Goal: Information Seeking & Learning: Learn about a topic

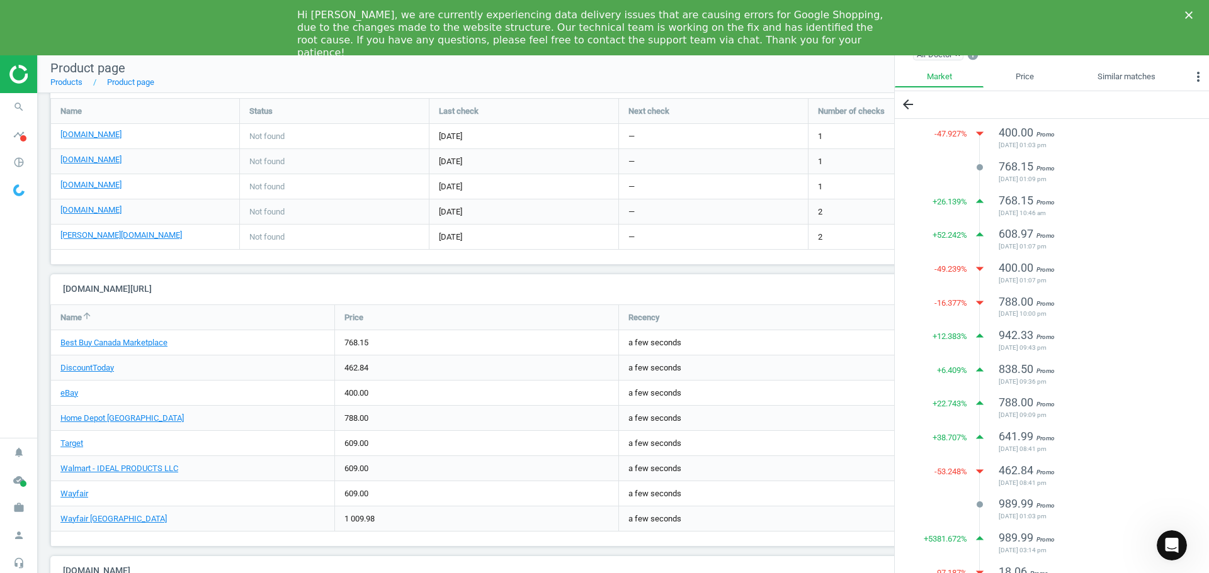
scroll to position [662, 0]
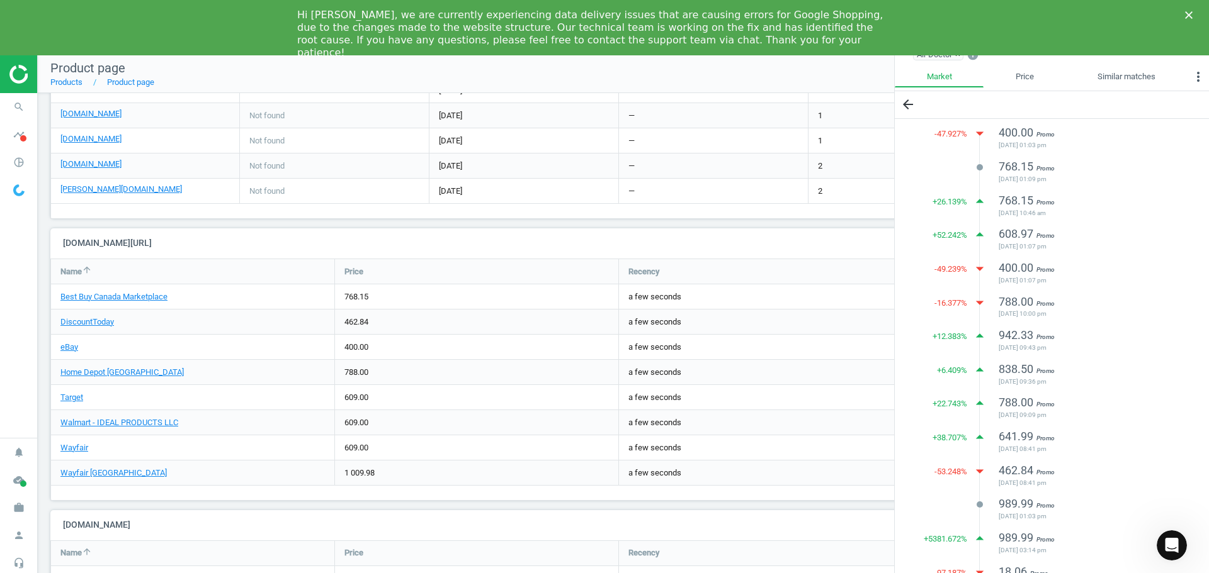
click at [162, 504] on div "Air Doctor AD3500i Air Purifier | by TSC sku : 120575 upc : 874617004863 Last u…" at bounding box center [623, 30] width 1171 height 1197
click at [45, 226] on div "Air Doctor AD3500i Air Purifier | by TSC sku : 120575 upc : 874617004863 Last u…" at bounding box center [623, 30] width 1171 height 1197
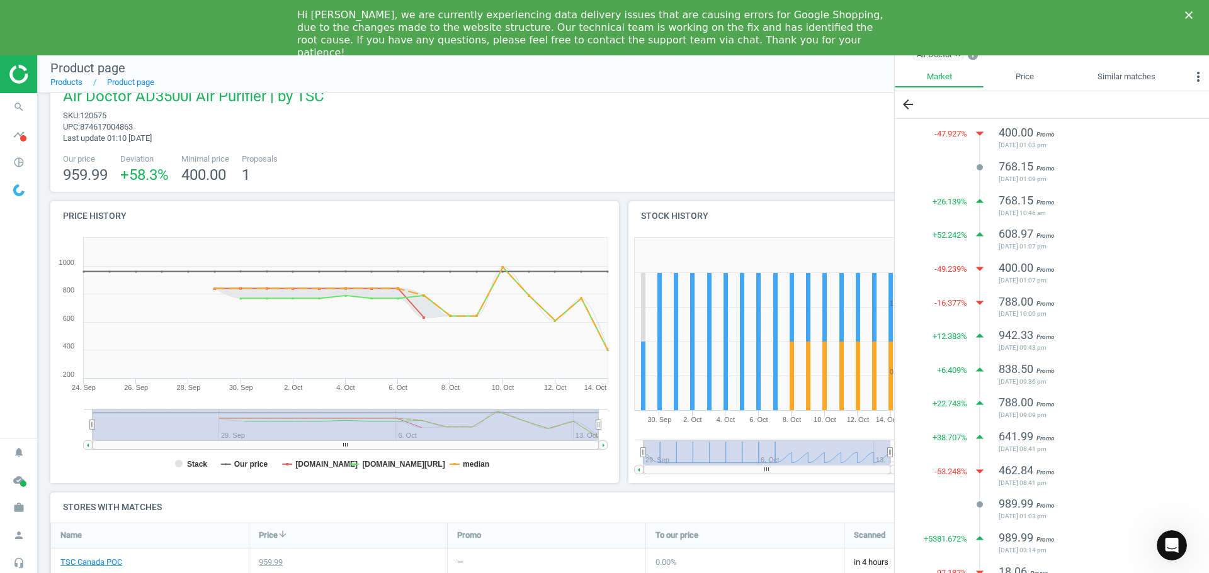
scroll to position [0, 0]
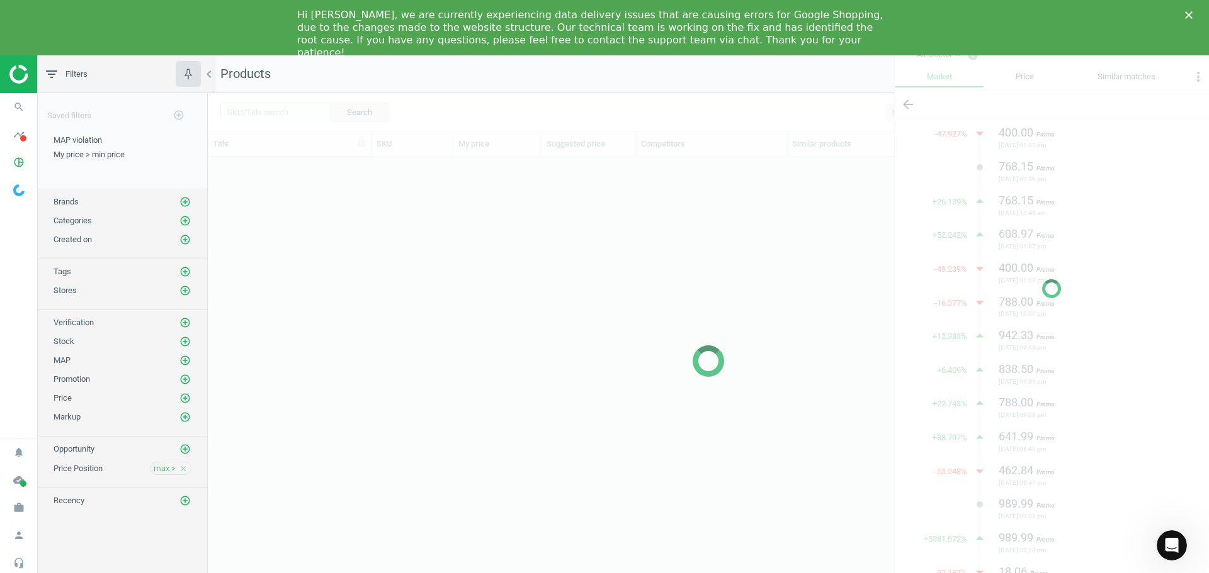
scroll to position [429, 991]
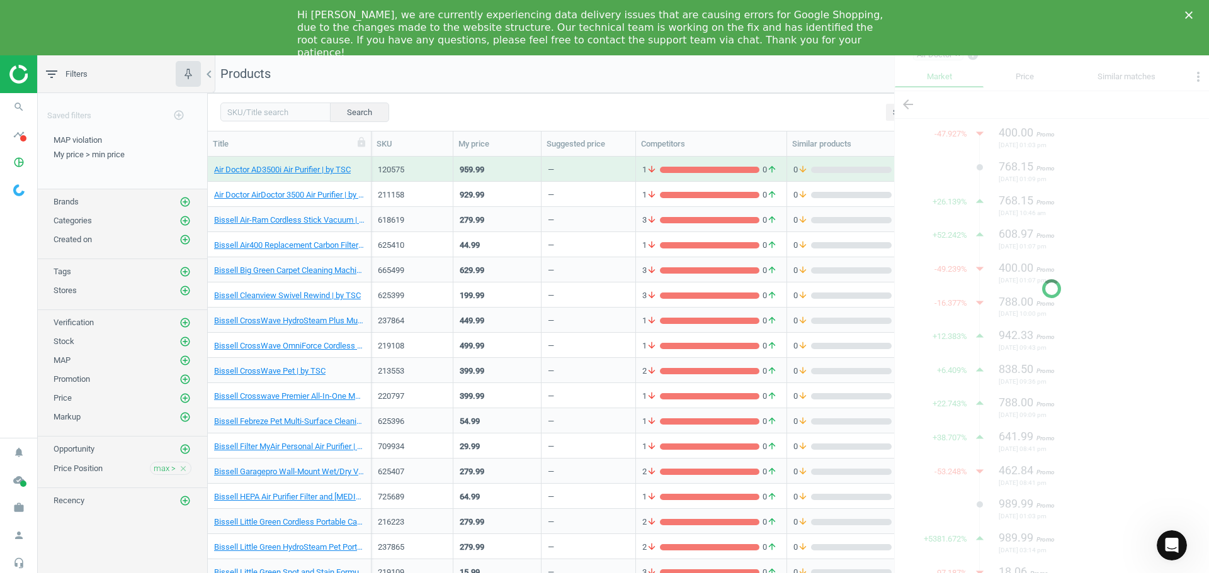
click at [677, 100] on div "Search Select all on page (189) Save report horizontal_split Expanded view Edit…" at bounding box center [708, 112] width 1001 height 38
click at [842, 65] on nav "Products get_app Export" at bounding box center [708, 74] width 1001 height 38
click at [1193, 12] on div "Close" at bounding box center [1191, 15] width 13 height 8
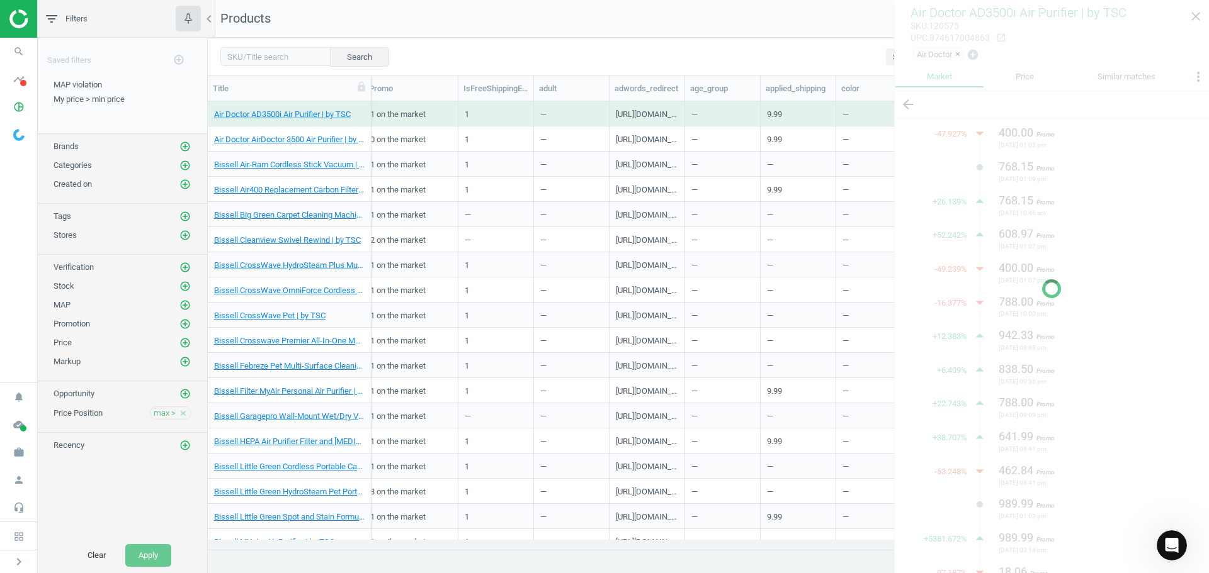
scroll to position [0, 632]
click at [850, 23] on nav "Products get_app Export" at bounding box center [708, 19] width 1001 height 38
click at [1192, 18] on div at bounding box center [1051, 288] width 315 height 573
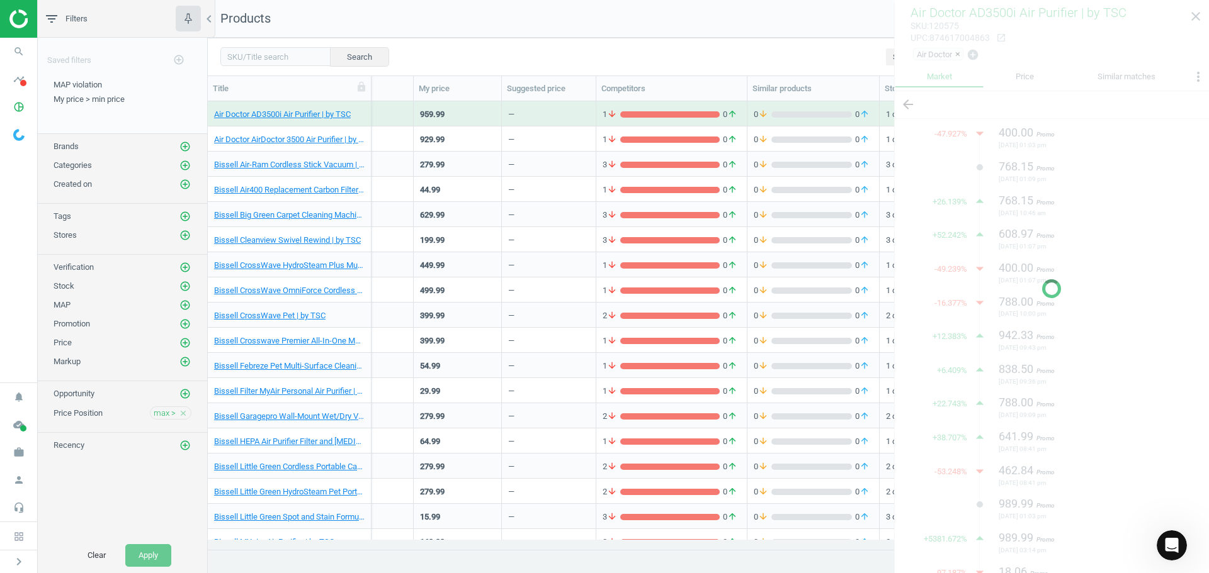
scroll to position [0, 0]
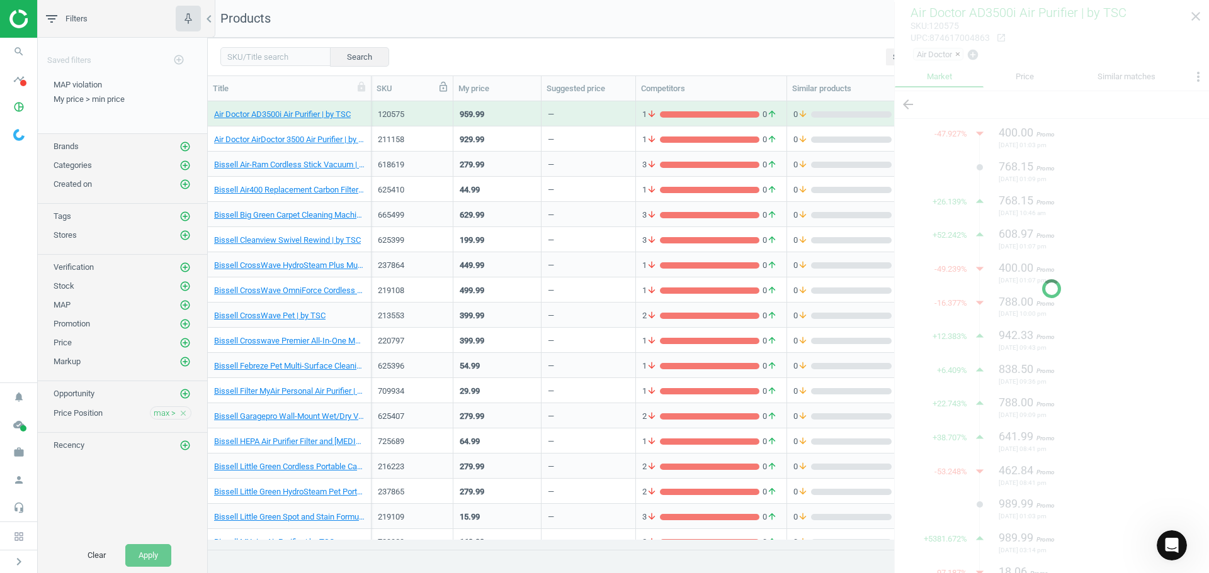
click at [0, 0] on icon at bounding box center [0, 0] width 0 height 0
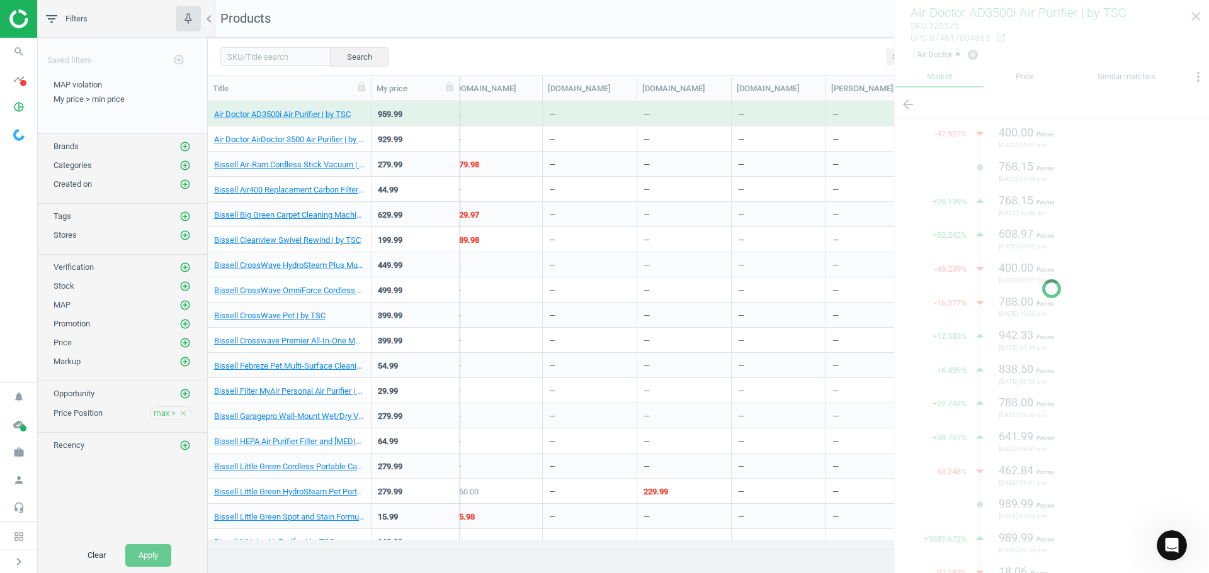
scroll to position [0, 2111]
click at [746, 43] on div "Search Select all on page (189) Save report horizontal_split Expanded view Edit…" at bounding box center [708, 57] width 1001 height 38
click at [1202, 15] on div at bounding box center [1051, 288] width 315 height 573
click at [716, 50] on div "Search Select all on page (189) Save report horizontal_split Expanded view Edit…" at bounding box center [708, 57] width 1001 height 38
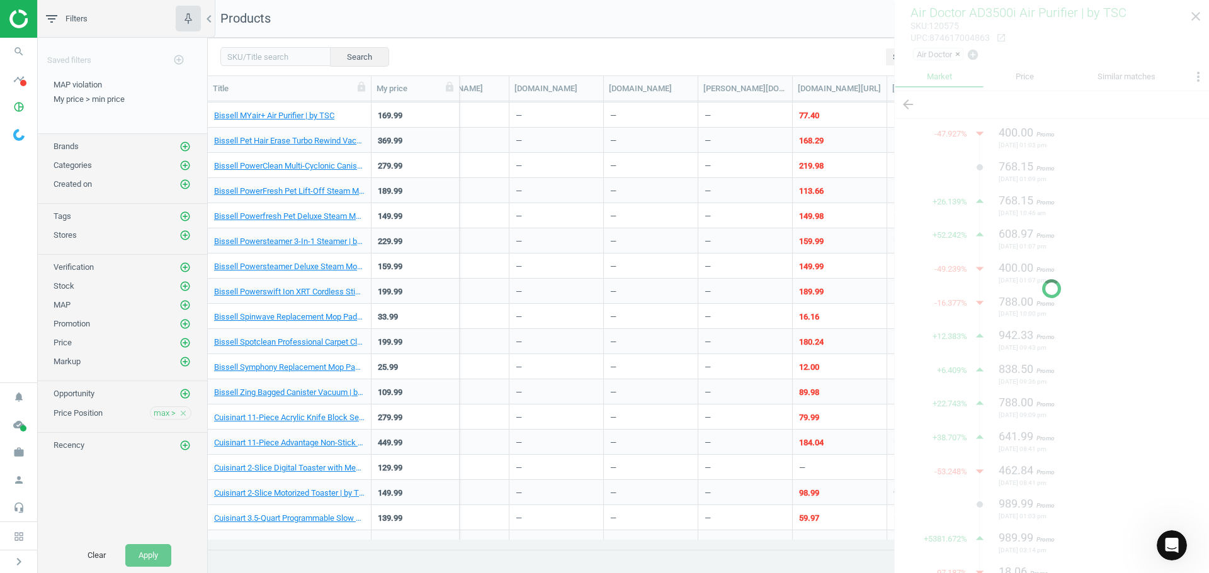
scroll to position [0, 2229]
click at [183, 147] on icon "add_circle_outline" at bounding box center [184, 146] width 11 height 11
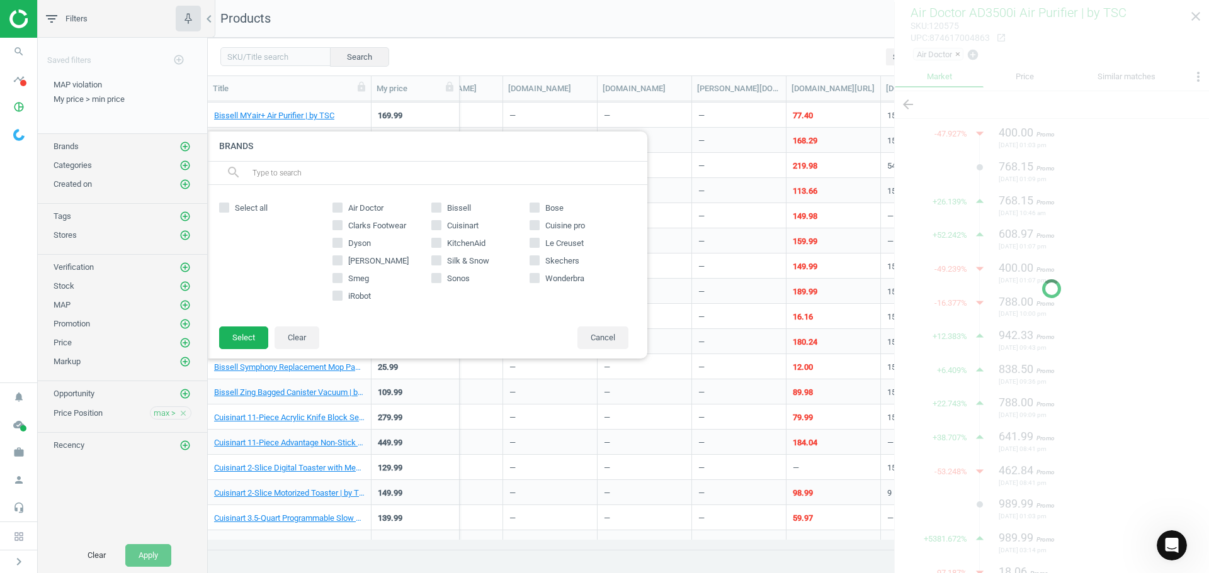
click at [434, 212] on input "Bissell" at bounding box center [436, 208] width 8 height 8
checkbox input "true"
click at [229, 336] on button "Select" at bounding box center [243, 338] width 49 height 23
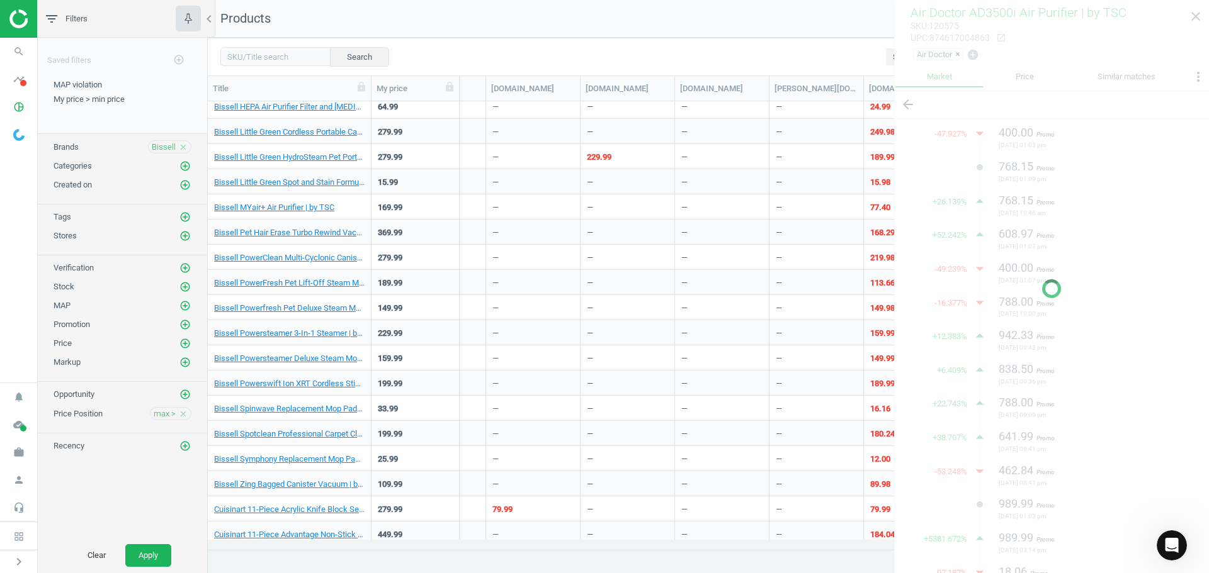
scroll to position [332, 0]
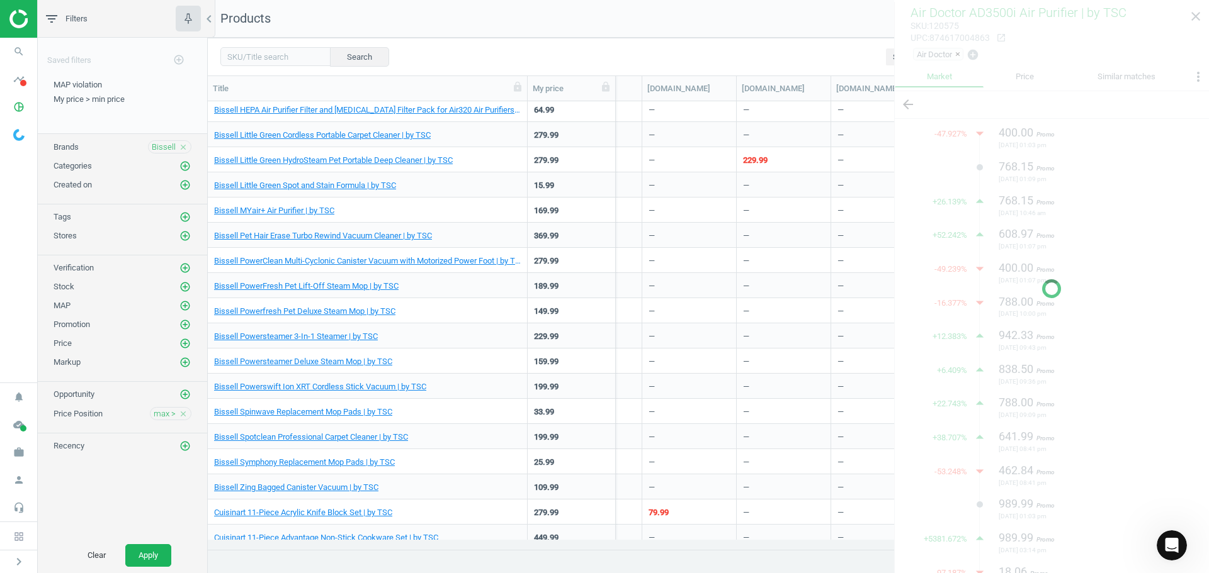
drag, startPoint x: 371, startPoint y: 86, endPoint x: 527, endPoint y: 111, distance: 158.0
click at [527, 111] on div "Title My price SKU Suggested price Competitors Similar products Stock Promo IsF…" at bounding box center [708, 313] width 1001 height 475
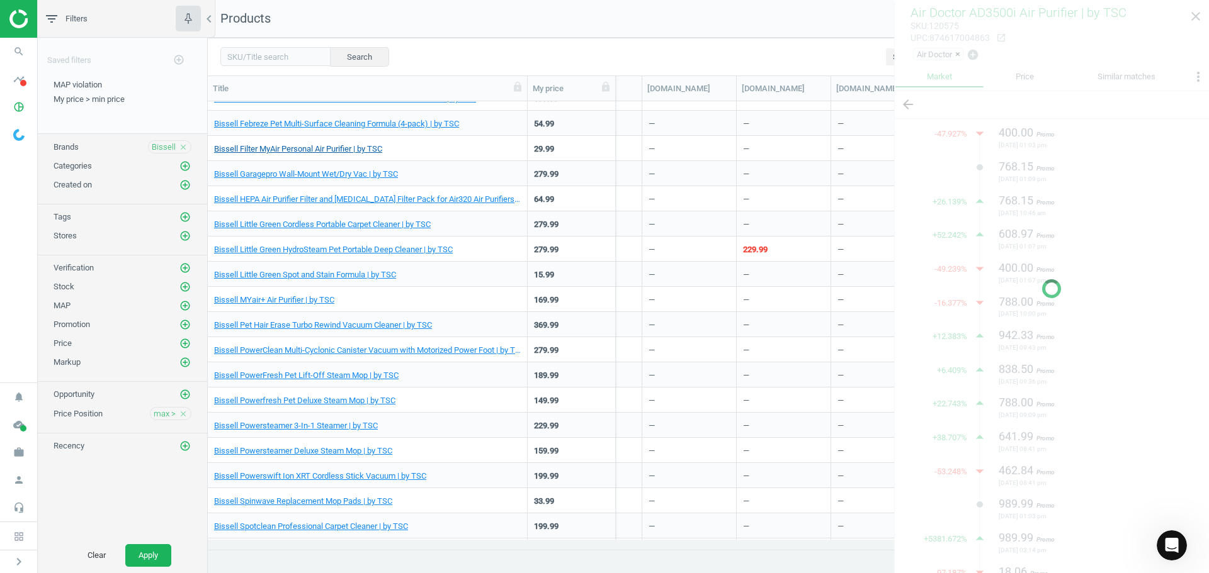
scroll to position [143, 0]
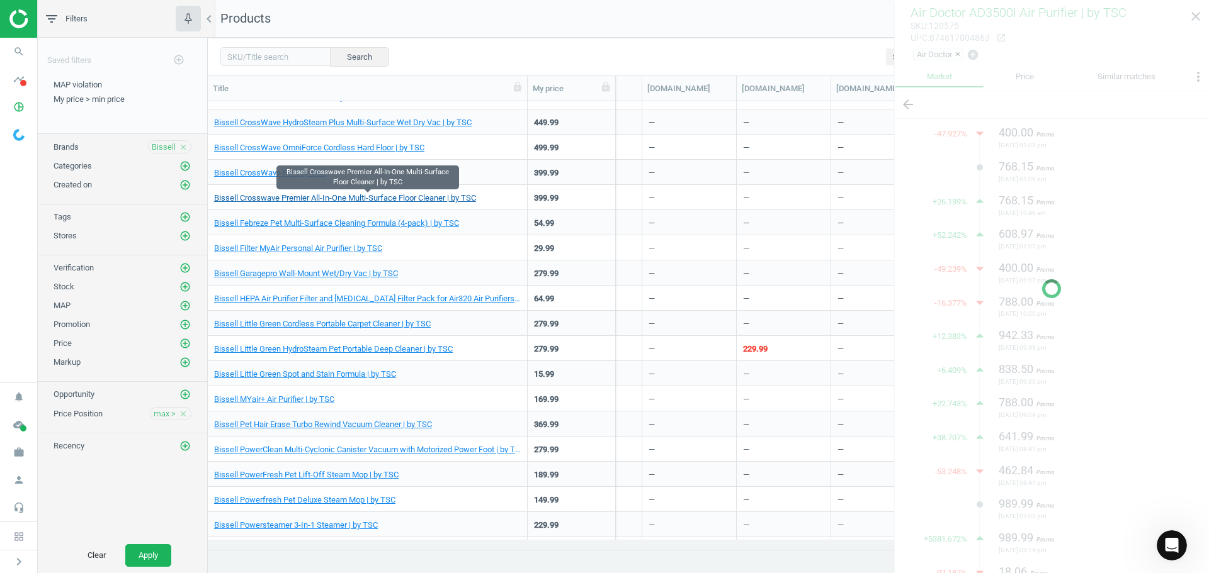
click at [427, 201] on link "Bissell Crosswave Premier All-In-One Multi-Surface Floor Cleaner | by TSC" at bounding box center [345, 198] width 262 height 11
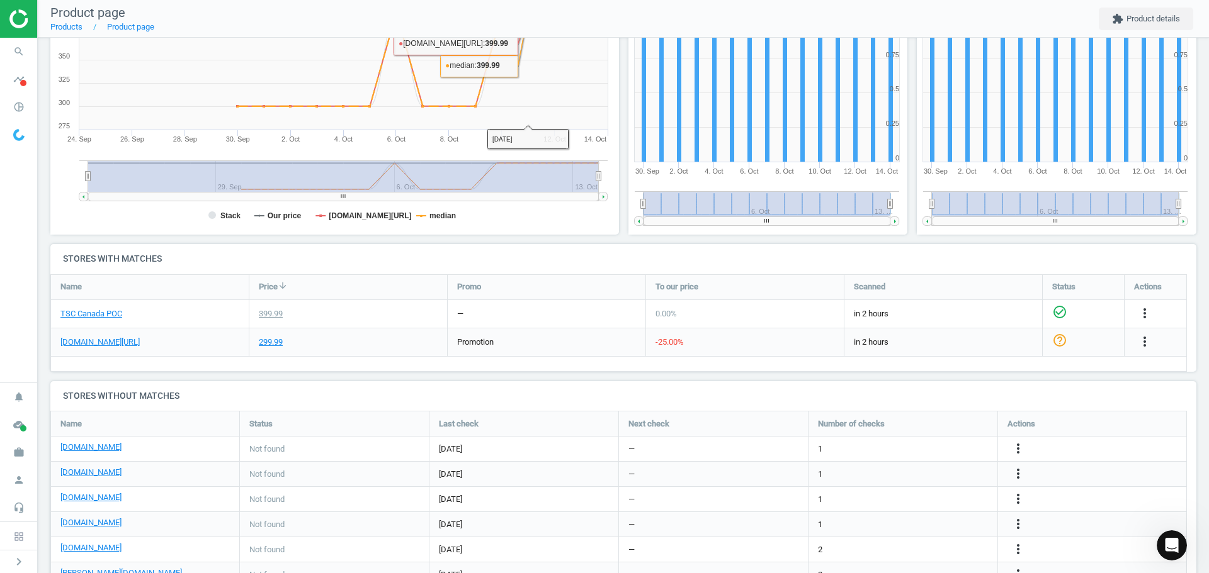
scroll to position [427, 0]
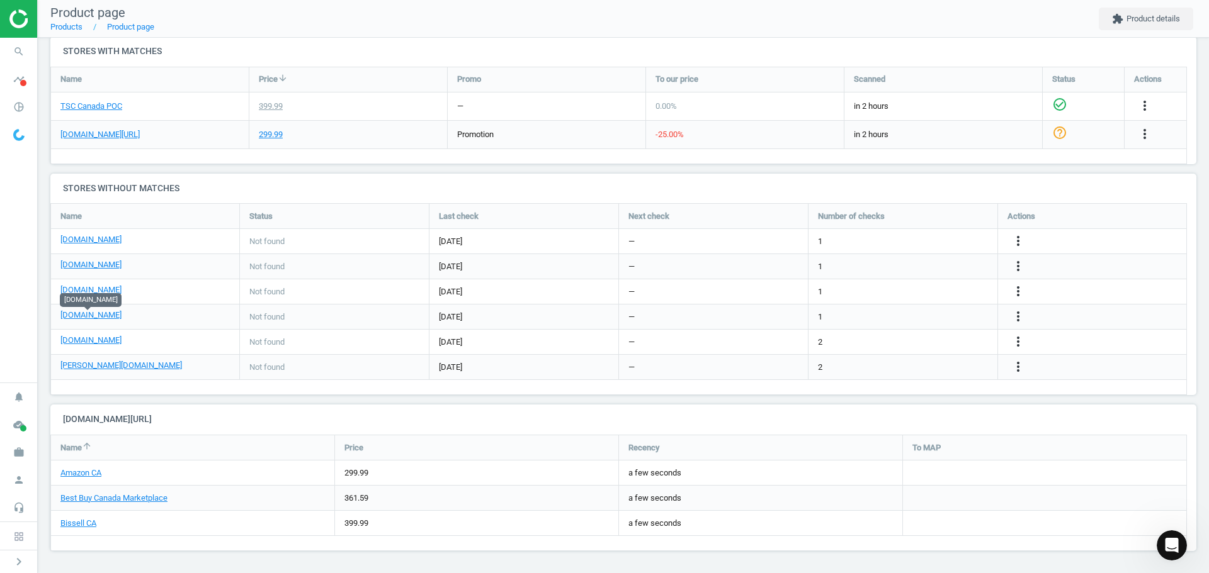
drag, startPoint x: 93, startPoint y: 317, endPoint x: 672, endPoint y: 166, distance: 599.1
click at [672, 166] on div "Bissell Crosswave Premier All-In-One Multi-Surface Floor Cleaner | by TSC sku :…" at bounding box center [623, 92] width 1171 height 962
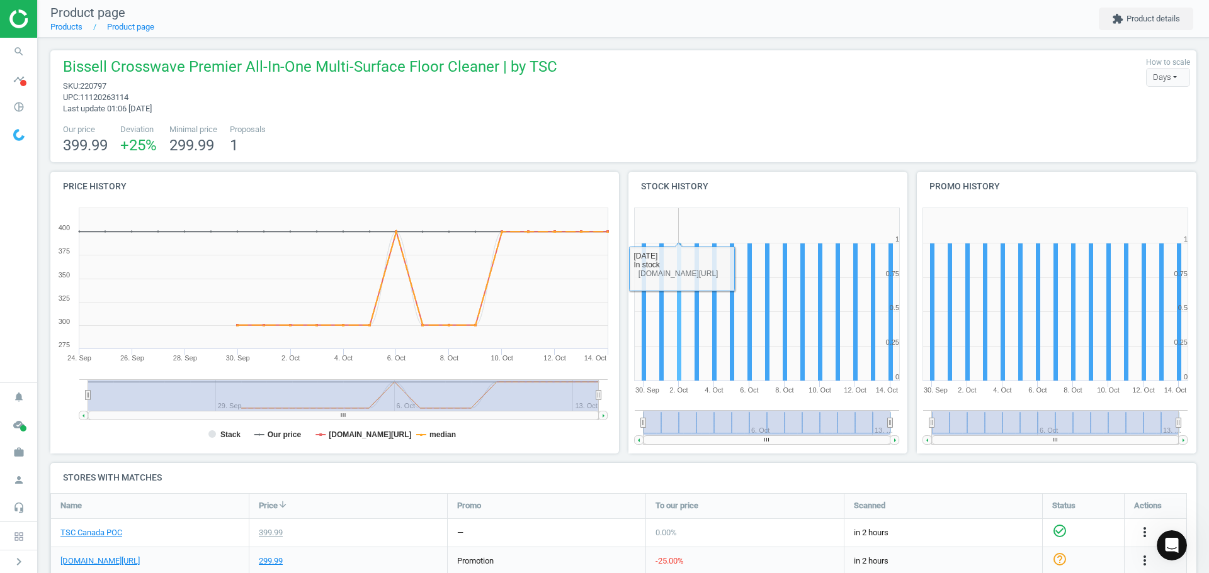
scroll to position [0, 0]
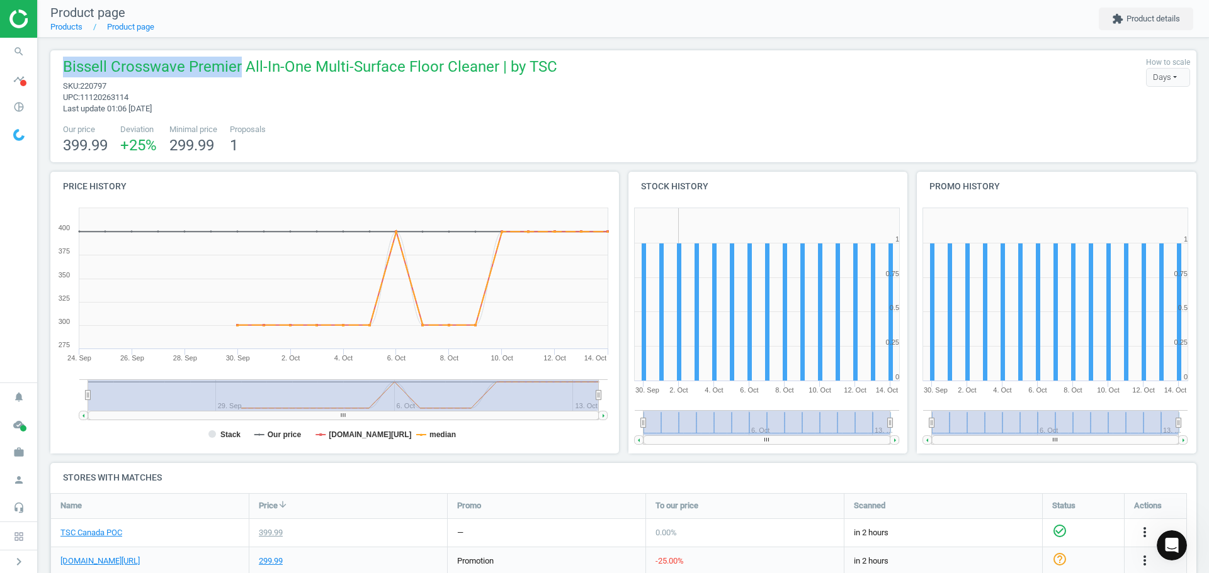
drag, startPoint x: 232, startPoint y: 69, endPoint x: 64, endPoint y: 72, distance: 168.7
click at [64, 72] on span "Bissell Crosswave Premier All-In-One Multi-Surface Floor Cleaner | by TSC" at bounding box center [310, 69] width 494 height 24
copy span "Bissell Crosswave Premier"
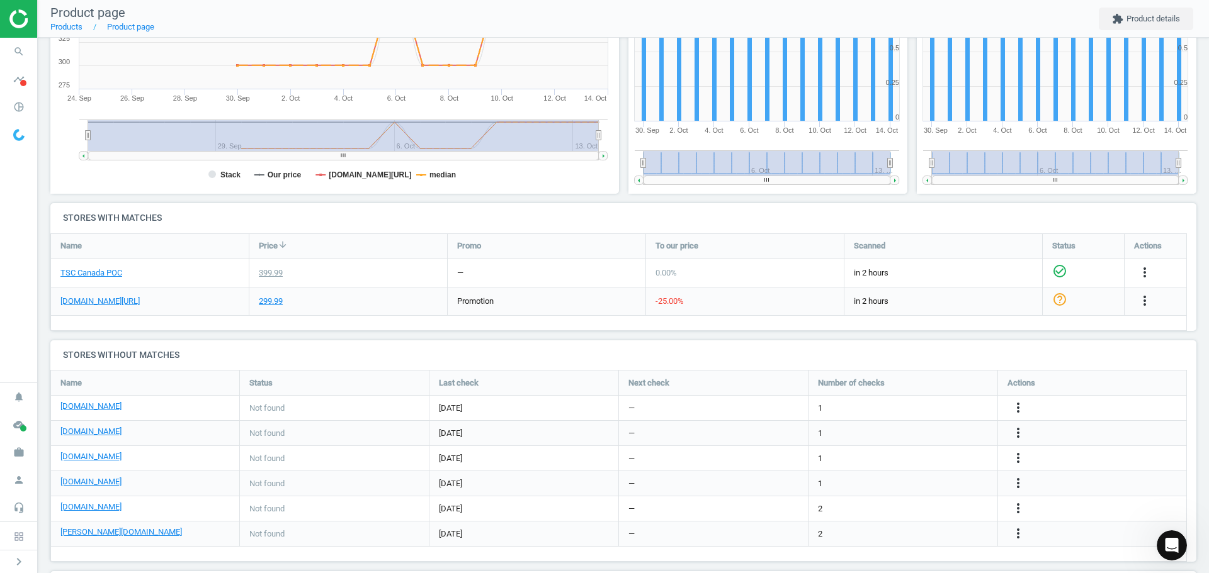
scroll to position [54, 0]
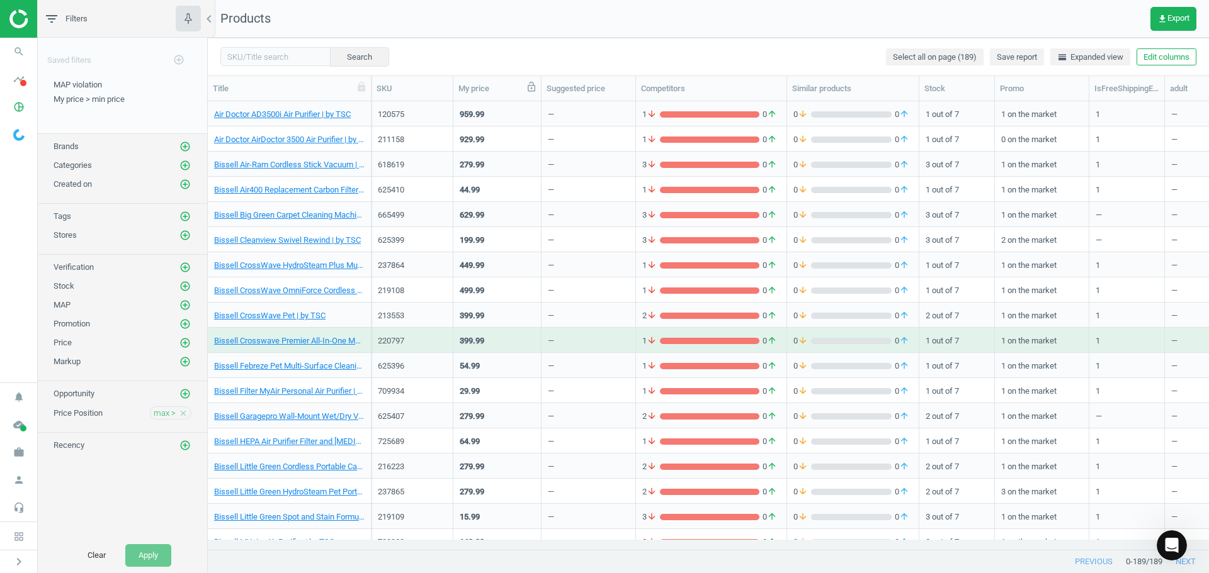
click at [530, 91] on icon at bounding box center [531, 87] width 8 height 10
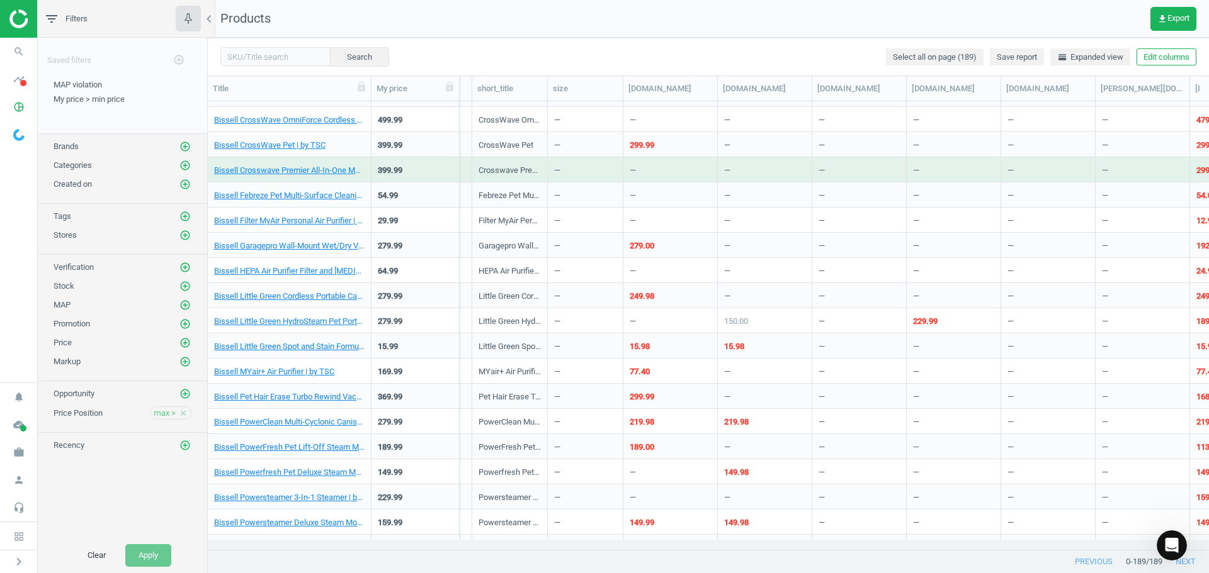
scroll to position [171, 0]
click at [252, 422] on link "Bissell PowerClean Multi-Cyclonic Canister Vacuum with Motorized Power Foot | b…" at bounding box center [289, 421] width 150 height 11
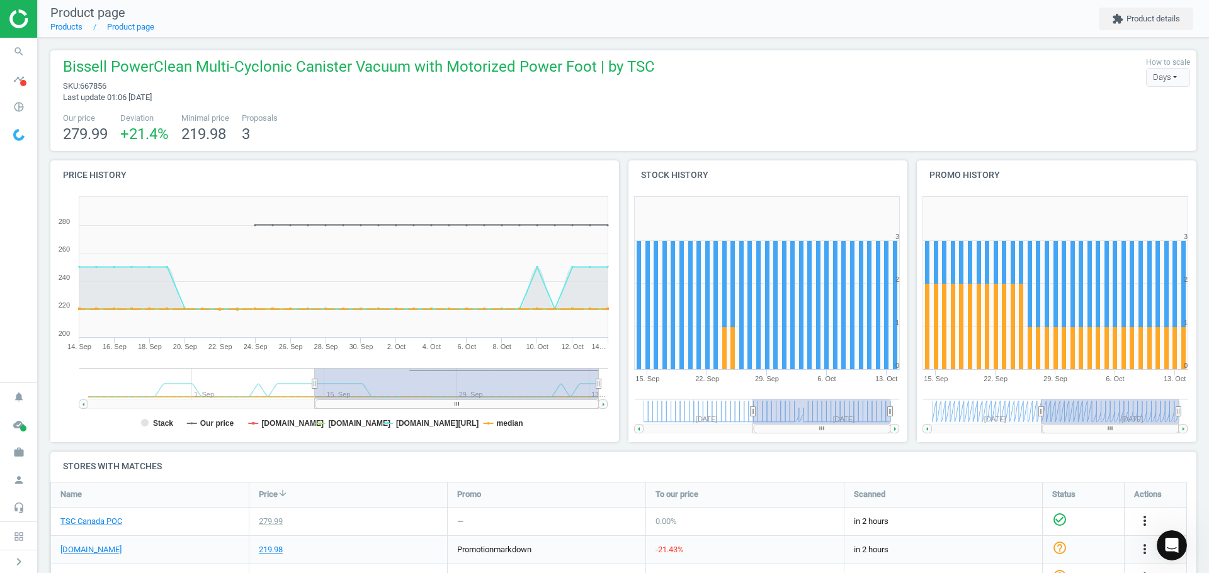
click at [258, 67] on span "Bissell PowerClean Multi-Cyclonic Canister Vacuum with Motorized Power Foot | b…" at bounding box center [359, 69] width 592 height 24
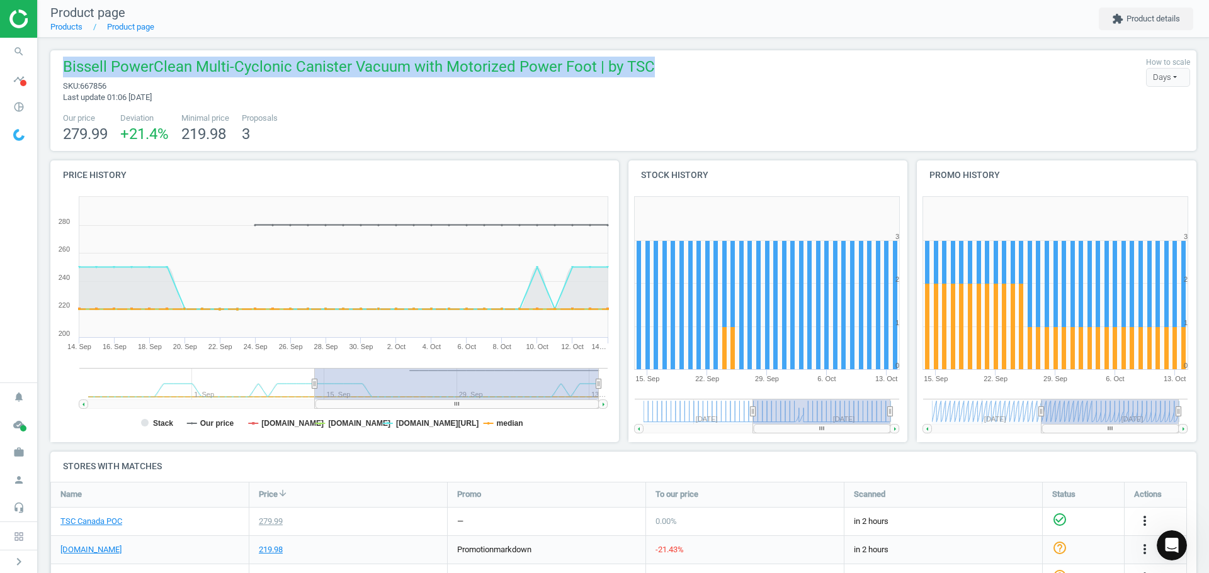
click at [258, 67] on span "Bissell PowerClean Multi-Cyclonic Canister Vacuum with Motorized Power Foot | b…" at bounding box center [359, 69] width 592 height 24
copy span "Bissell PowerClean Multi-Cyclonic Canister Vacuum with Motorized Power Foot | b…"
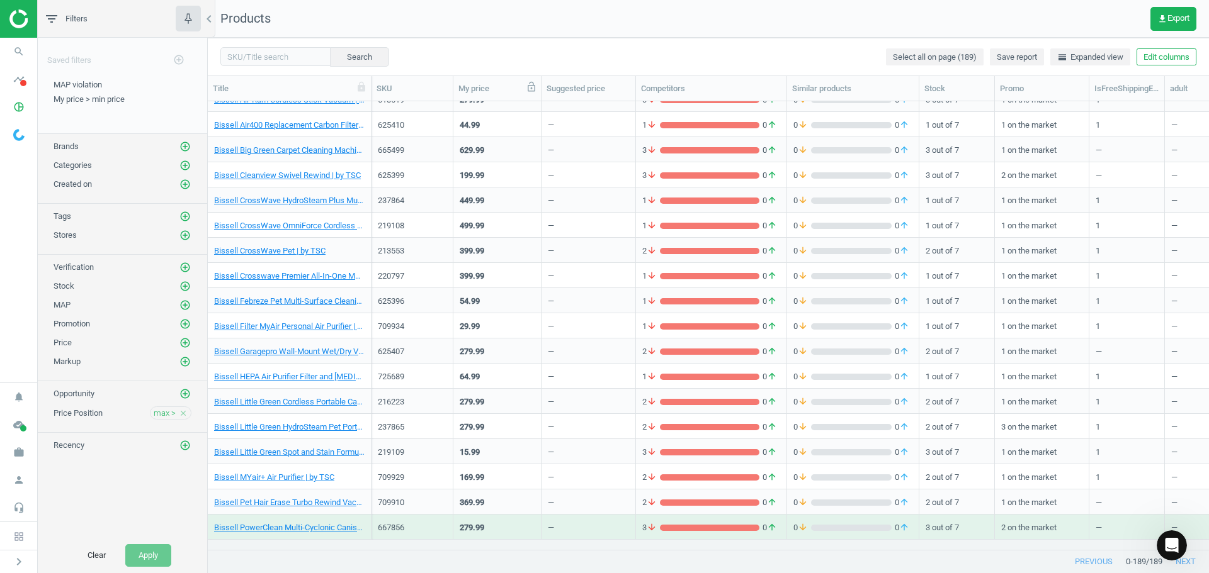
click at [529, 92] on icon at bounding box center [531, 87] width 8 height 10
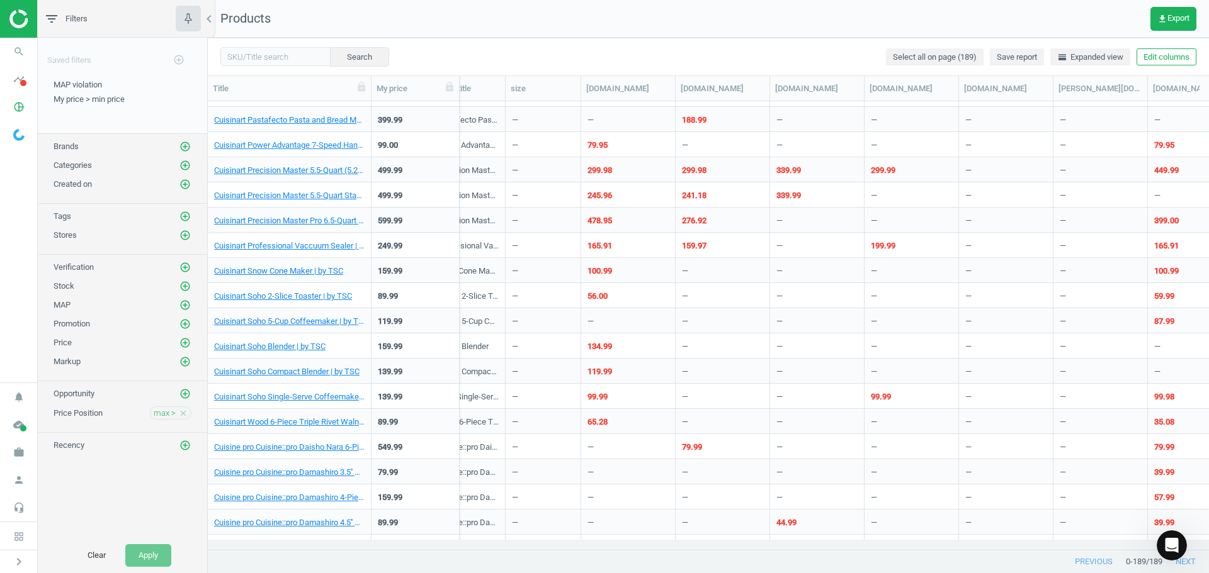
scroll to position [1405, 0]
click at [298, 446] on link "Cuisine pro Cuisine::pro Daisho Nara 6-Piece Knife Block (Graphite) | by TSC" at bounding box center [289, 446] width 150 height 11
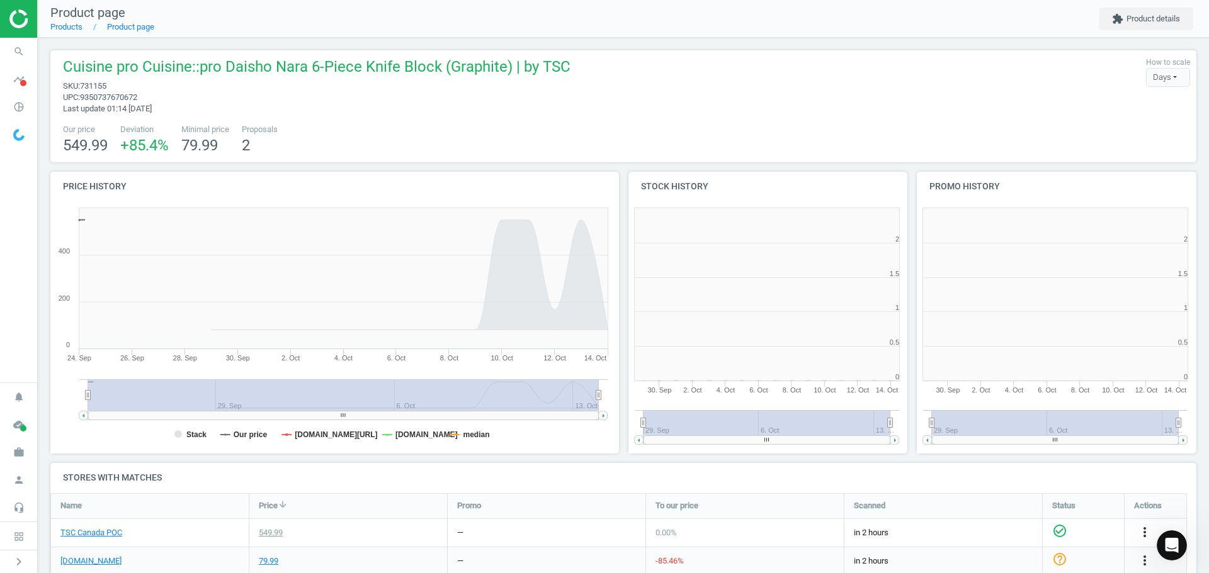
scroll to position [6, 6]
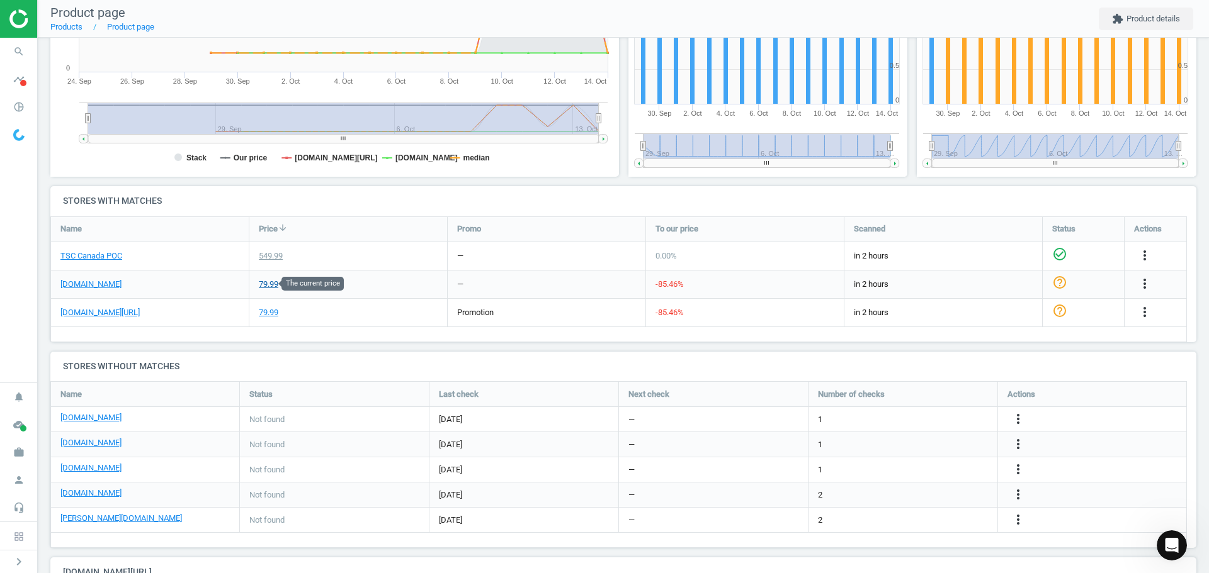
click at [269, 283] on div "79.99" at bounding box center [269, 284] width 20 height 11
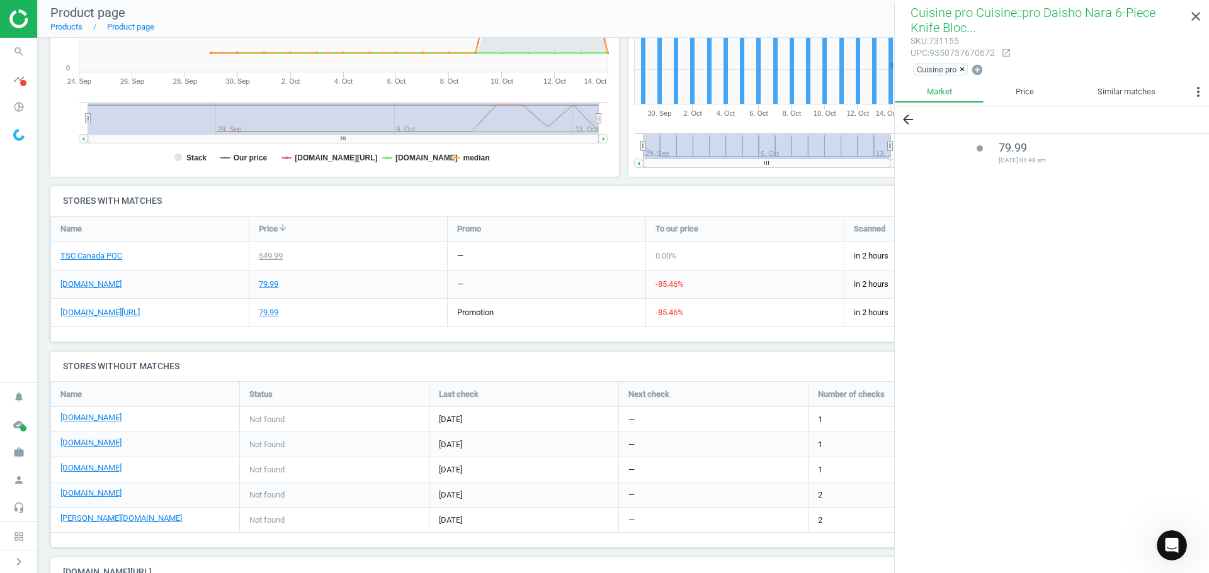
click at [218, 376] on h4 "Stores without matches" at bounding box center [623, 367] width 1146 height 30
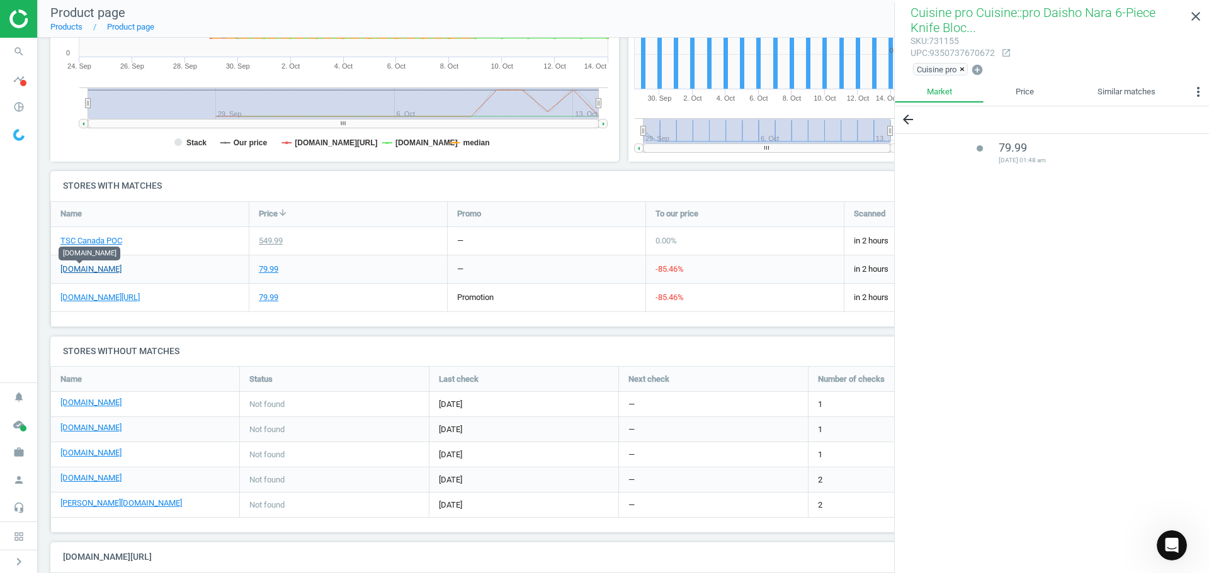
click at [91, 271] on link "walmart.ca" at bounding box center [90, 269] width 61 height 11
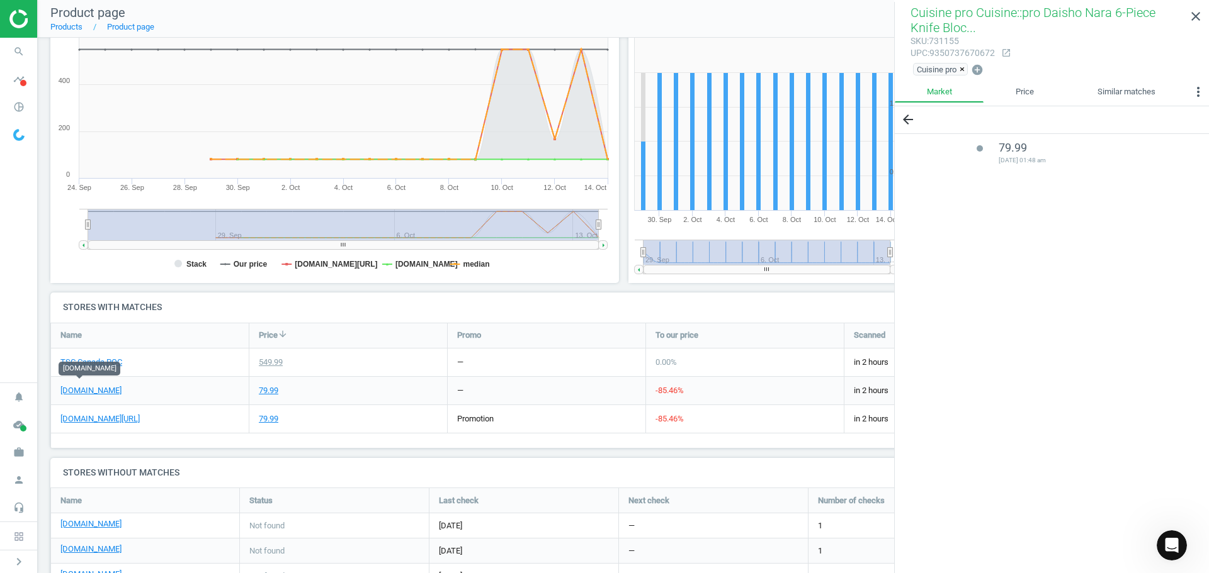
scroll to position [0, 0]
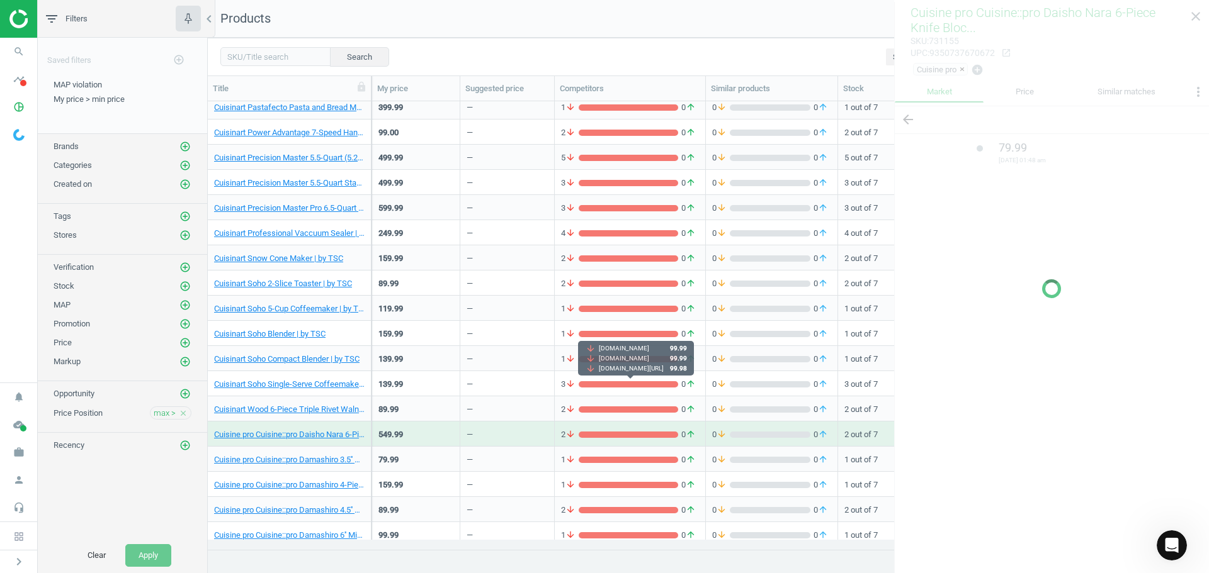
scroll to position [0, 81]
click at [449, 90] on icon at bounding box center [449, 86] width 11 height 11
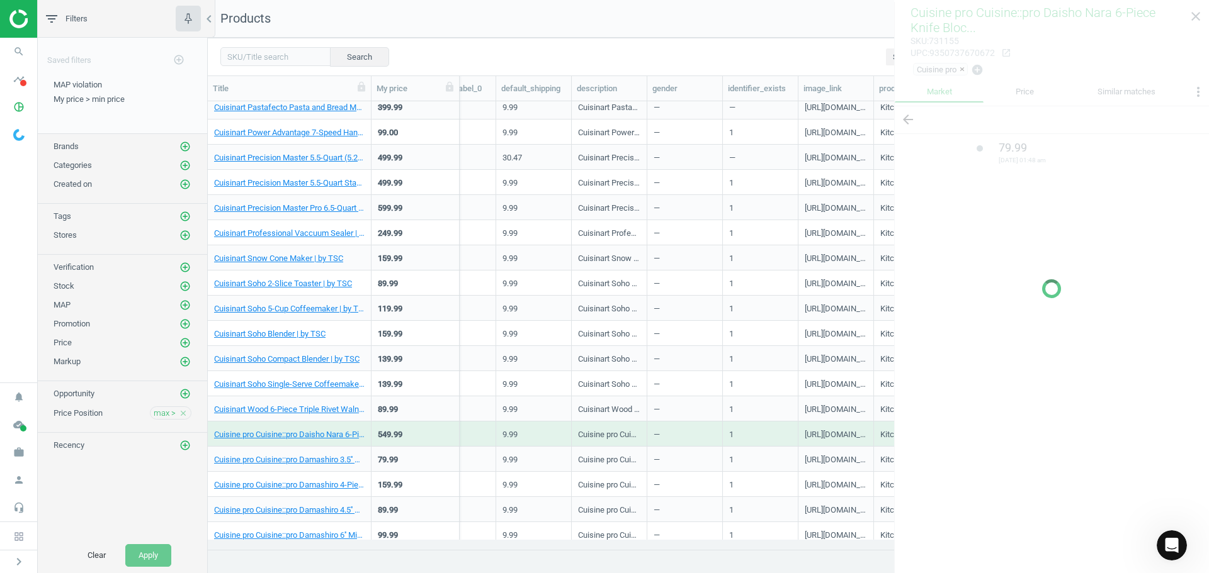
scroll to position [0, 1198]
click at [1195, 17] on div at bounding box center [1051, 288] width 315 height 573
click at [815, 53] on div "Search Select all on page (189) Save report horizontal_split Expanded view Edit…" at bounding box center [708, 57] width 1001 height 38
click at [667, 48] on div "Search Select all on page (189) Save report horizontal_split Expanded view Edit…" at bounding box center [708, 57] width 1001 height 38
click at [22, 24] on img at bounding box center [53, 18] width 89 height 19
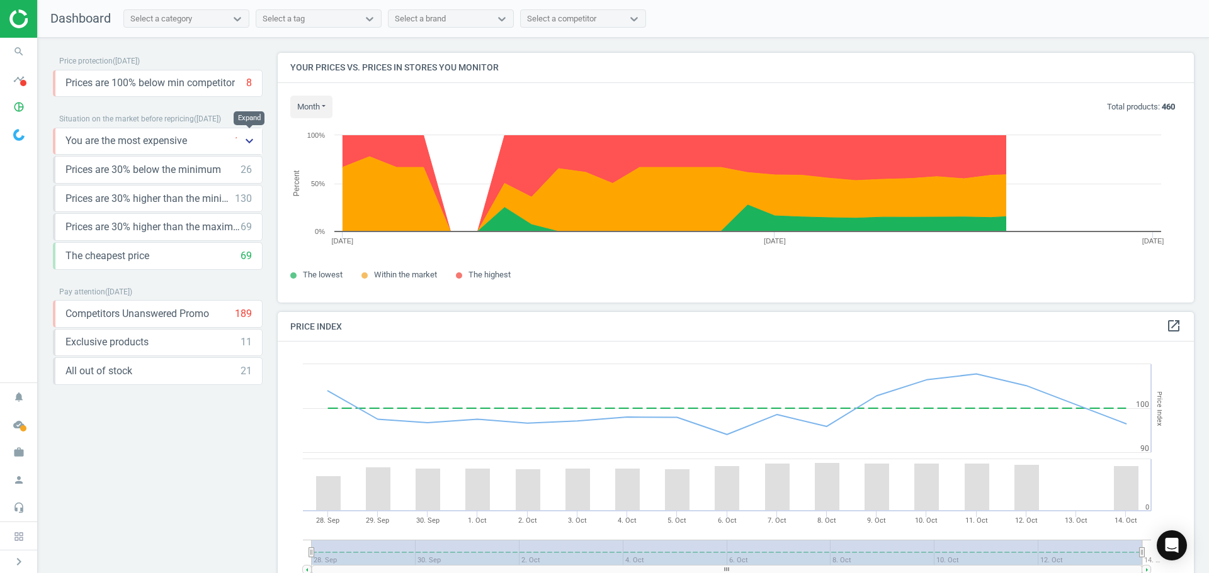
scroll to position [309, 926]
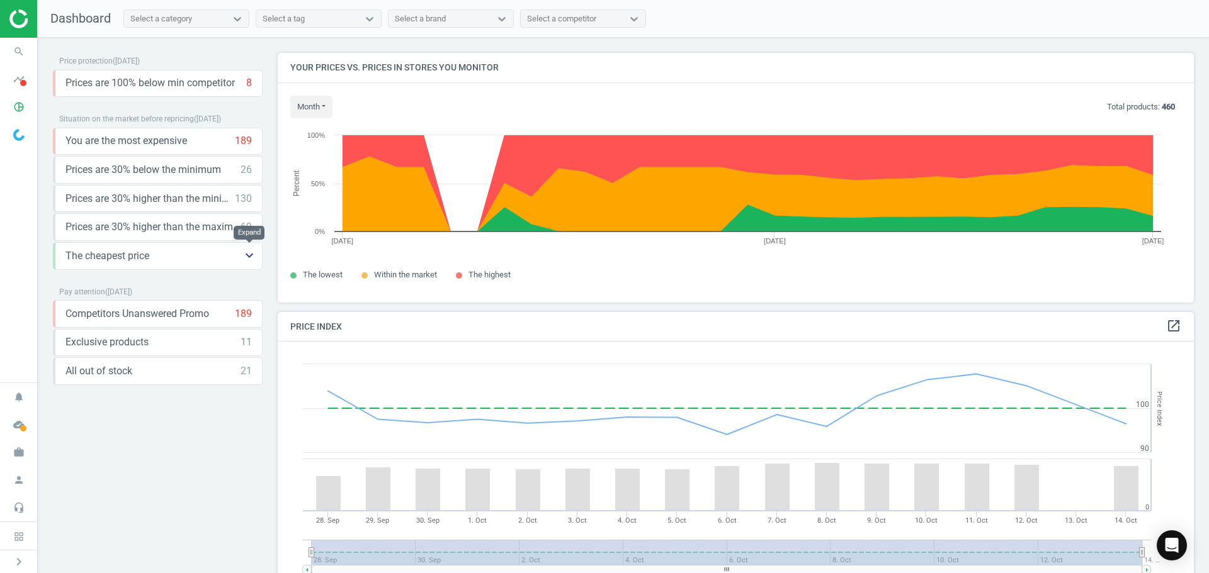
click at [252, 257] on icon "keyboard_arrow_down" at bounding box center [249, 255] width 15 height 15
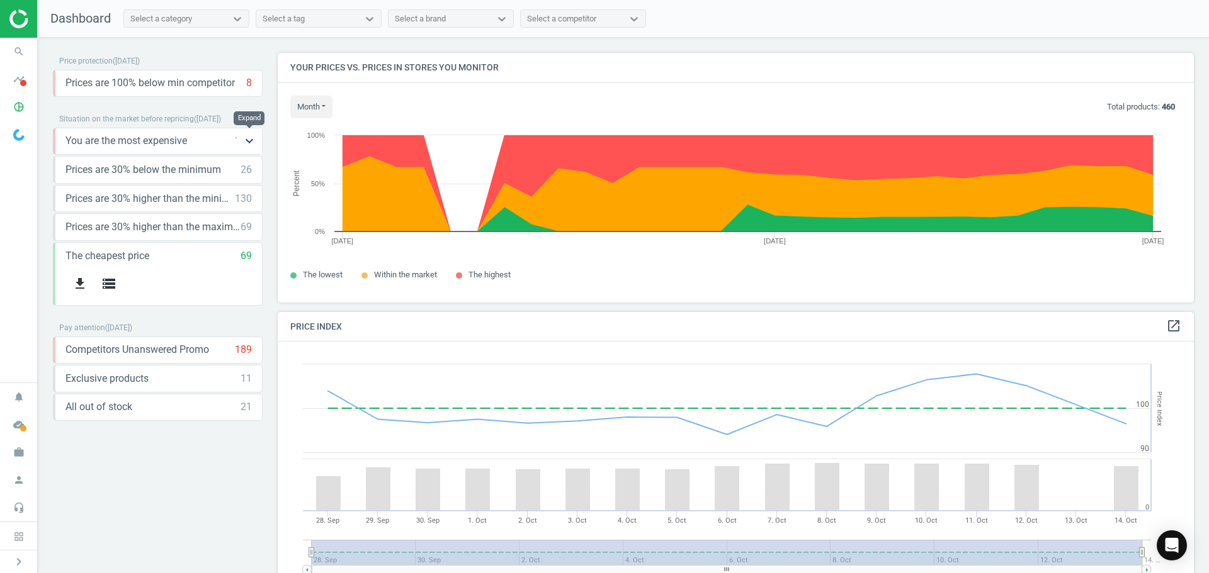
click at [250, 144] on icon "keyboard_arrow_down" at bounding box center [249, 140] width 15 height 15
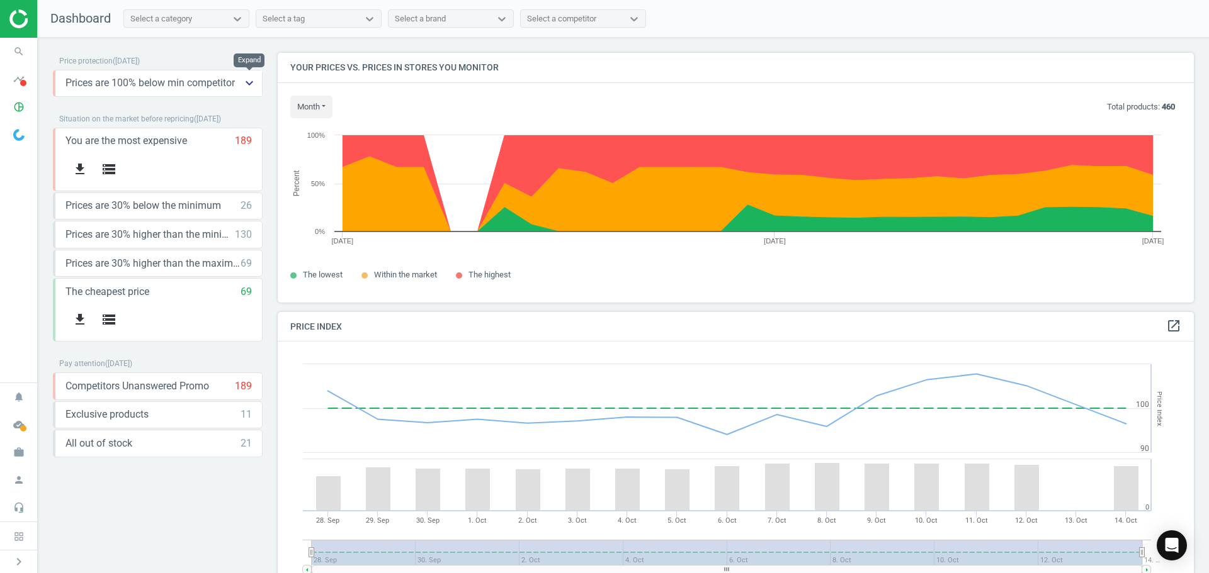
click at [249, 89] on icon "keyboard_arrow_down" at bounding box center [249, 83] width 15 height 15
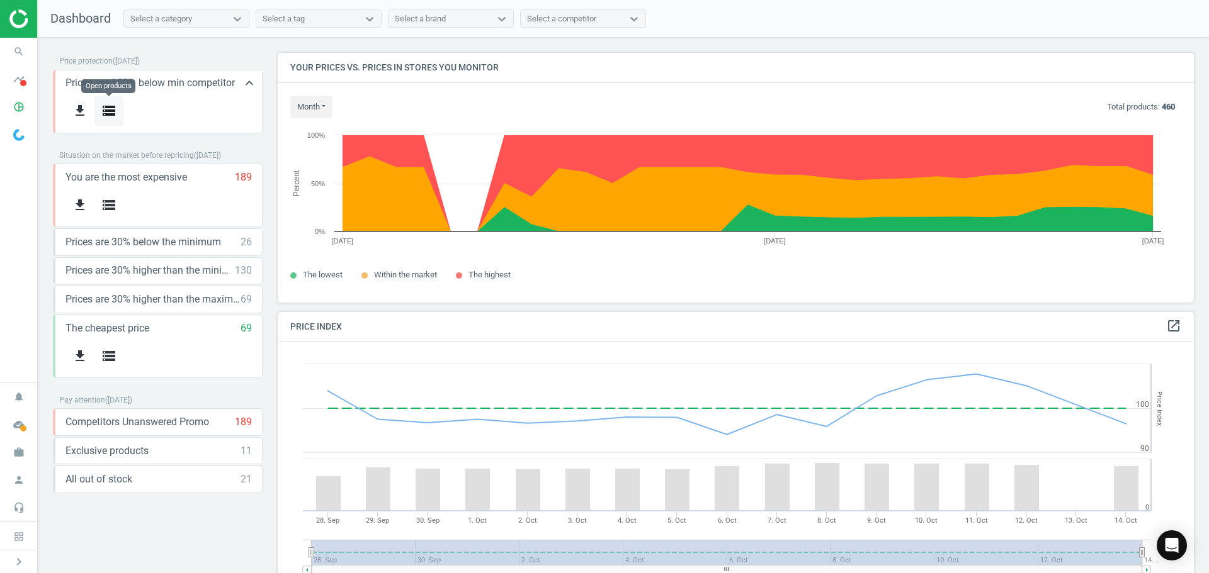
click at [108, 111] on icon "storage" at bounding box center [108, 110] width 15 height 15
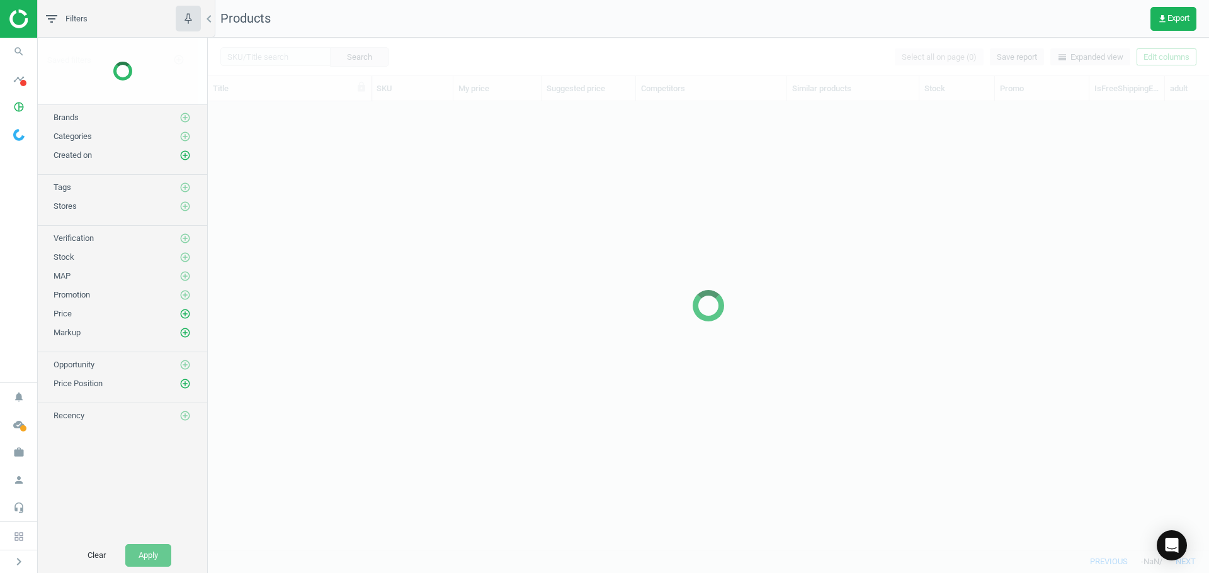
scroll to position [429, 991]
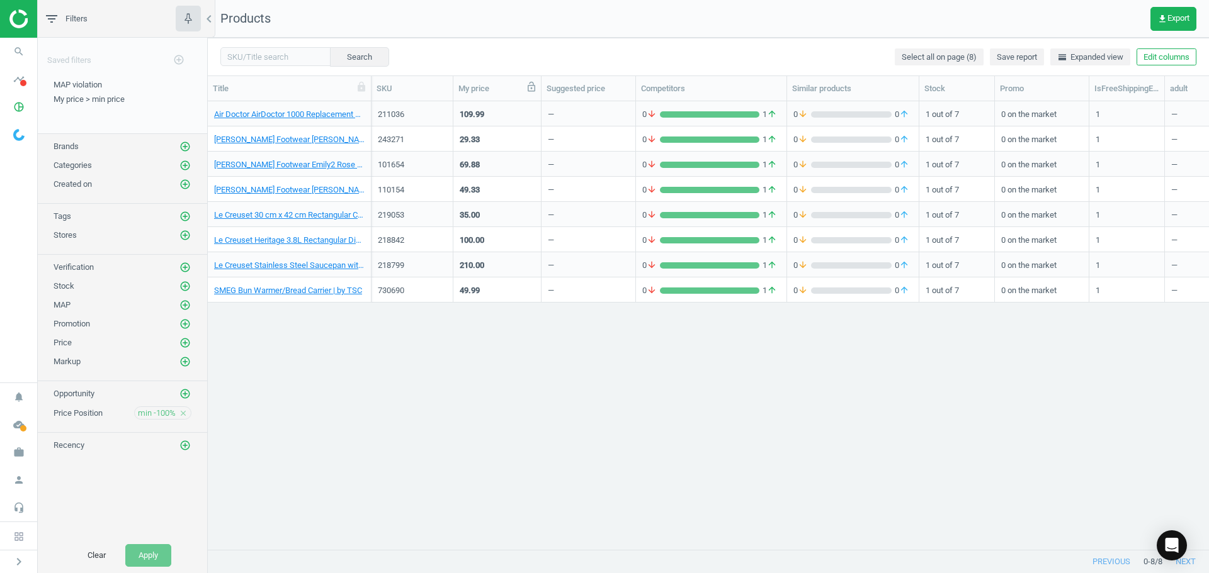
click at [529, 90] on icon at bounding box center [531, 86] width 11 height 11
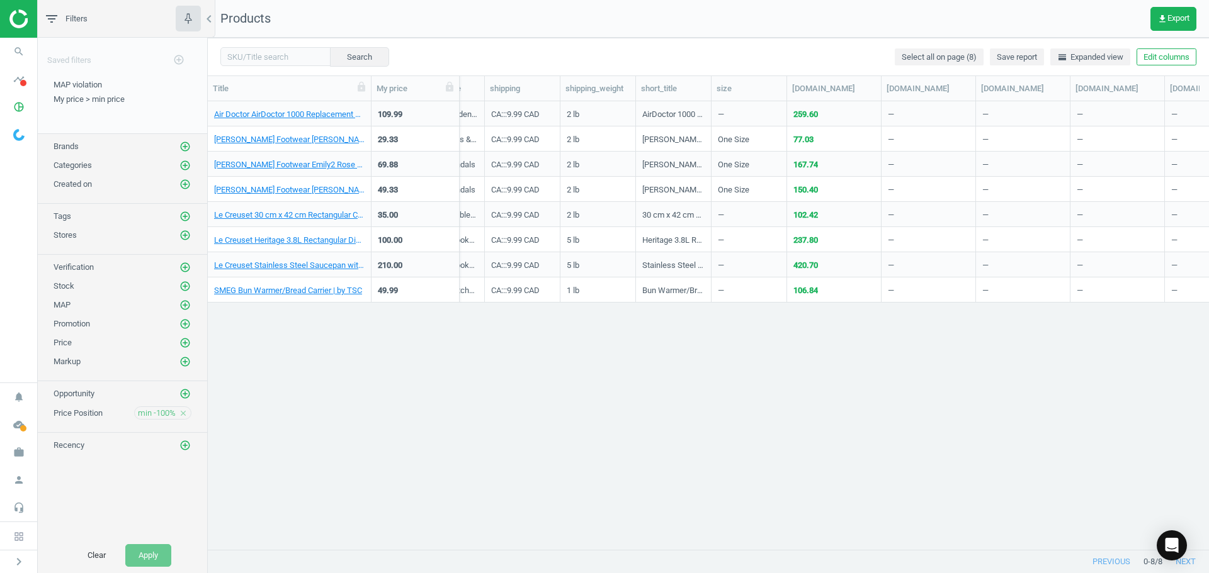
scroll to position [0, 1662]
click at [331, 292] on link "SMEG Bun Warmer/Bread Carrier | by TSC" at bounding box center [288, 290] width 148 height 11
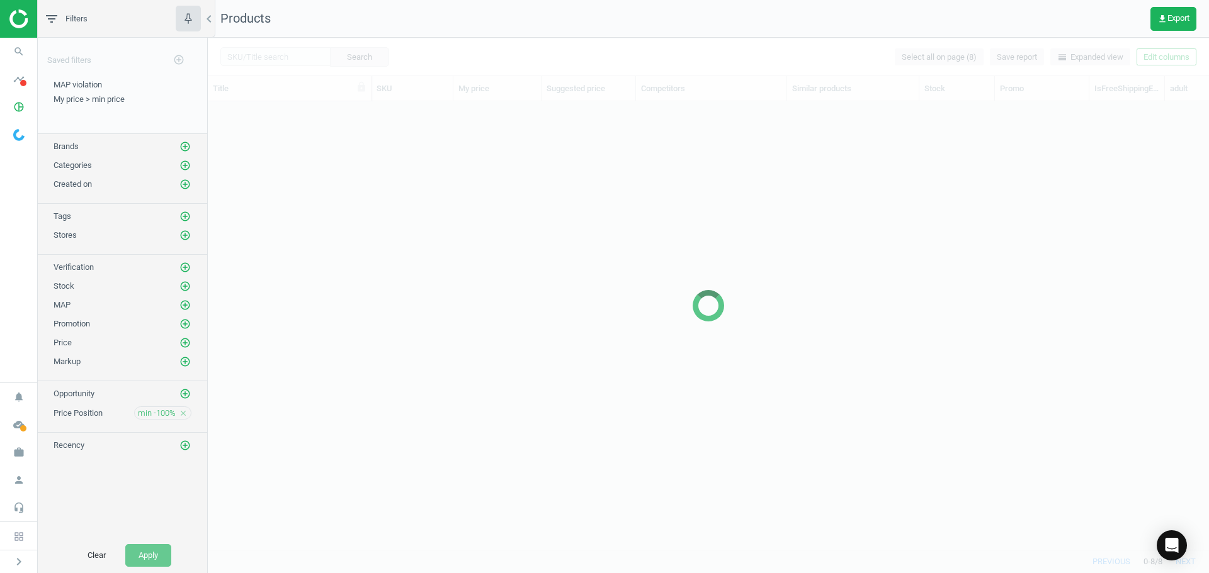
scroll to position [429, 991]
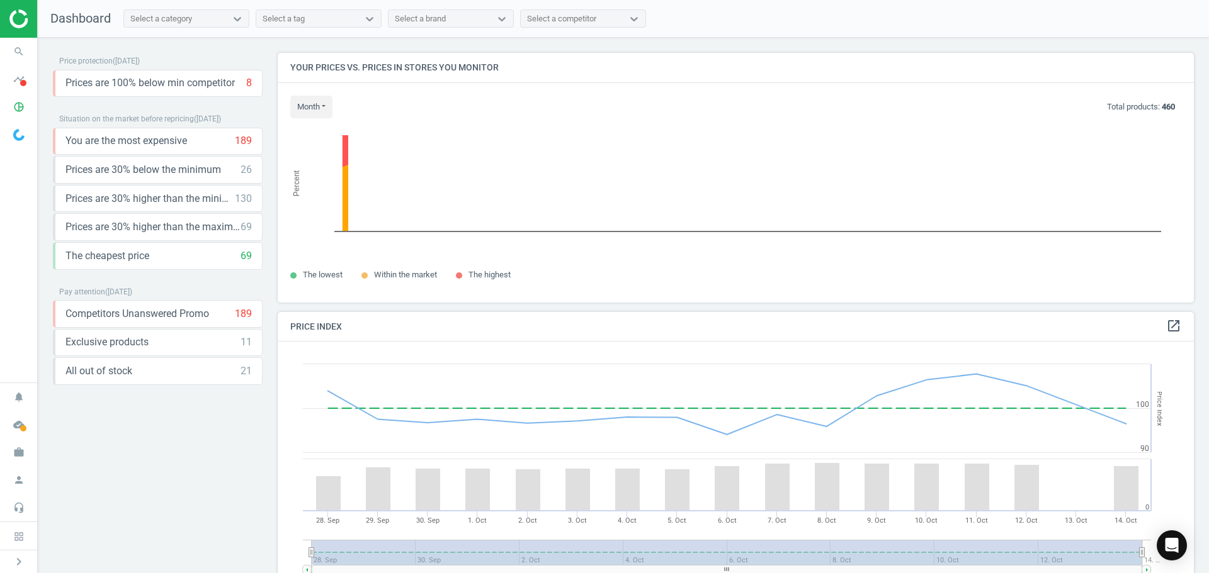
scroll to position [309, 926]
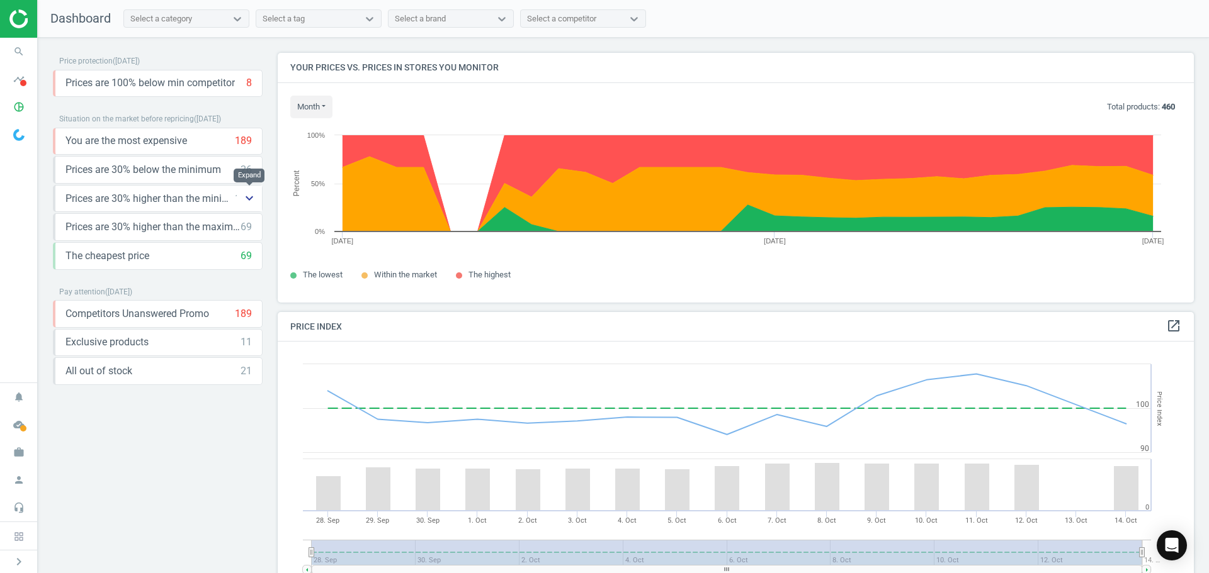
click at [244, 204] on icon "keyboard_arrow_down" at bounding box center [249, 198] width 15 height 15
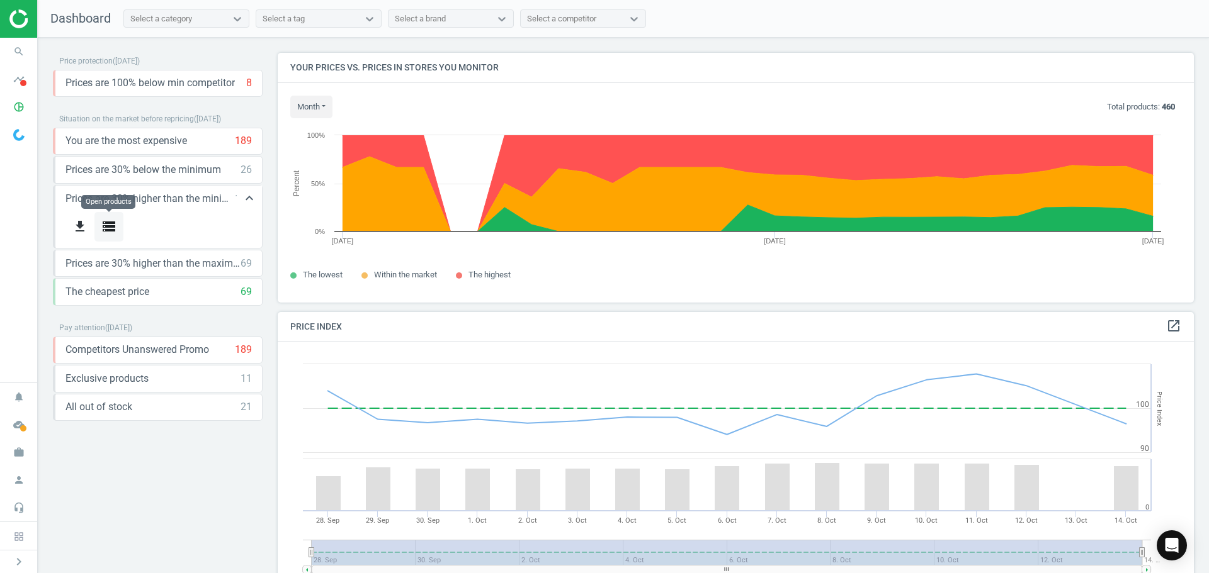
click at [103, 231] on icon "storage" at bounding box center [108, 226] width 15 height 15
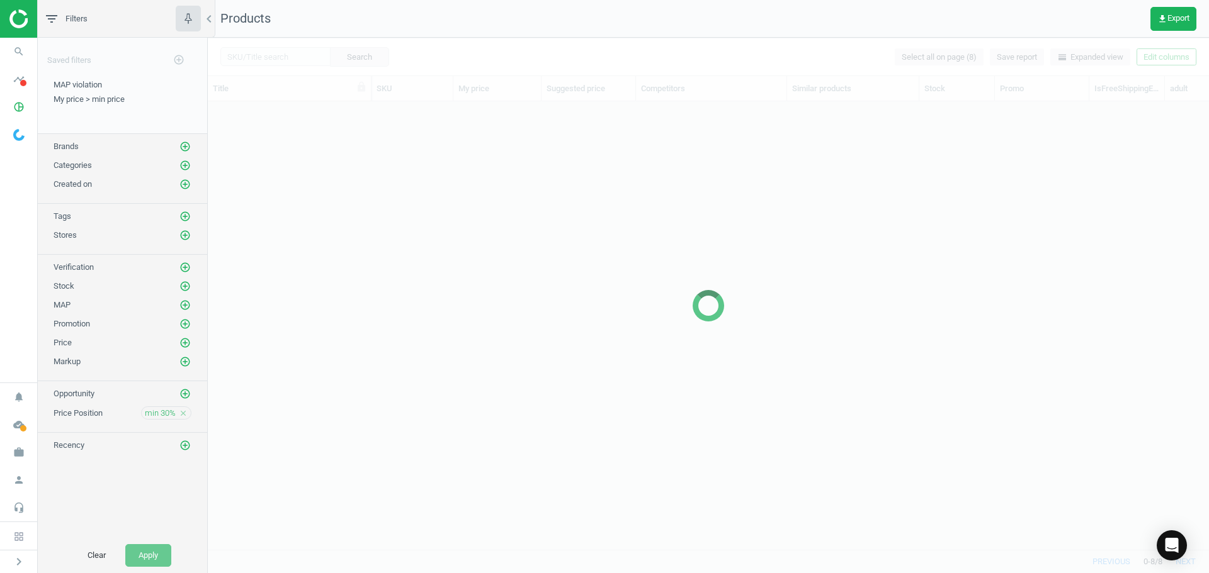
scroll to position [429, 991]
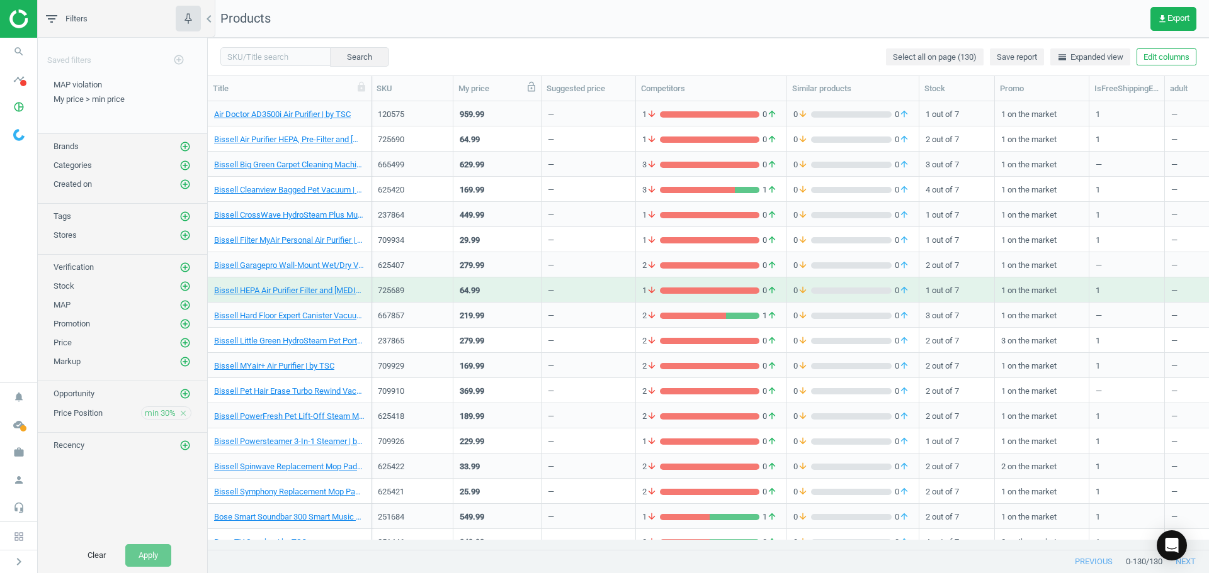
click at [530, 89] on icon at bounding box center [531, 86] width 11 height 11
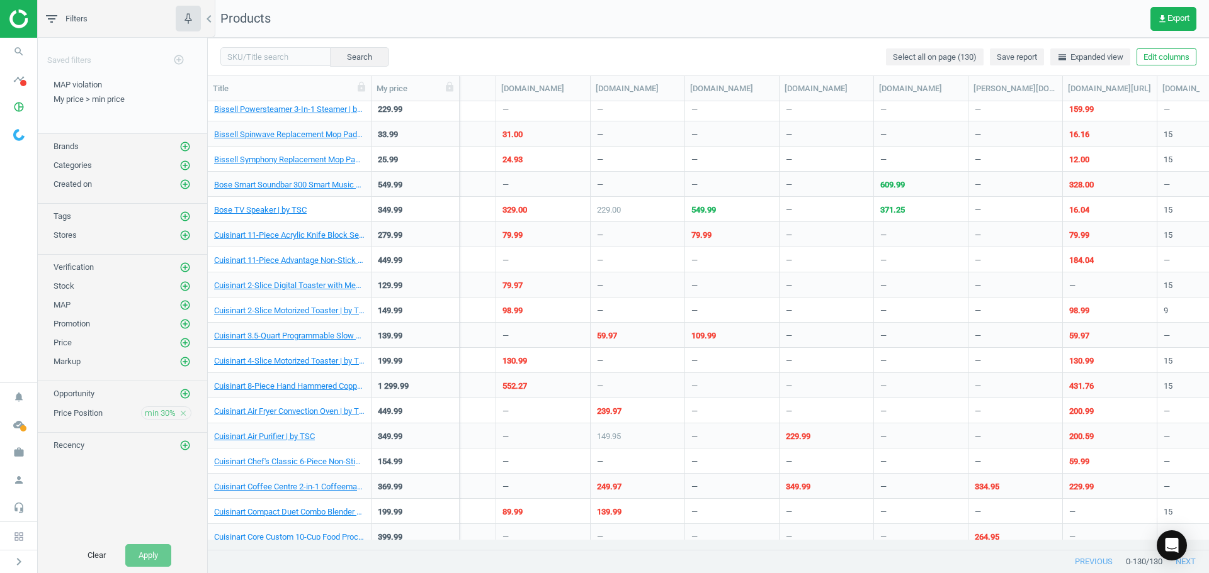
scroll to position [333, 0]
click at [317, 388] on link "Cuisinart 8-Piece Hand Hammered Copper 5-Ply Cookware Set | by TSC" at bounding box center [289, 385] width 150 height 11
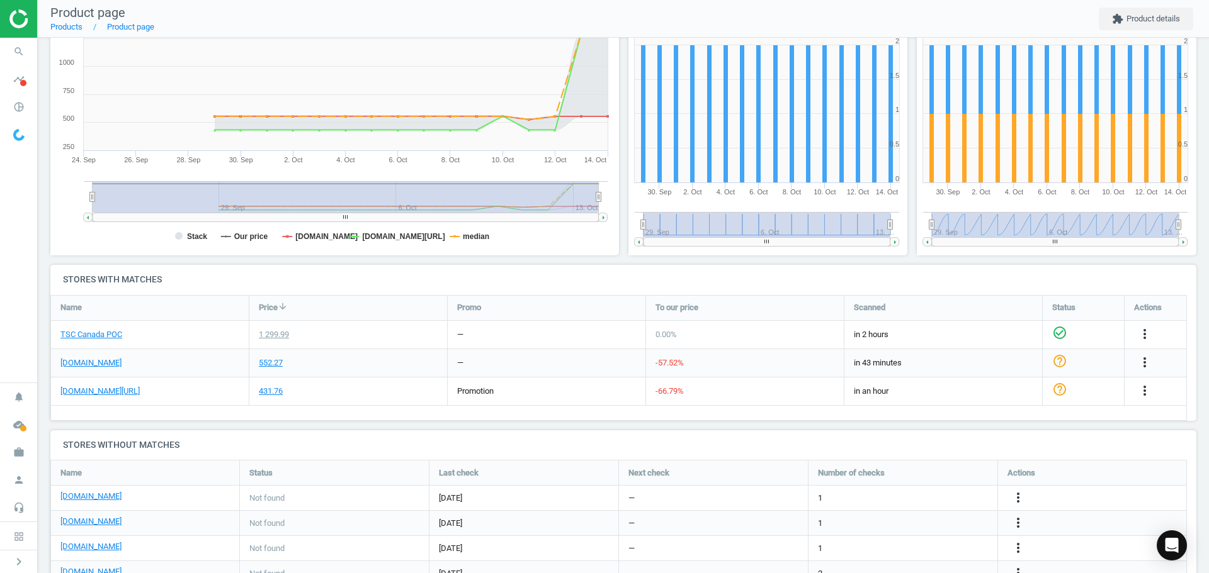
scroll to position [199, 0]
click at [84, 361] on link "amazon.ca" at bounding box center [90, 362] width 61 height 11
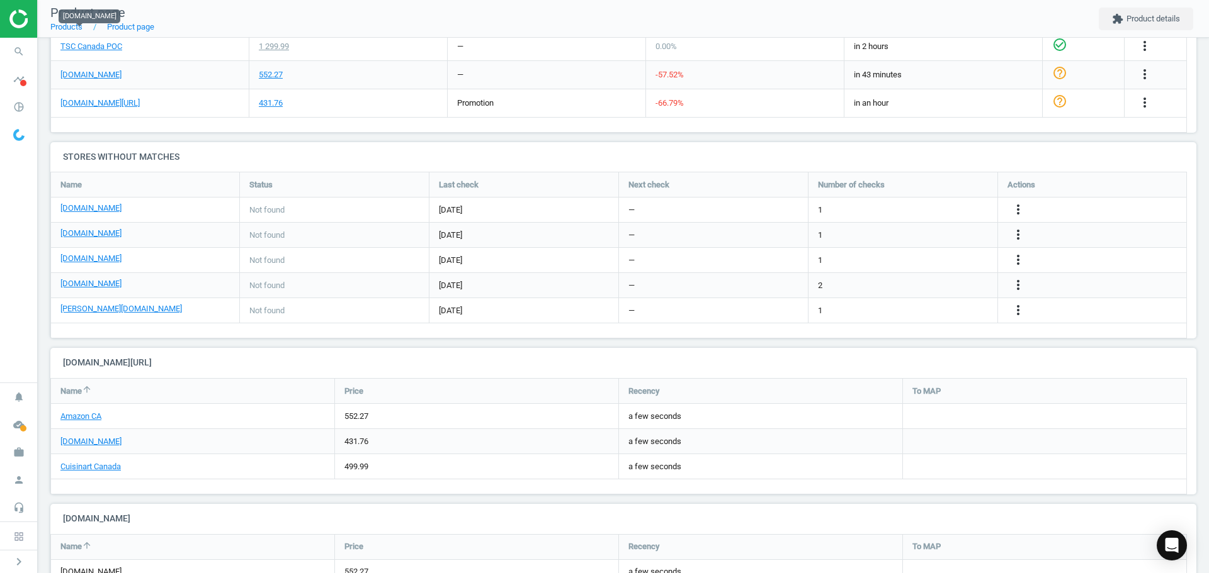
scroll to position [561, 0]
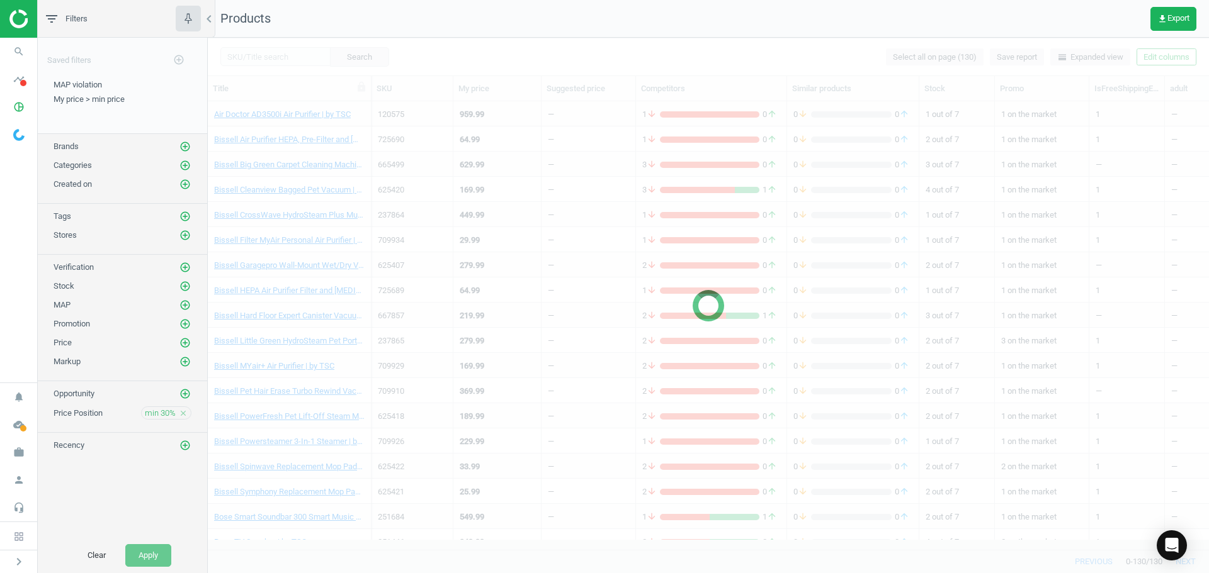
scroll to position [191, 0]
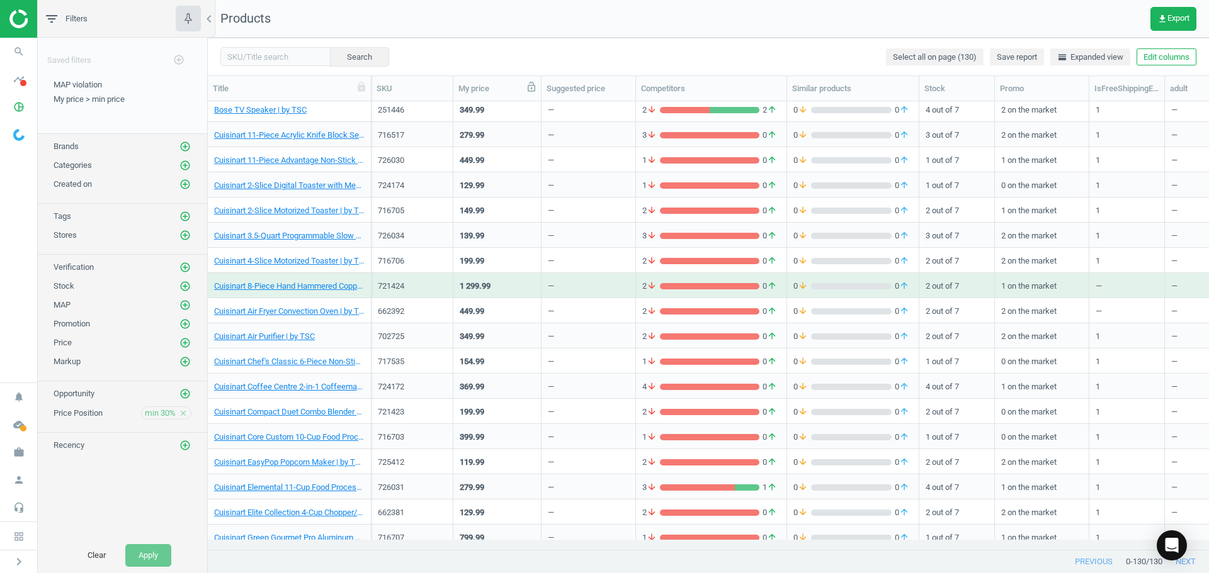
click at [533, 89] on icon at bounding box center [531, 86] width 11 height 11
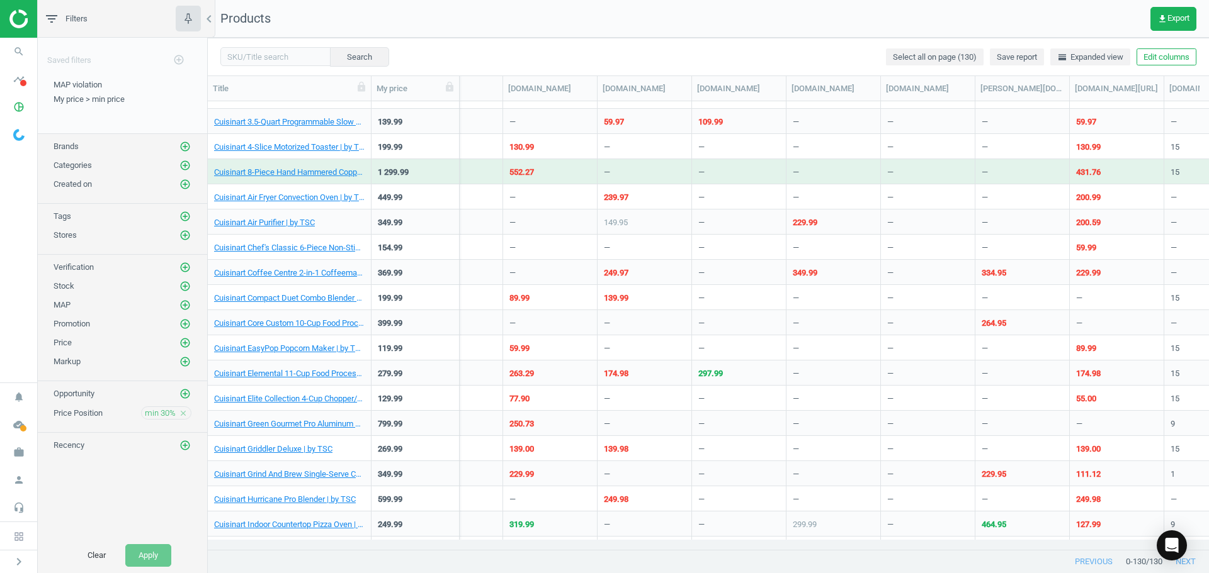
scroll to position [547, 0]
click at [184, 164] on icon "add_circle_outline" at bounding box center [184, 165] width 11 height 11
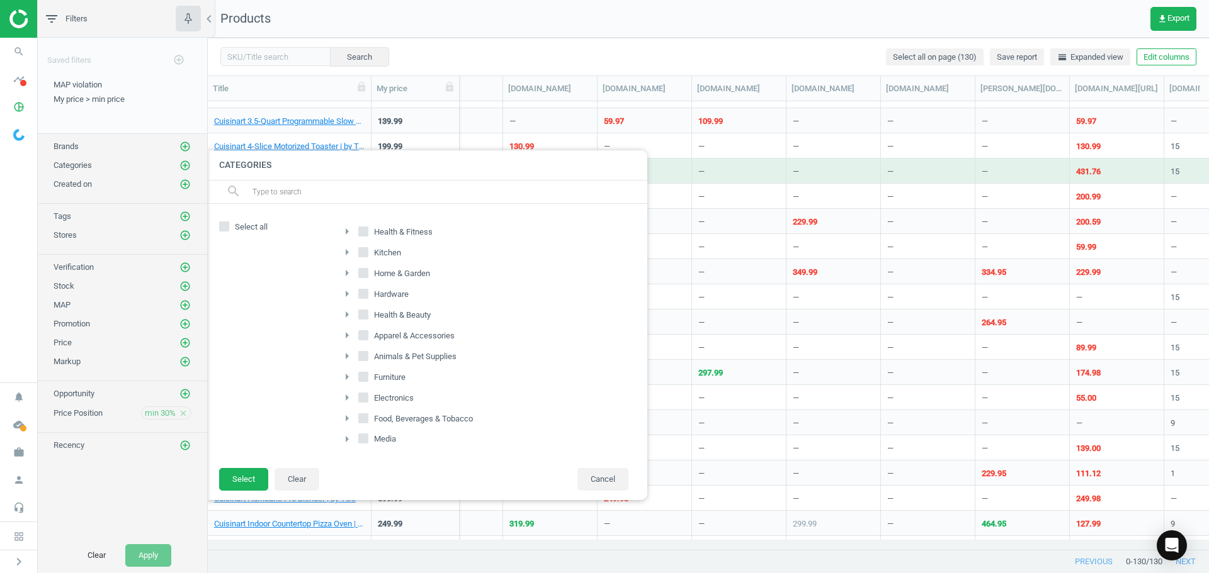
click at [363, 254] on input "Kitchen" at bounding box center [363, 253] width 8 height 8
checkbox input "true"
click at [157, 524] on div "Saved filters add_circle_outline MAP violation edit delete My price > min price…" at bounding box center [122, 288] width 169 height 500
click at [18, 21] on img at bounding box center [53, 18] width 89 height 19
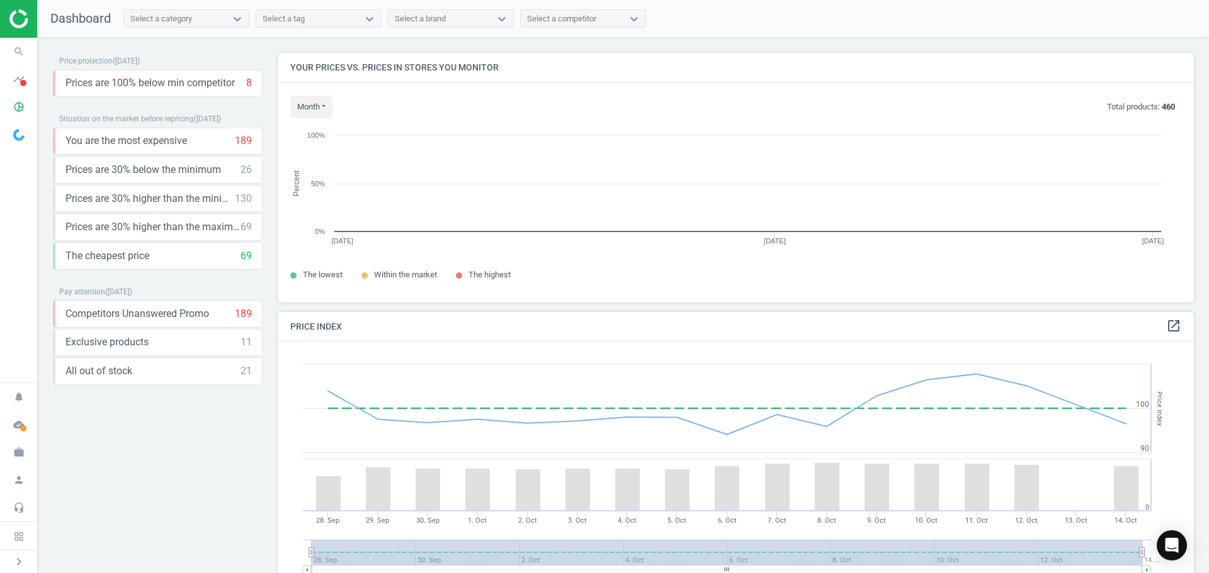
scroll to position [309, 926]
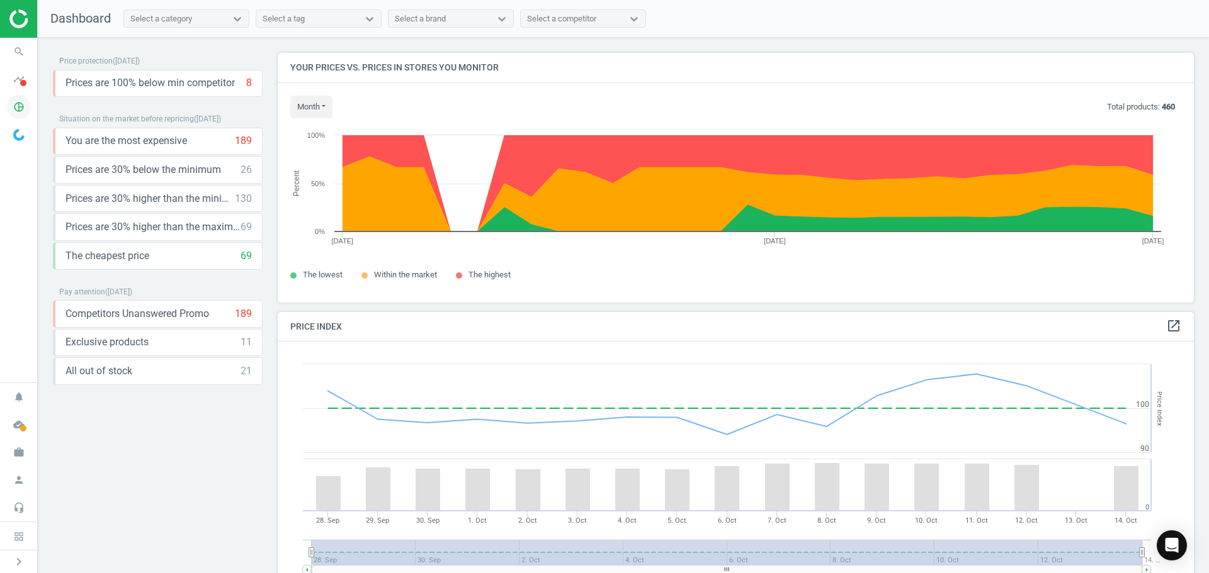
click at [14, 111] on icon "pie_chart_outlined" at bounding box center [19, 107] width 24 height 24
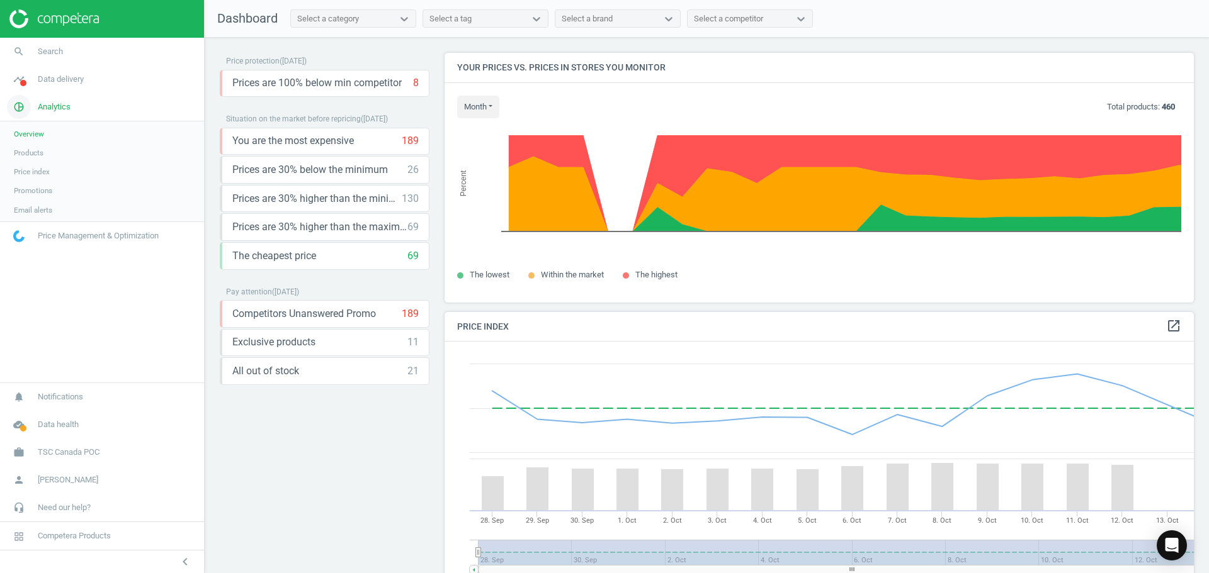
scroll to position [309, 759]
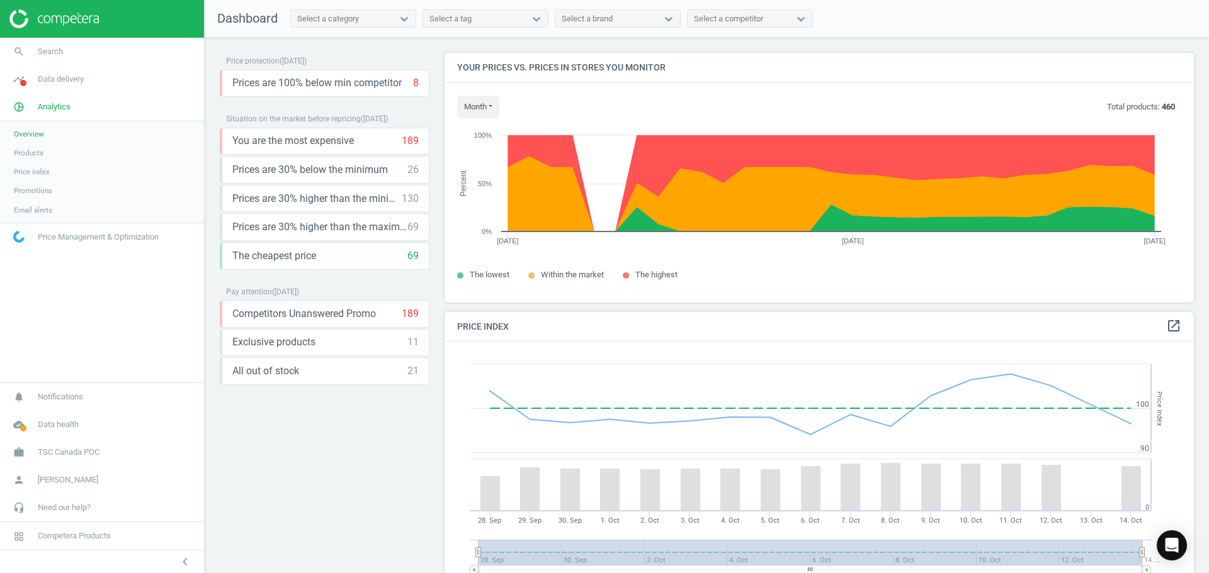
click at [38, 171] on span "Price index" at bounding box center [32, 172] width 36 height 10
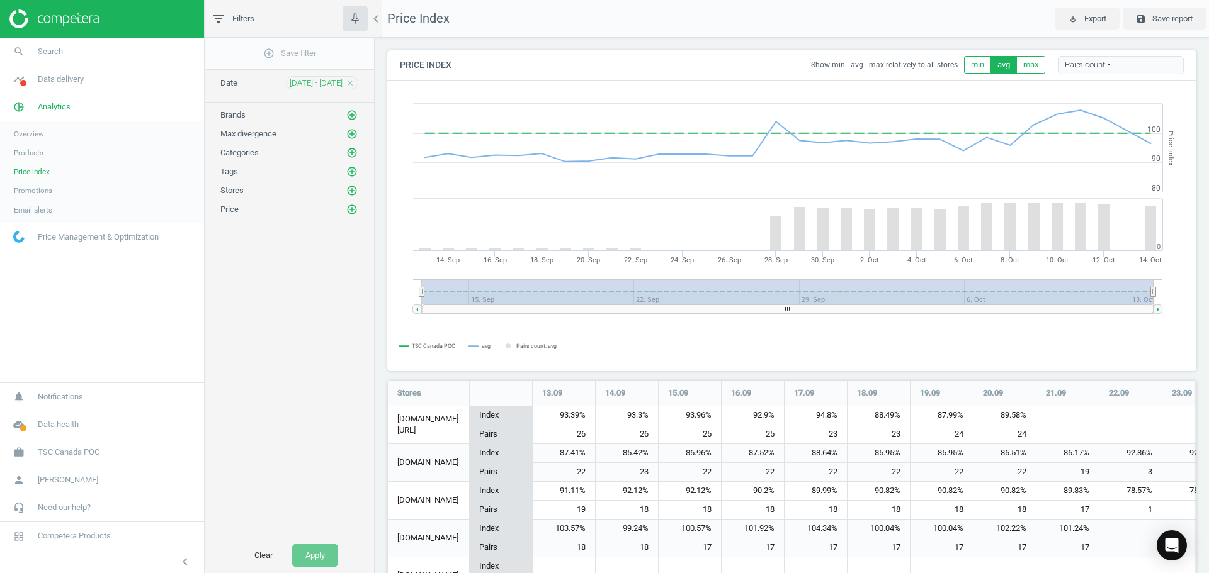
scroll to position [350, 819]
click at [352, 116] on icon "add_circle_outline" at bounding box center [351, 115] width 11 height 11
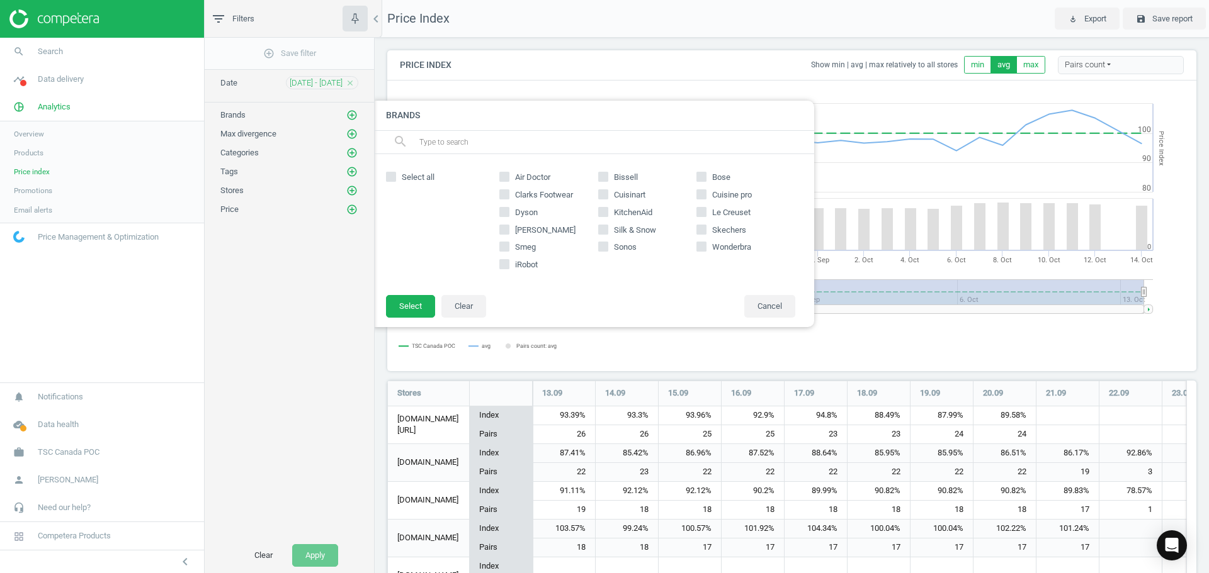
click at [602, 195] on input "Cuisinart" at bounding box center [603, 194] width 8 height 8
checkbox input "true"
click at [409, 307] on button "Select" at bounding box center [410, 306] width 49 height 23
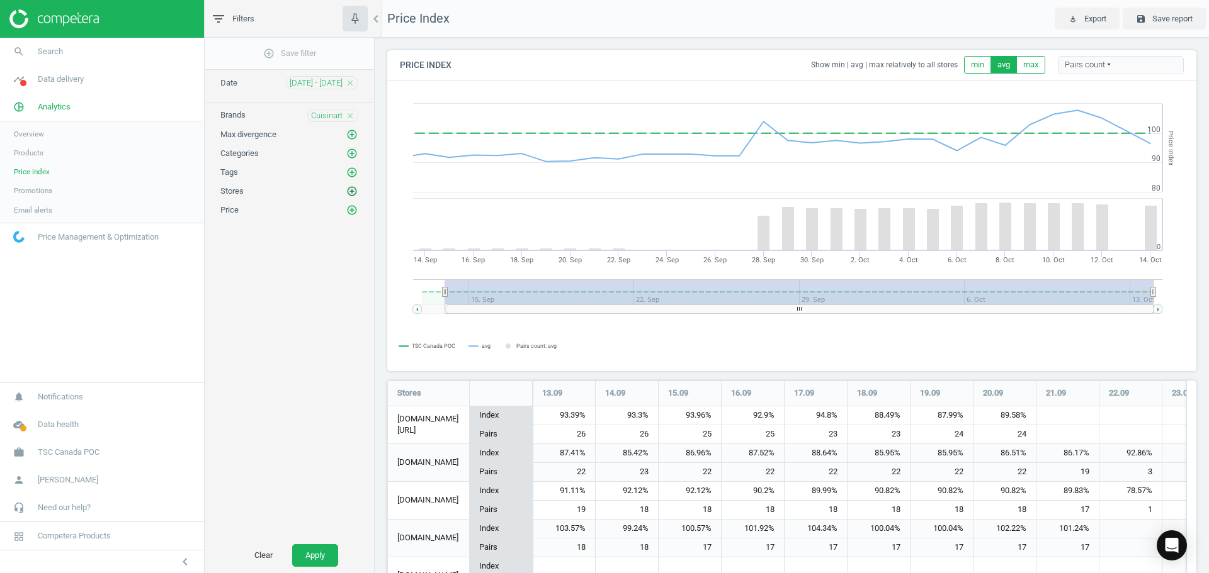
click at [353, 188] on icon "add_circle_outline" at bounding box center [351, 191] width 11 height 11
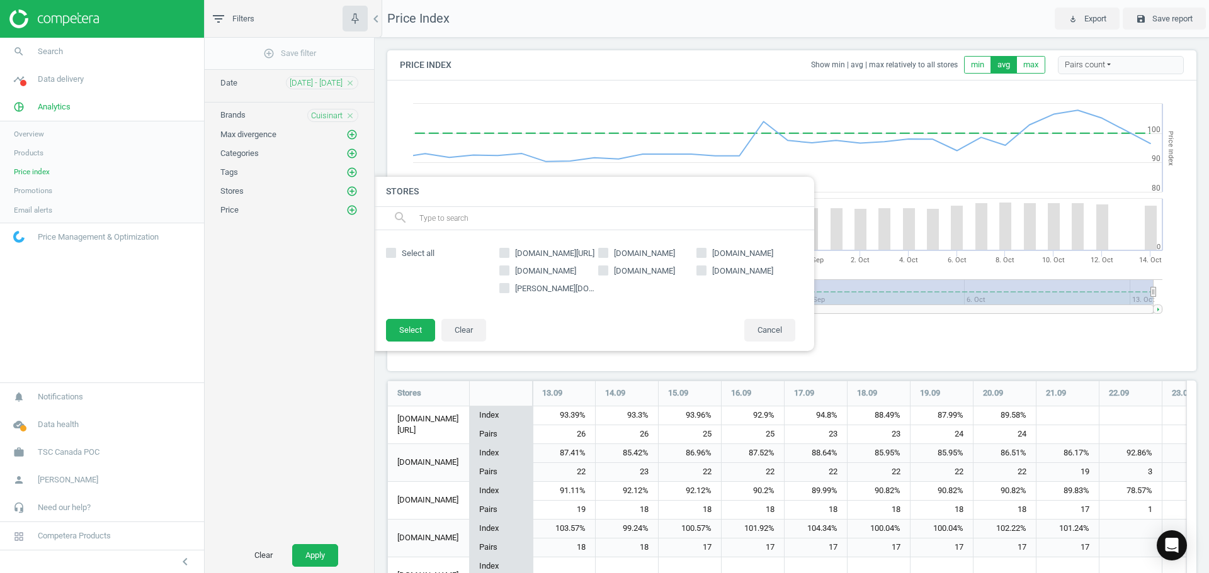
click at [607, 257] on icon at bounding box center [603, 253] width 10 height 10
click at [607, 257] on input "amazon.ca" at bounding box center [603, 253] width 8 height 8
checkbox input "true"
click at [408, 334] on button "Select" at bounding box center [410, 330] width 49 height 23
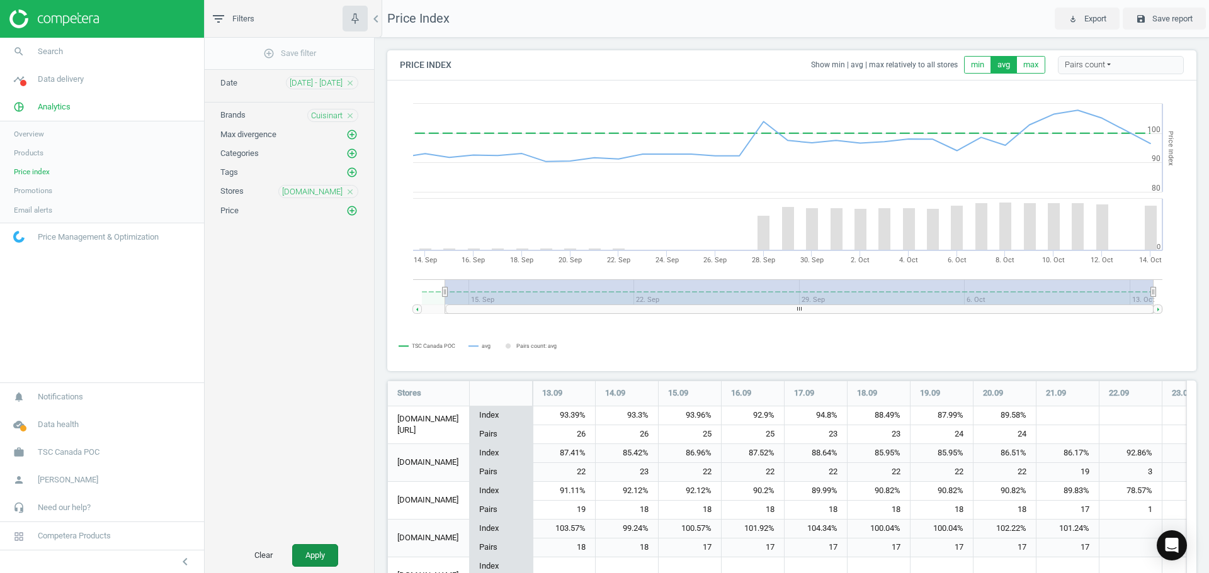
click at [322, 548] on button "Apply" at bounding box center [315, 555] width 46 height 23
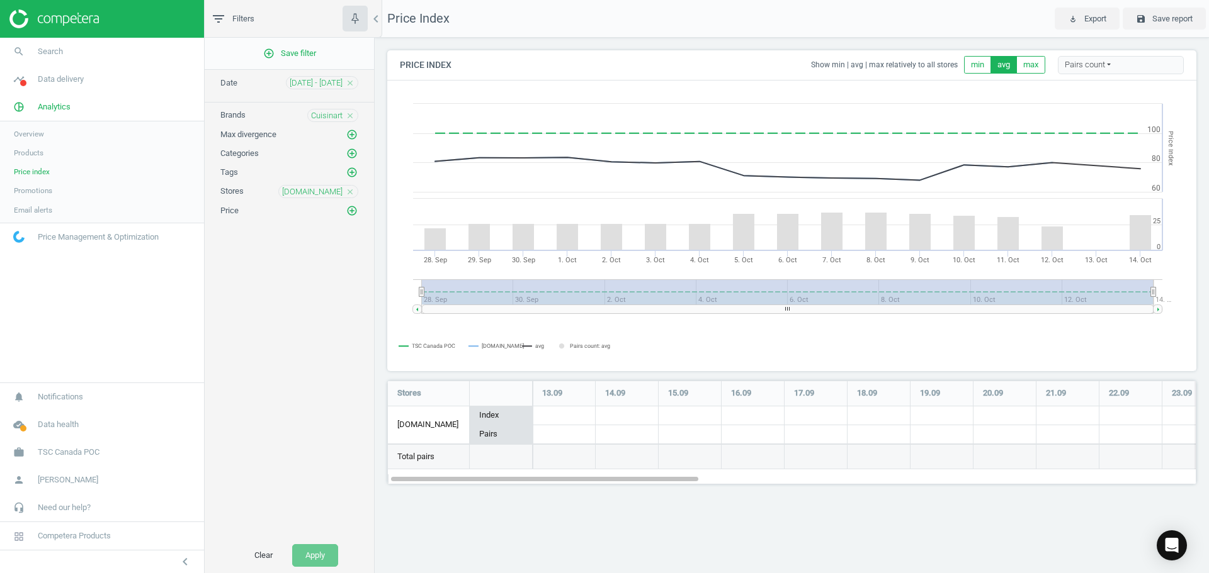
scroll to position [123, 828]
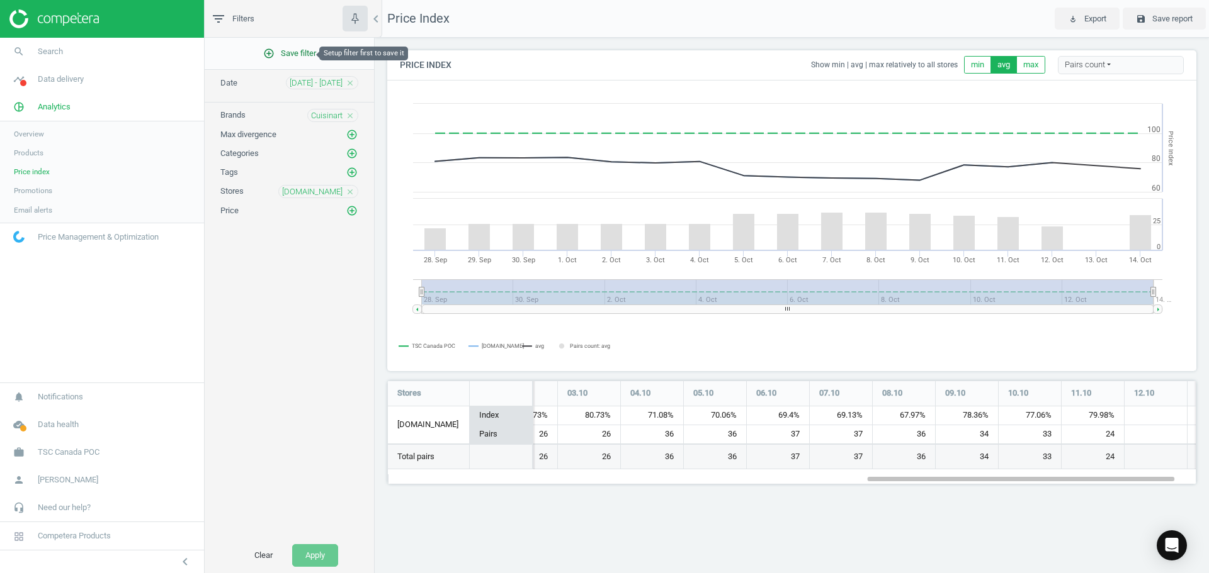
click at [300, 54] on span "add_circle_outline Save filter" at bounding box center [289, 53] width 53 height 11
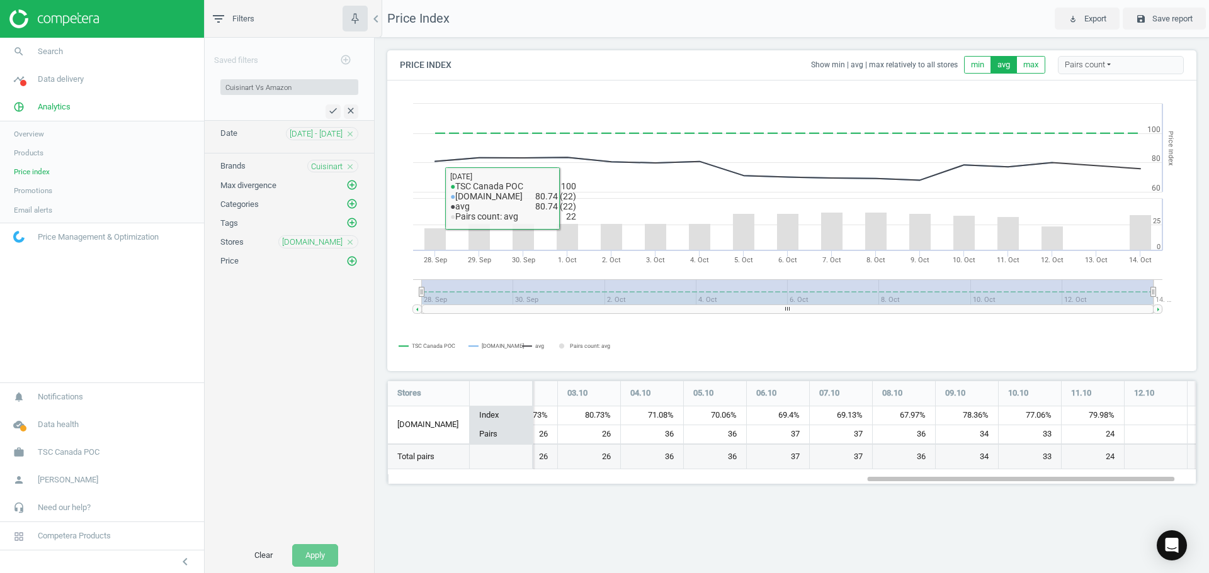
type input "Cuisinart Vs Amazon"
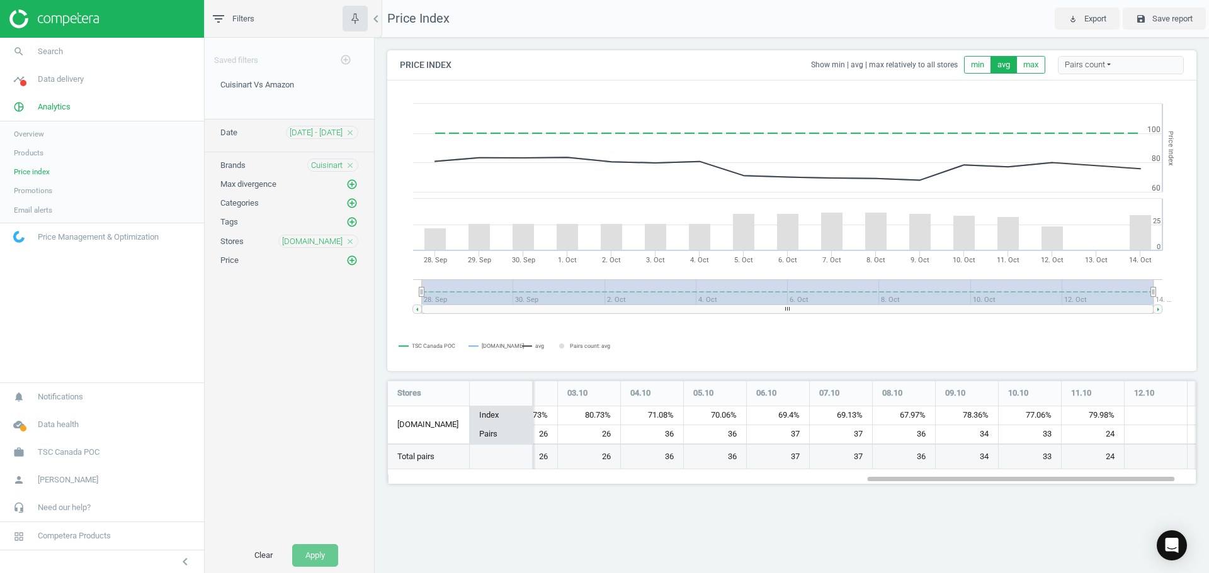
click at [332, 435] on div "Saved filters add_circle_outline Cuisinart Vs Amazon edit delete Date 14 Sep - …" at bounding box center [289, 288] width 169 height 500
click at [973, 59] on button "min" at bounding box center [977, 65] width 27 height 18
click at [1006, 66] on button "avg" at bounding box center [1003, 65] width 26 height 18
click at [967, 69] on button "min" at bounding box center [977, 65] width 27 height 18
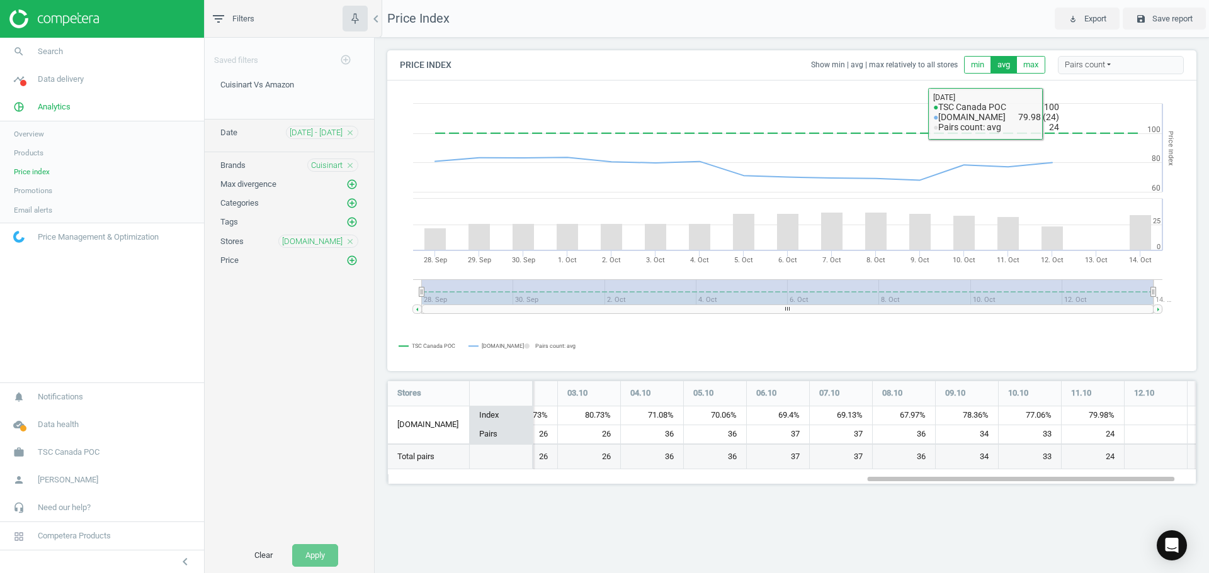
click at [1003, 62] on button "avg" at bounding box center [1003, 65] width 26 height 18
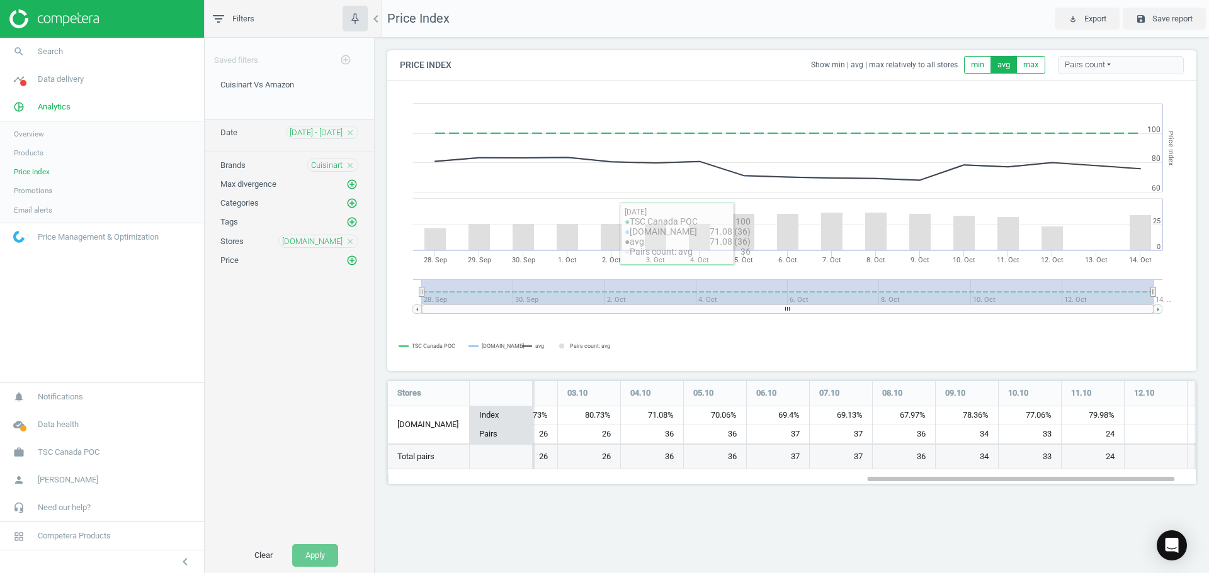
click at [335, 436] on div "Saved filters add_circle_outline Cuisinart Vs Amazon edit delete Date 14 Sep - …" at bounding box center [289, 288] width 169 height 500
click at [273, 85] on span "Cuisinart Vs Amazon" at bounding box center [257, 84] width 74 height 9
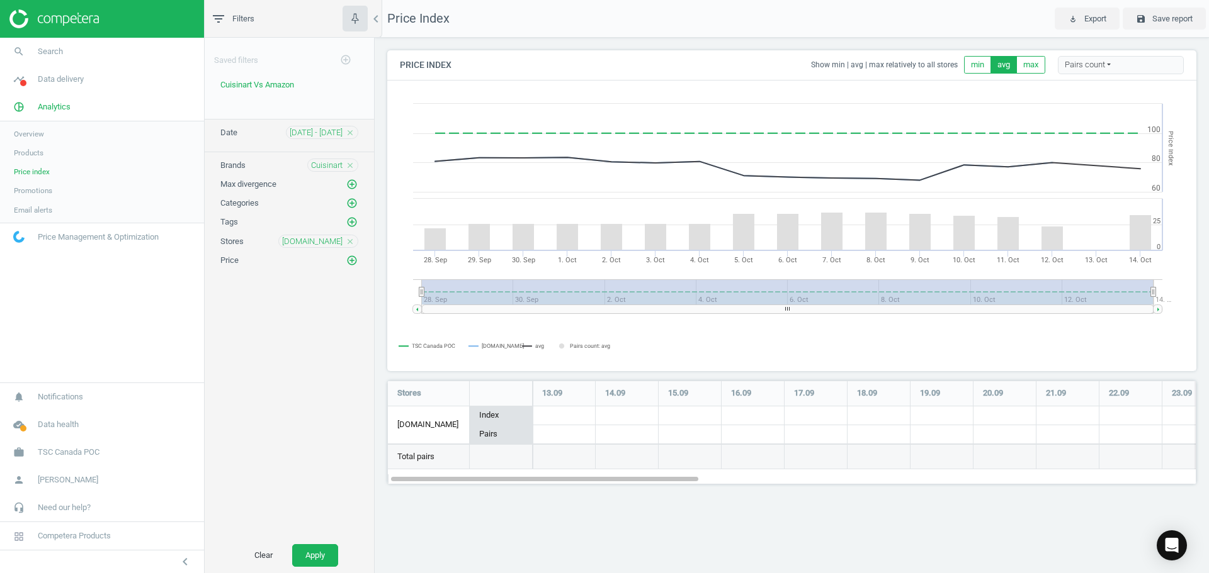
scroll to position [123, 828]
click at [132, 351] on nav "search Search timeline Data delivery Overview Matches dashboard Matches Rematch…" at bounding box center [102, 210] width 204 height 345
click at [380, 24] on icon "chevron_left" at bounding box center [375, 18] width 15 height 15
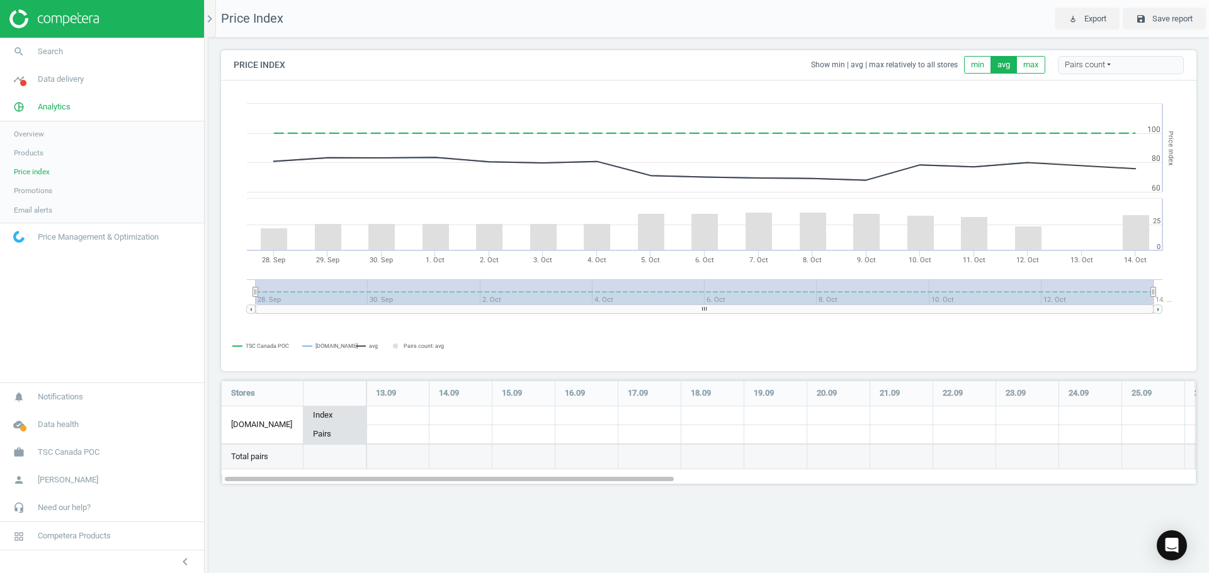
click at [38, 191] on span "Promotions" at bounding box center [33, 191] width 38 height 10
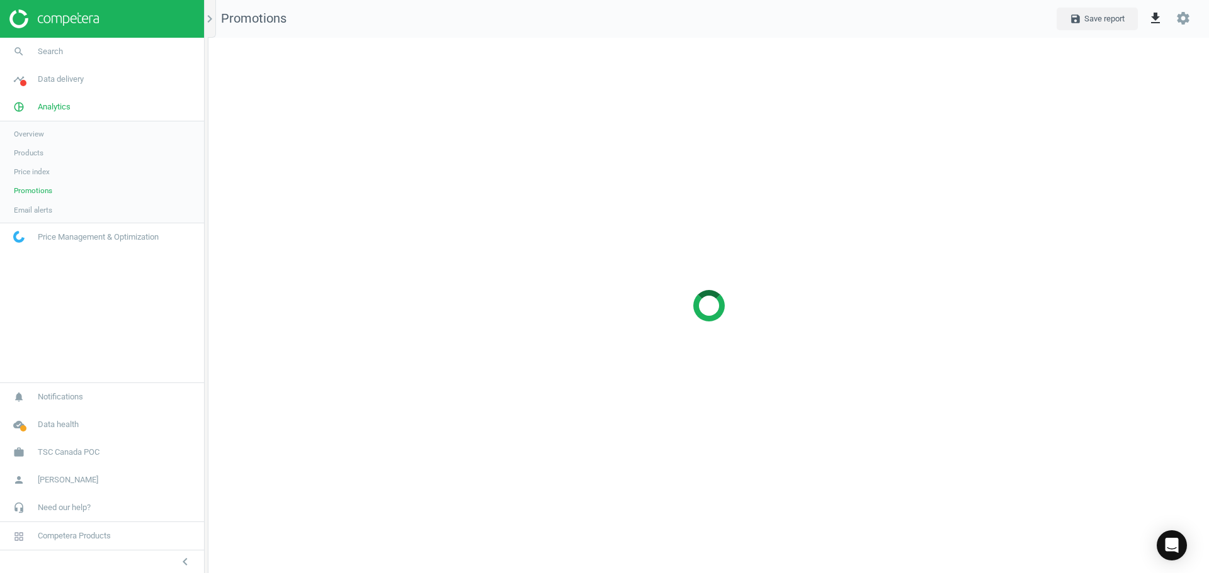
scroll to position [555, 1020]
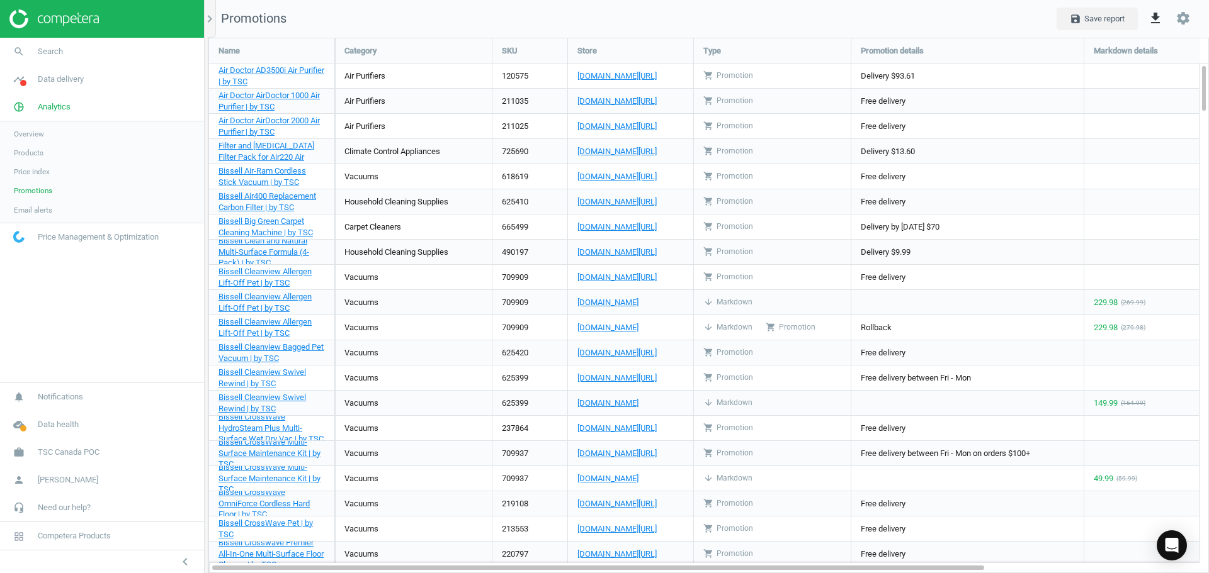
click at [31, 147] on link "Products" at bounding box center [102, 153] width 204 height 19
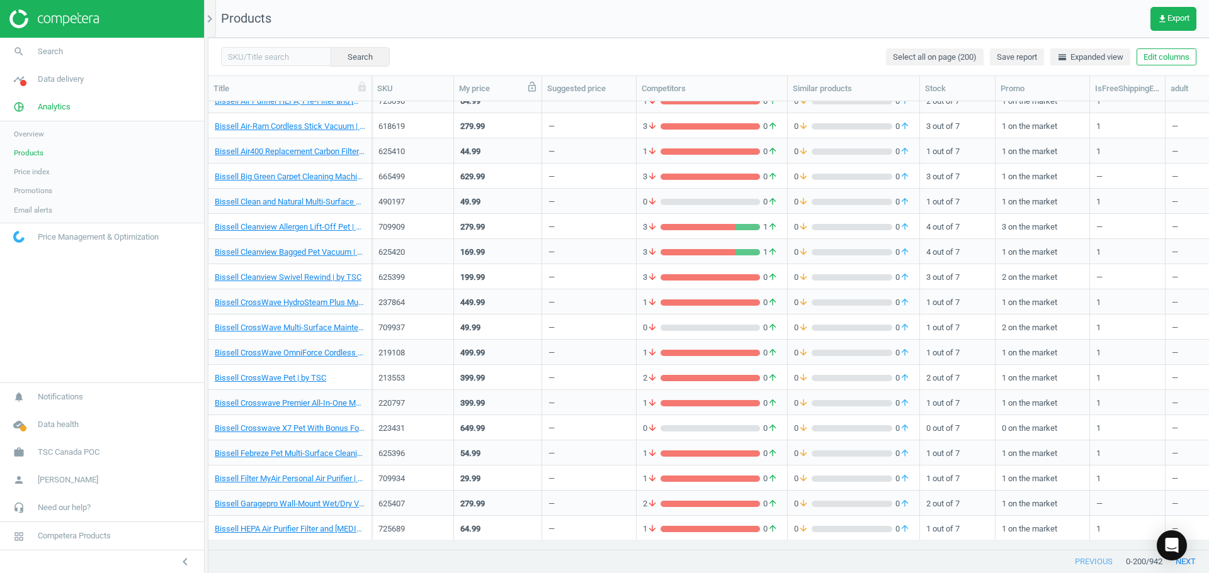
click at [533, 89] on icon at bounding box center [531, 86] width 11 height 11
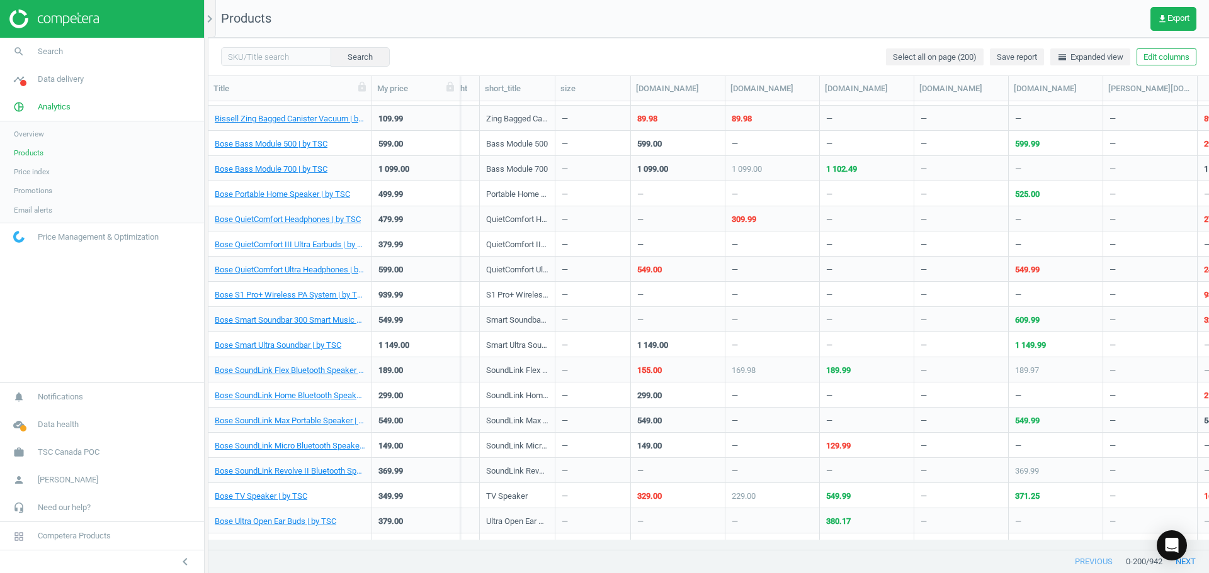
scroll to position [1355, 0]
click at [297, 495] on link "Bose TV Speaker | by TSC" at bounding box center [261, 497] width 93 height 11
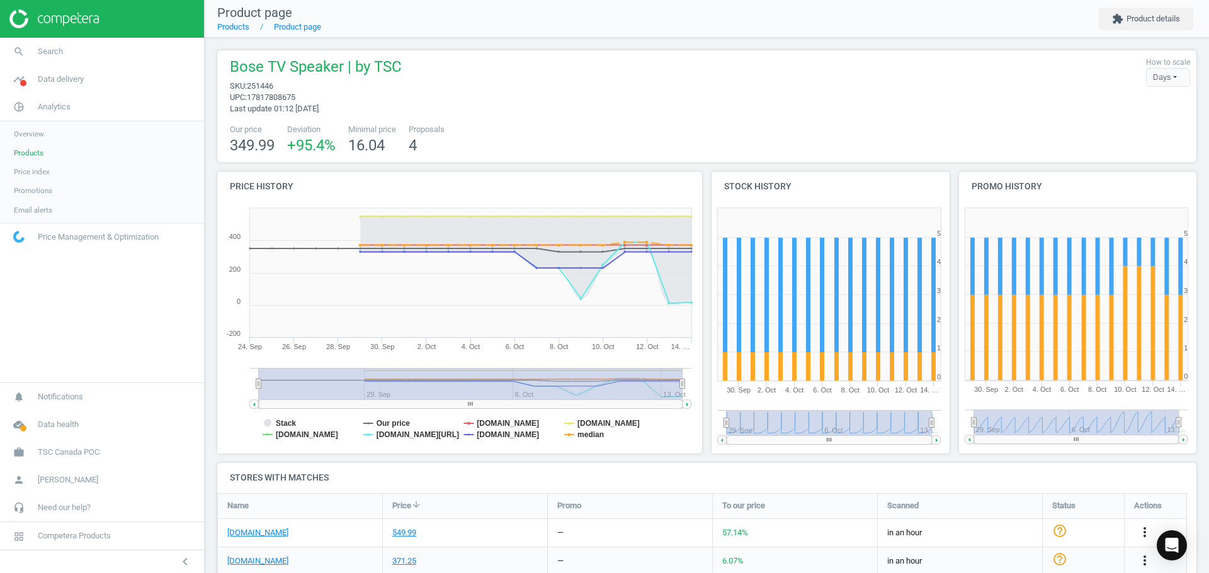
click at [269, 87] on span "251446" at bounding box center [260, 85] width 26 height 9
copy span "251446"
click at [184, 558] on icon "chevron_left" at bounding box center [185, 562] width 15 height 15
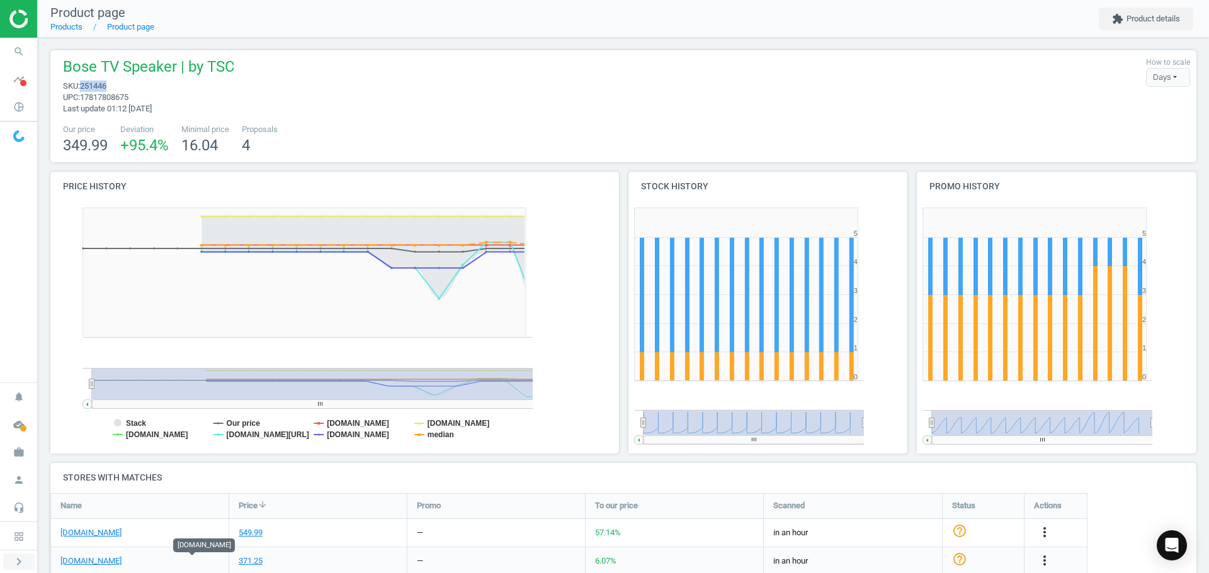
scroll to position [6, 6]
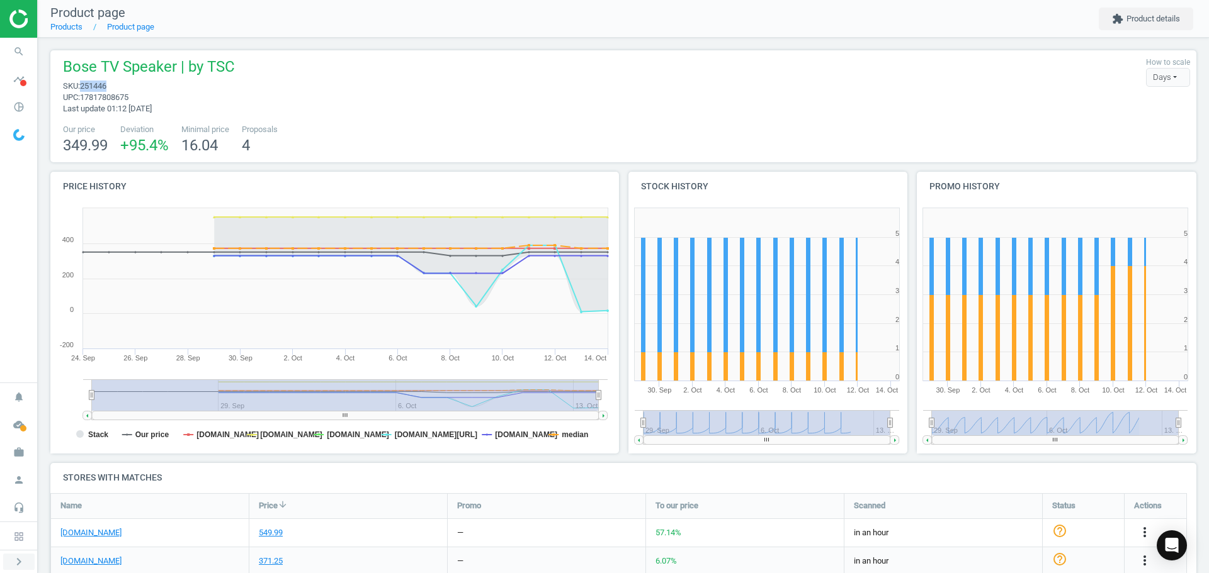
click at [25, 559] on icon "chevron_right" at bounding box center [18, 562] width 15 height 15
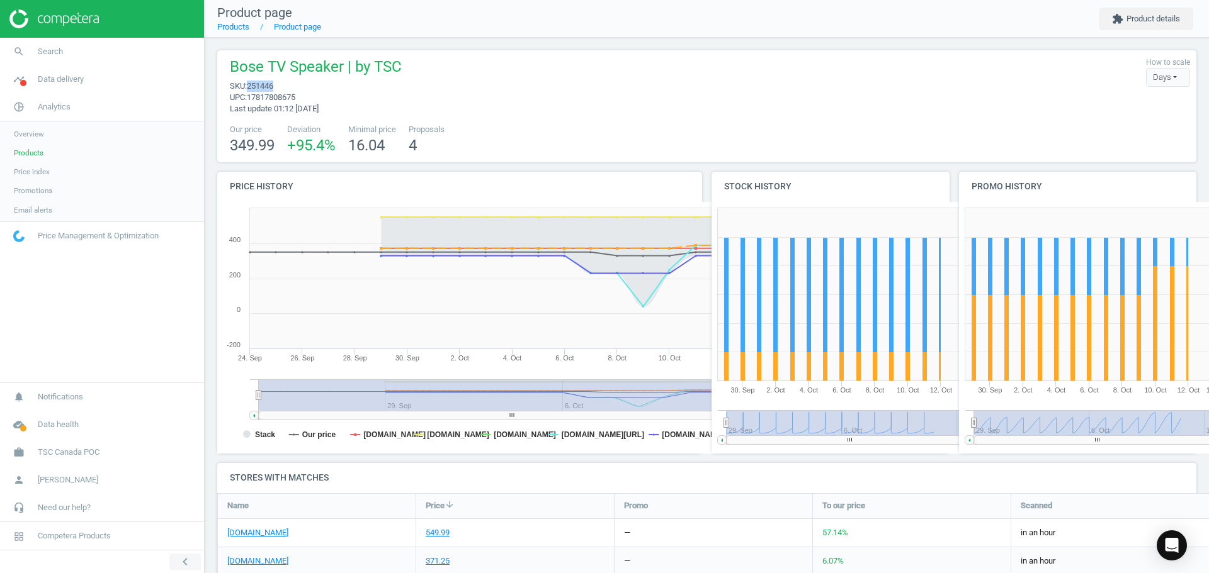
scroll to position [271, 276]
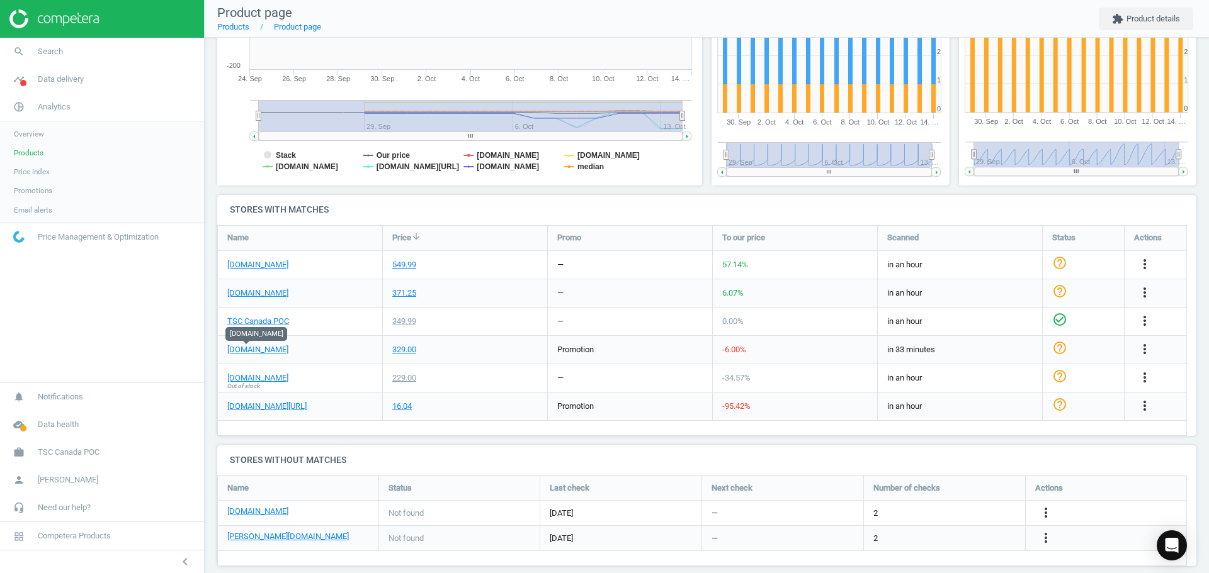
click at [33, 152] on span "Products" at bounding box center [29, 153] width 30 height 10
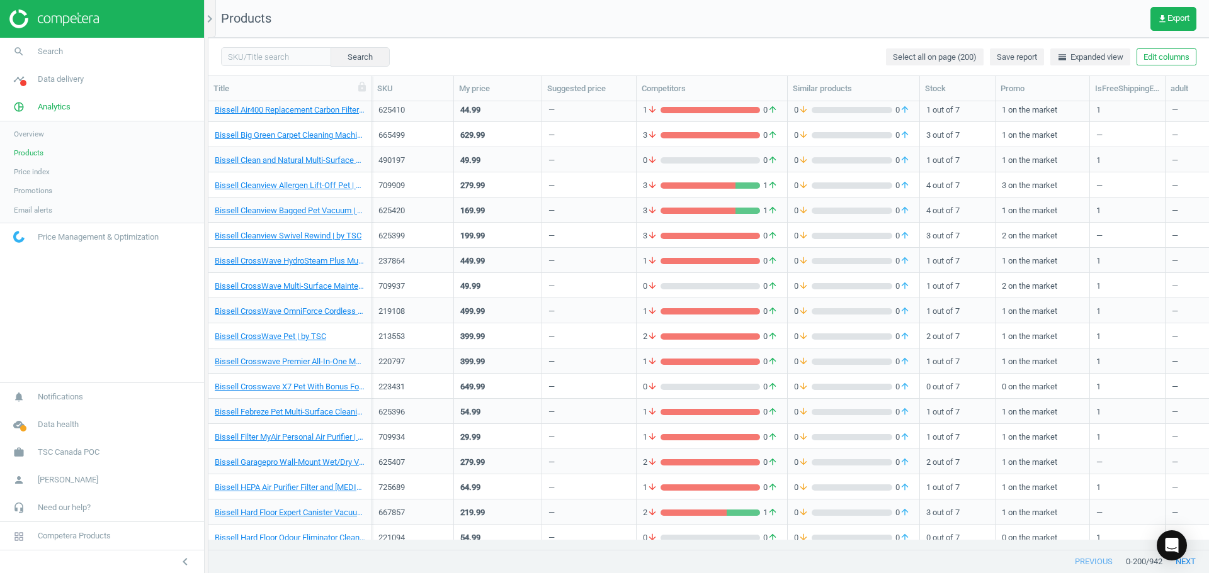
scroll to position [313, 0]
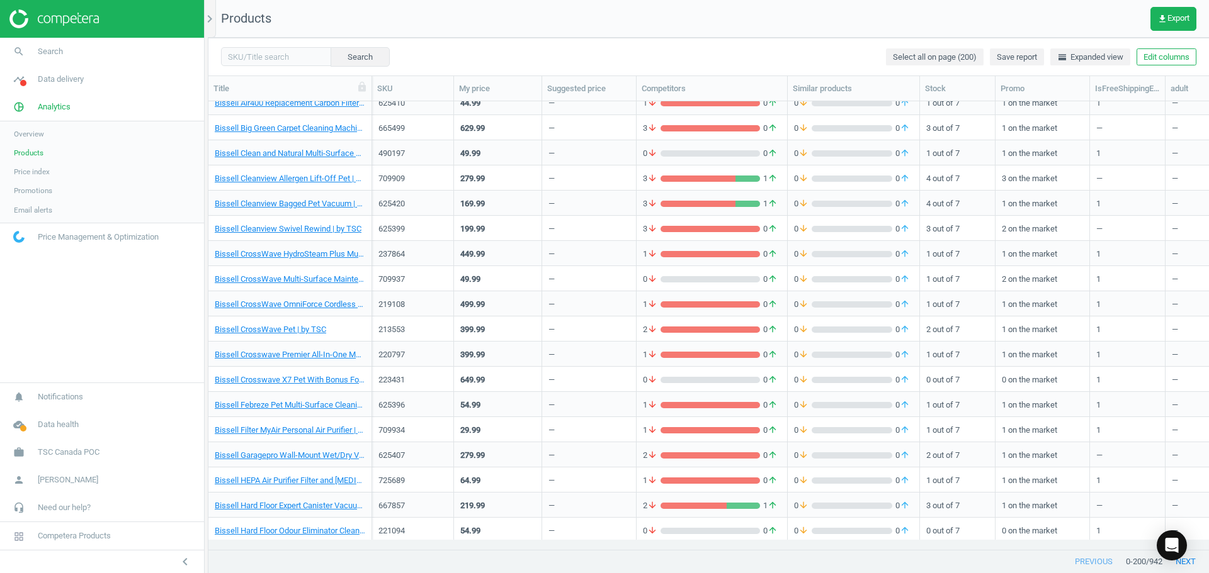
click at [20, 155] on span "Products" at bounding box center [29, 153] width 30 height 10
click at [64, 56] on link "search Search" at bounding box center [102, 52] width 204 height 28
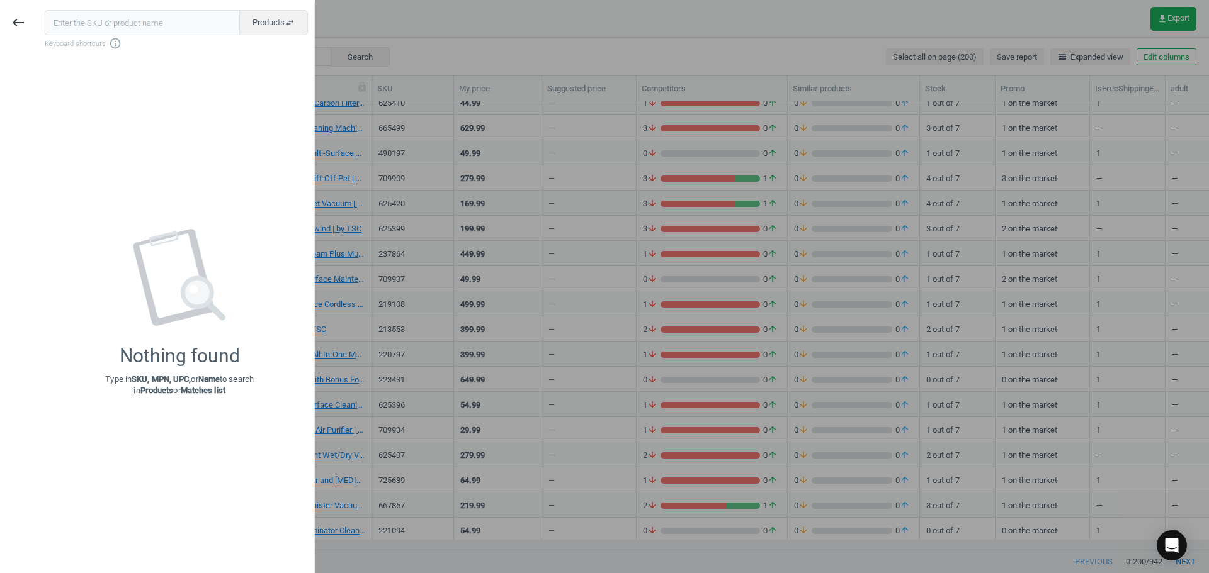
scroll to position [1324, 0]
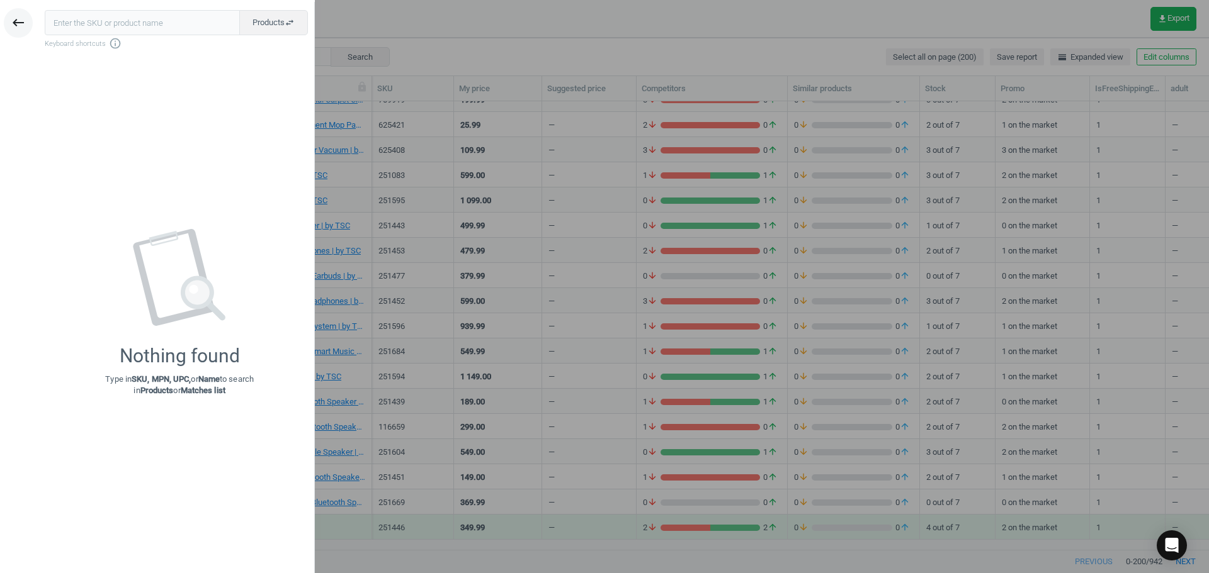
click at [20, 28] on icon "keyboard_backspace" at bounding box center [18, 22] width 15 height 15
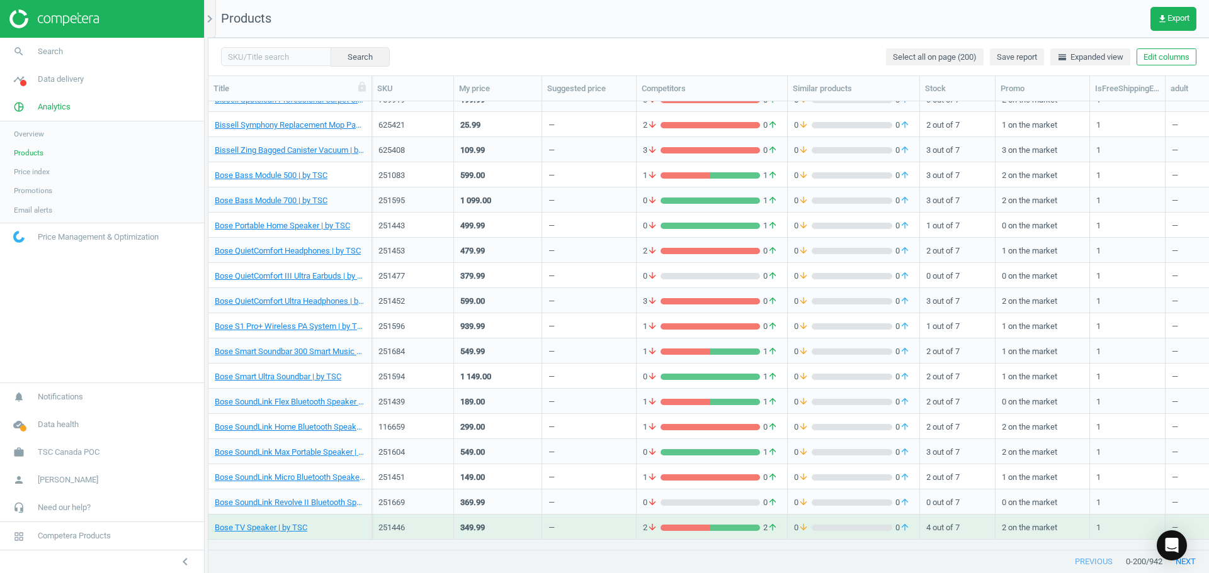
click at [34, 157] on span "Products" at bounding box center [29, 153] width 30 height 10
click at [43, 137] on span "Overview" at bounding box center [29, 134] width 30 height 10
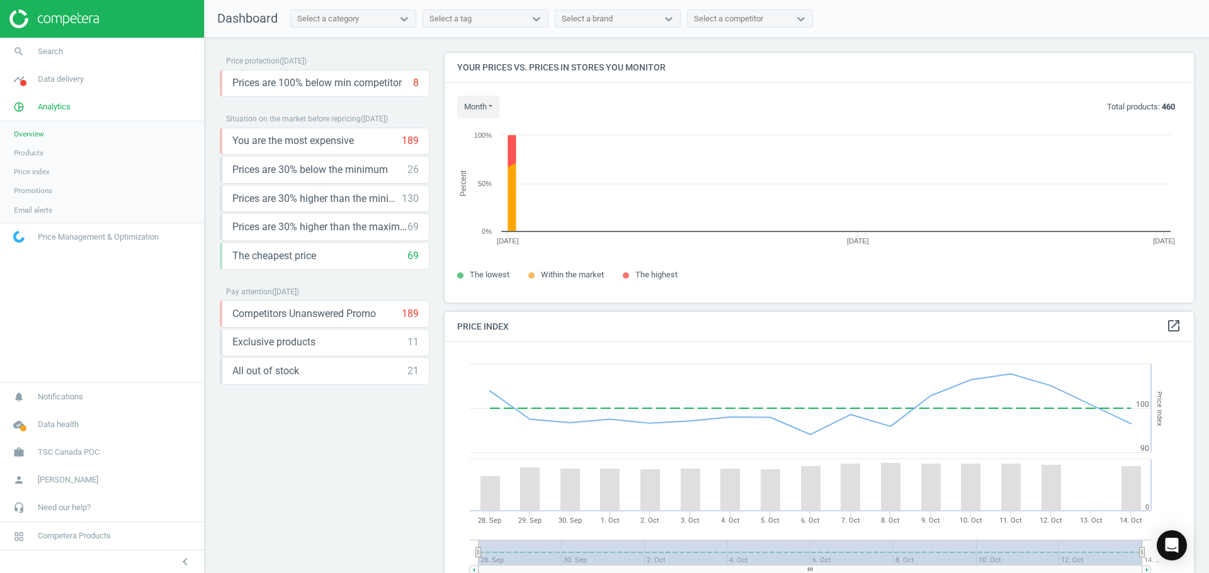
scroll to position [309, 759]
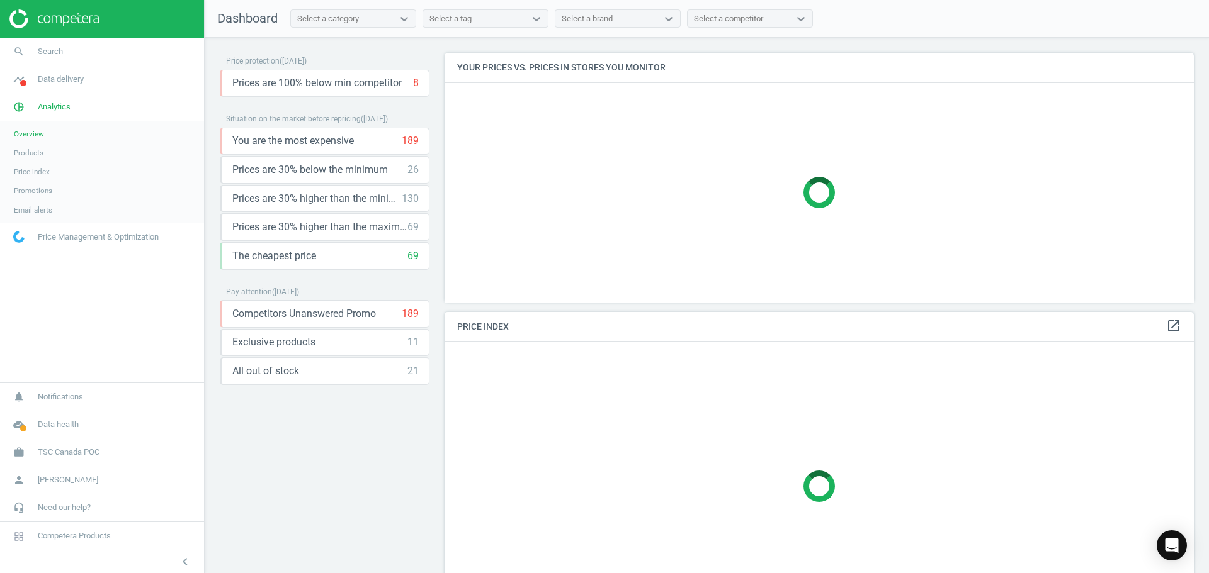
click at [43, 159] on link "Products" at bounding box center [102, 153] width 204 height 19
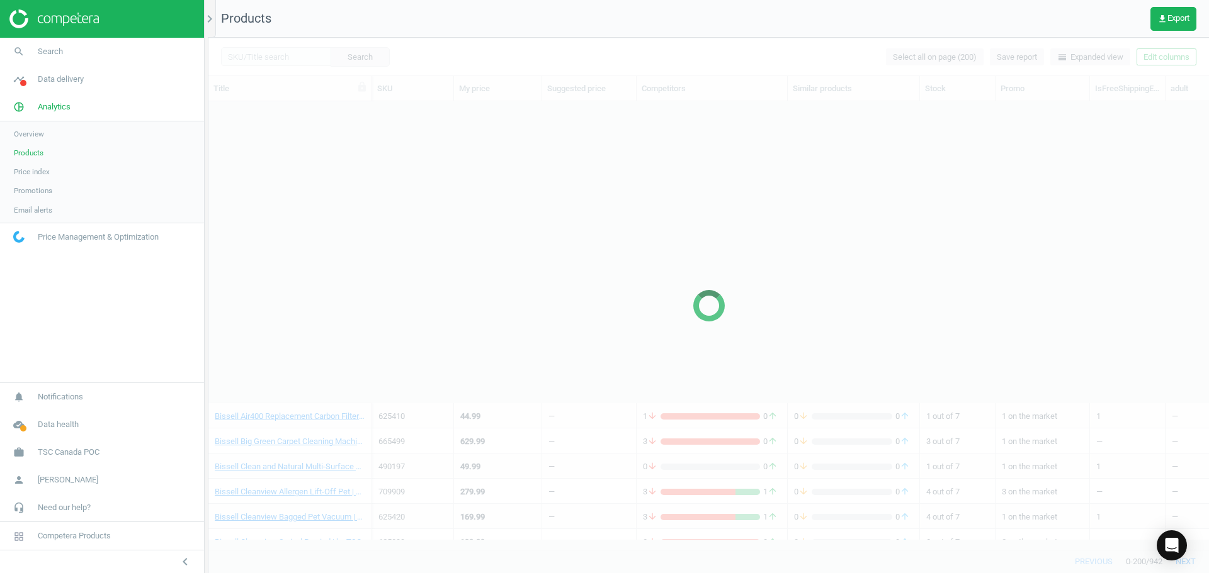
scroll to position [1324, 0]
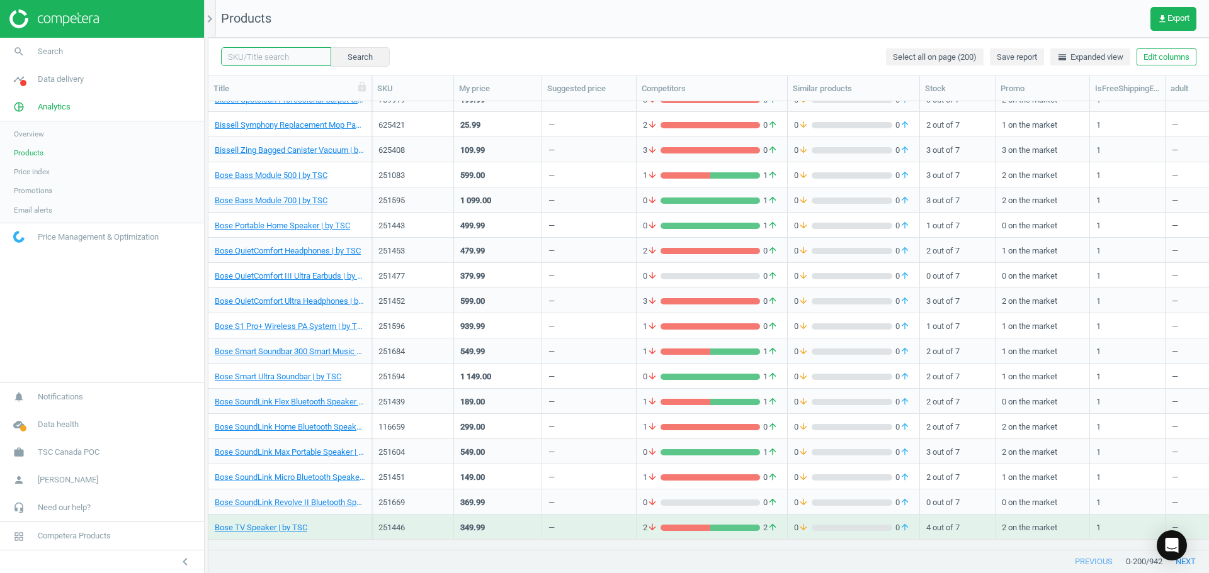
click at [296, 63] on input "text" at bounding box center [276, 56] width 110 height 19
type input "Bose"
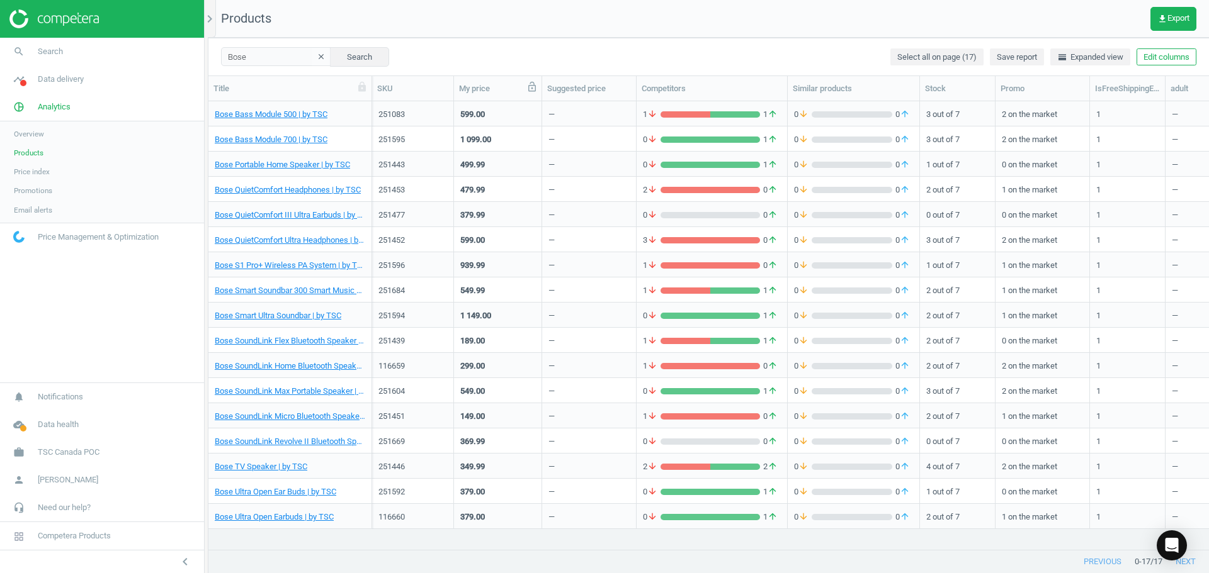
click at [534, 88] on icon at bounding box center [531, 86] width 11 height 11
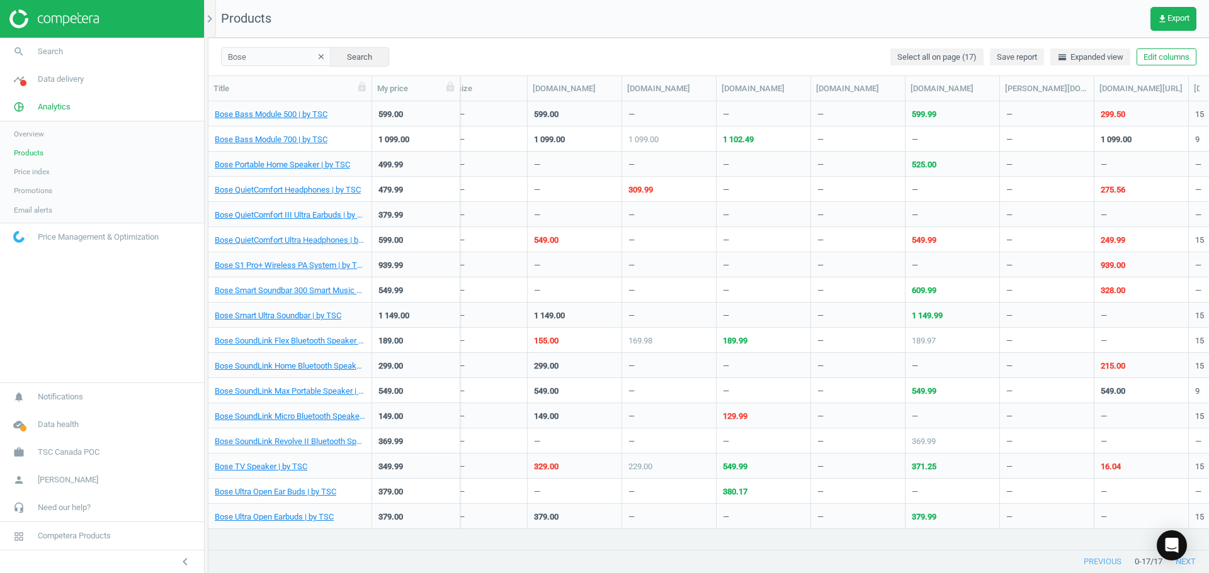
scroll to position [0, 1922]
click at [338, 337] on link "Bose SoundLink Flex Bluetooth Speaker | by TSC" at bounding box center [290, 341] width 150 height 11
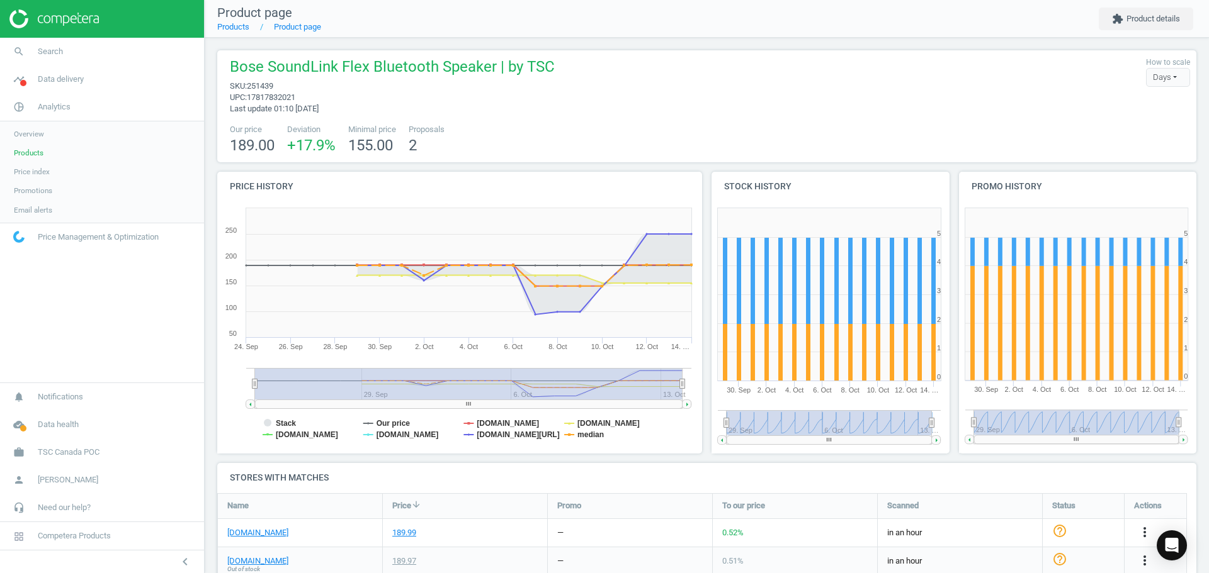
click at [268, 86] on span "251439" at bounding box center [260, 85] width 26 height 9
copy span "251439"
click at [290, 95] on span "17817832021" at bounding box center [271, 97] width 48 height 9
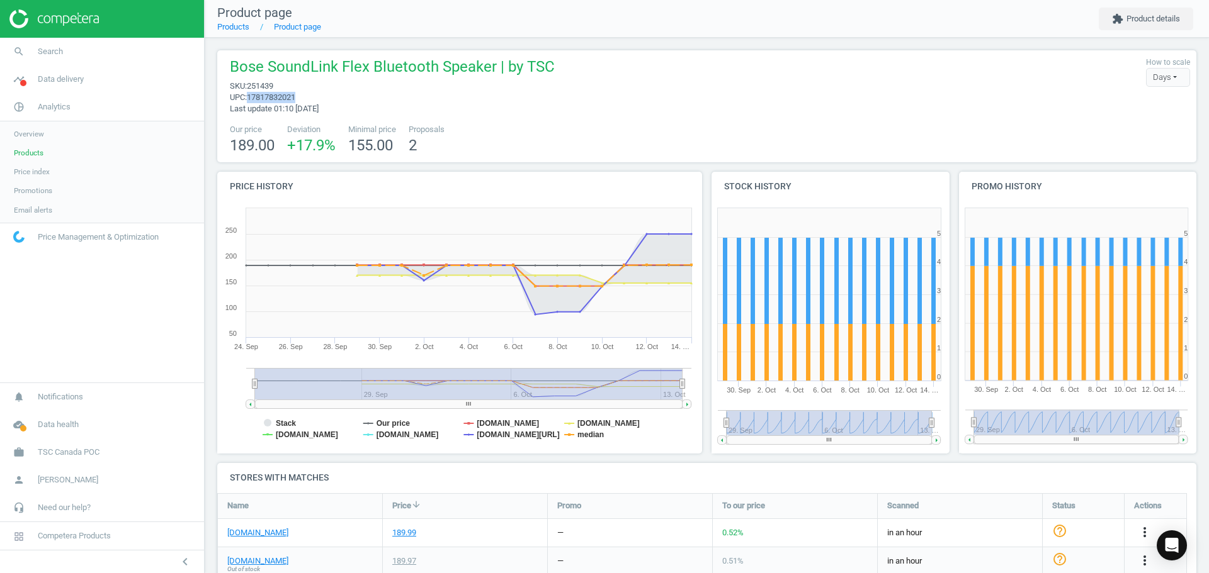
copy span "17817832021"
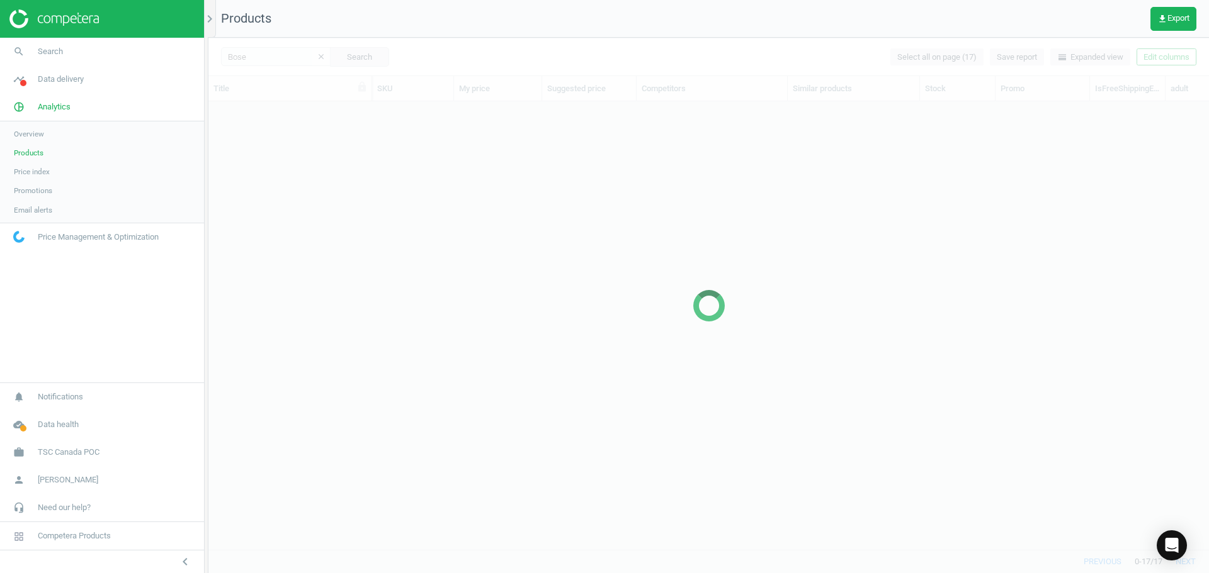
scroll to position [429, 991]
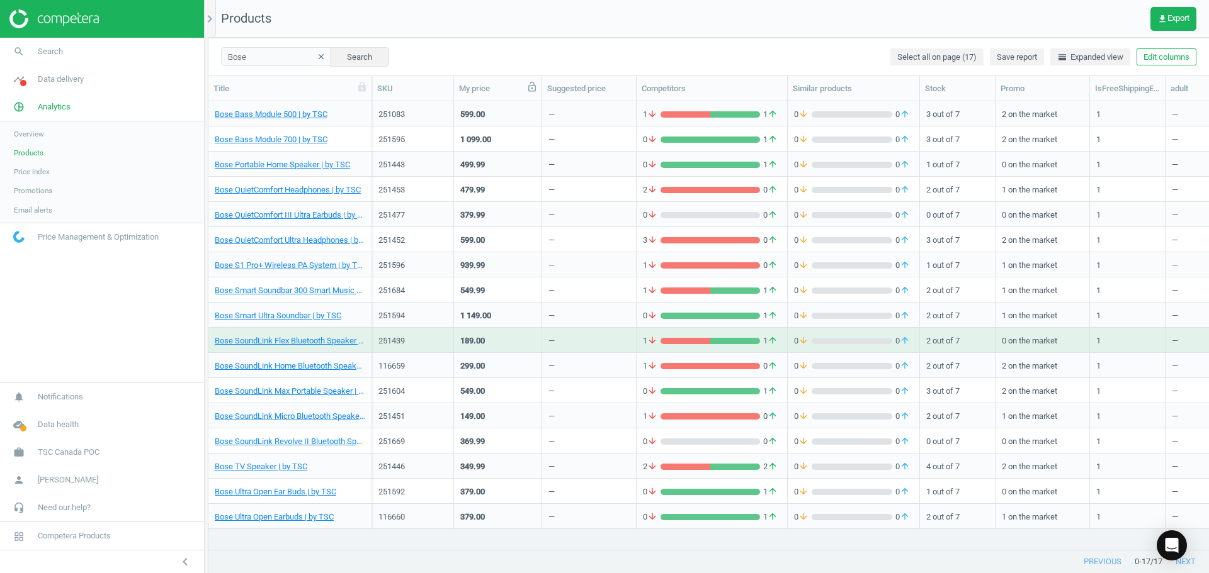
click at [534, 87] on icon at bounding box center [531, 86] width 11 height 11
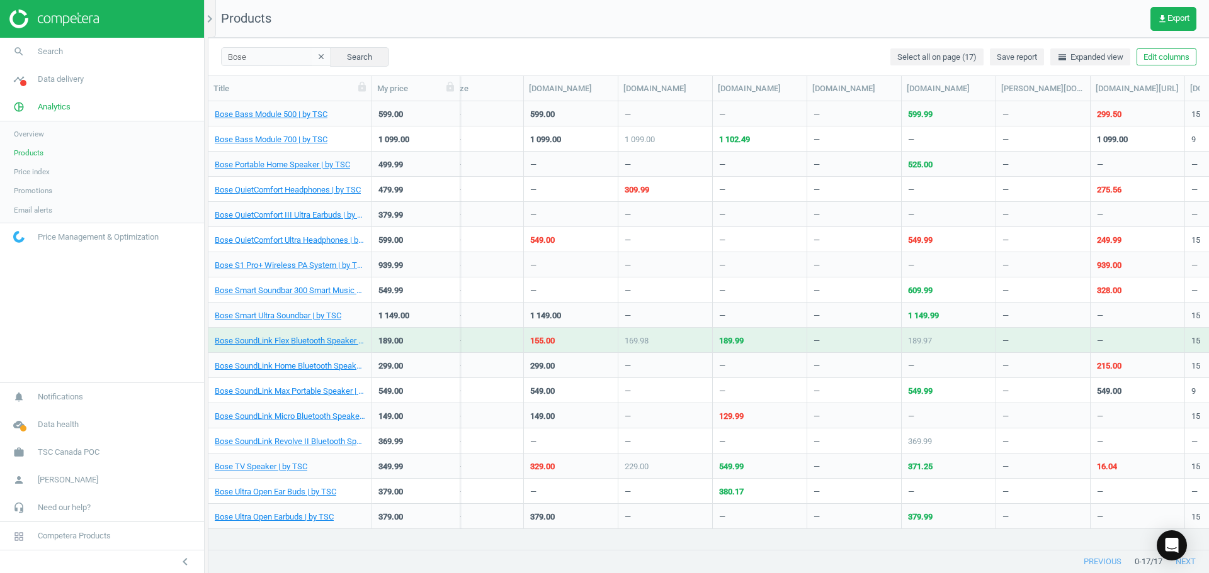
scroll to position [0, 1926]
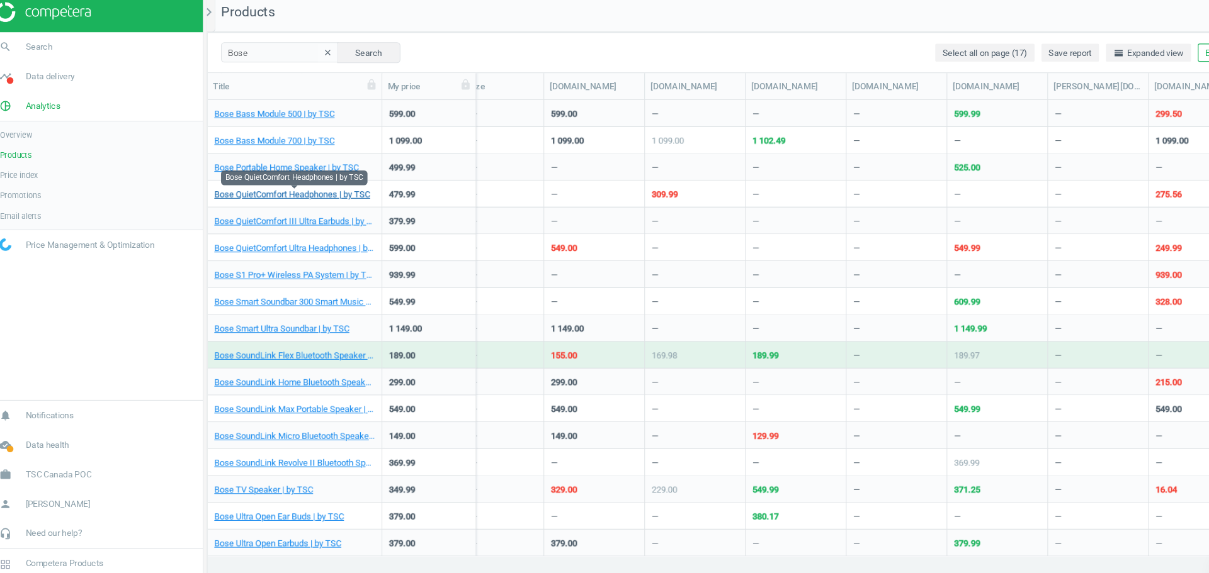
click at [253, 189] on link "Bose QuietComfort Headphones | by TSC" at bounding box center [288, 189] width 146 height 11
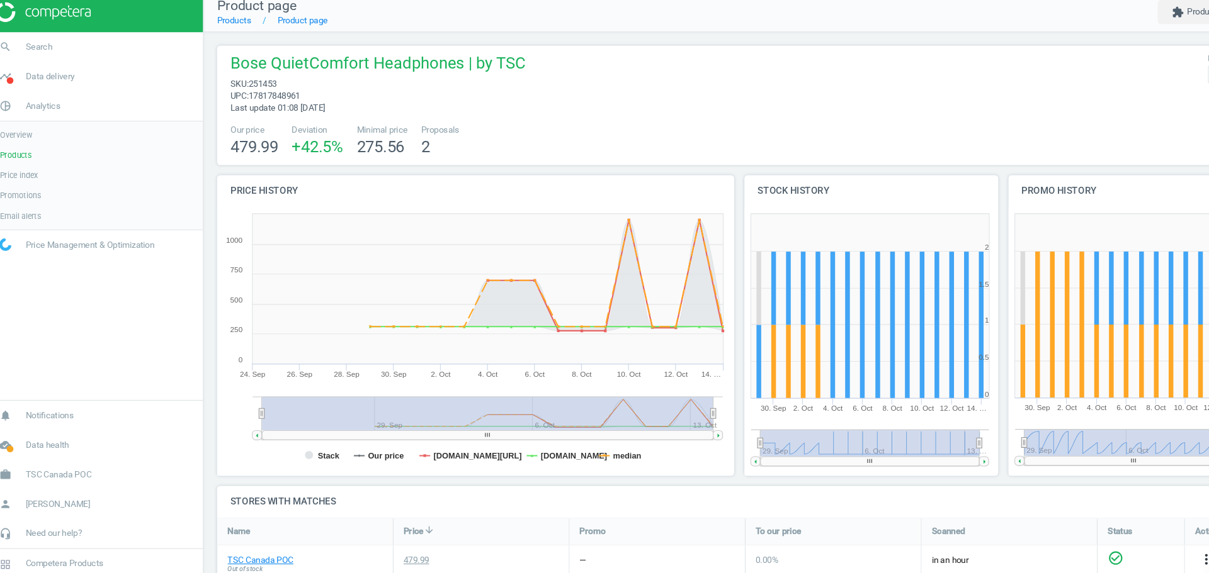
click at [293, 94] on span "17817848961" at bounding box center [271, 97] width 48 height 9
copy span "17817848961"
click at [77, 484] on span "[PERSON_NAME]" at bounding box center [68, 480] width 60 height 11
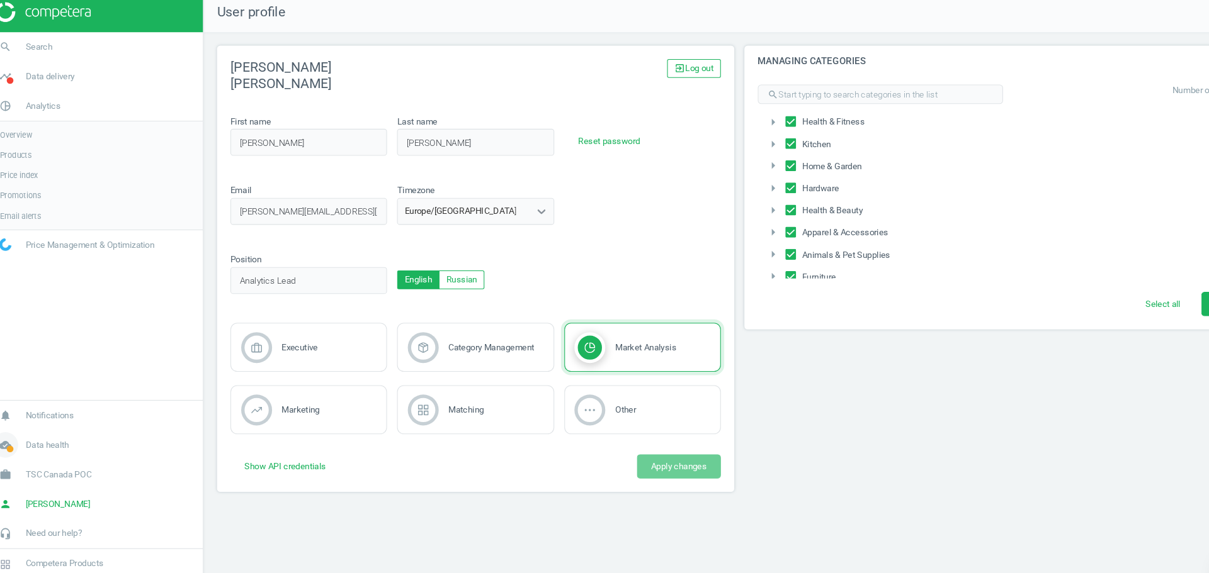
click at [95, 435] on link "cloud_done Data health" at bounding box center [102, 425] width 204 height 28
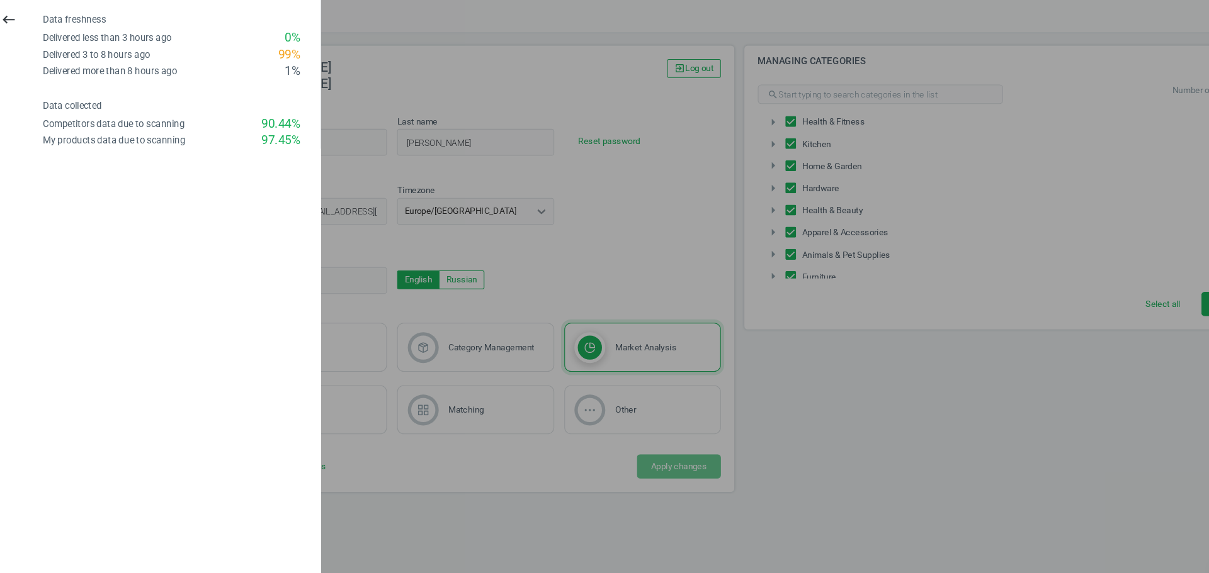
click at [414, 73] on div at bounding box center [604, 286] width 1209 height 573
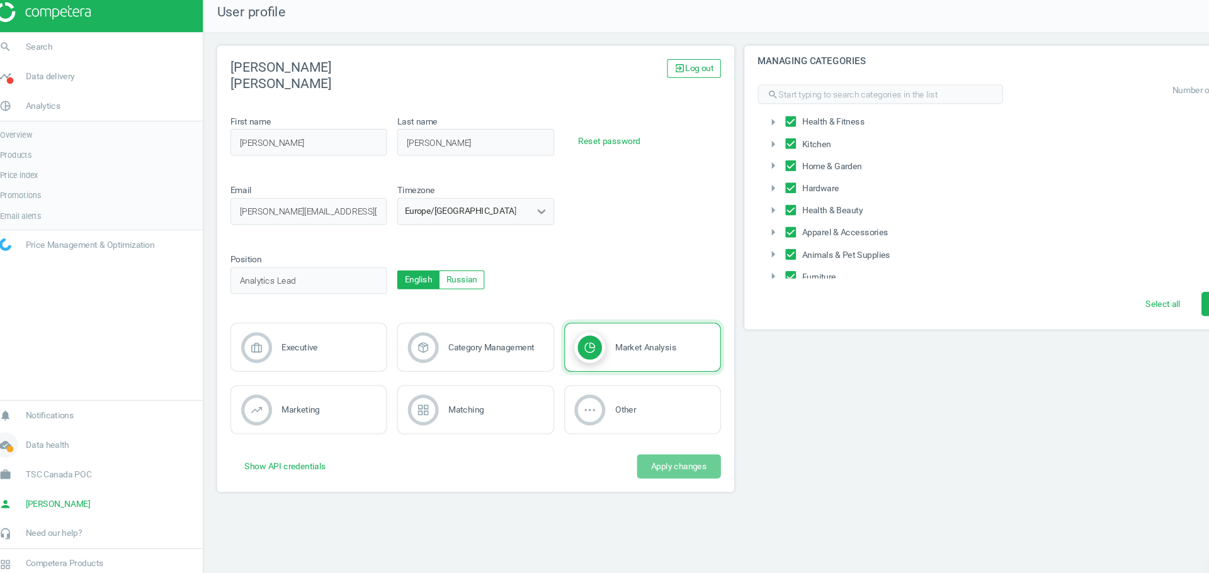
click at [61, 423] on span "Data health" at bounding box center [58, 424] width 41 height 11
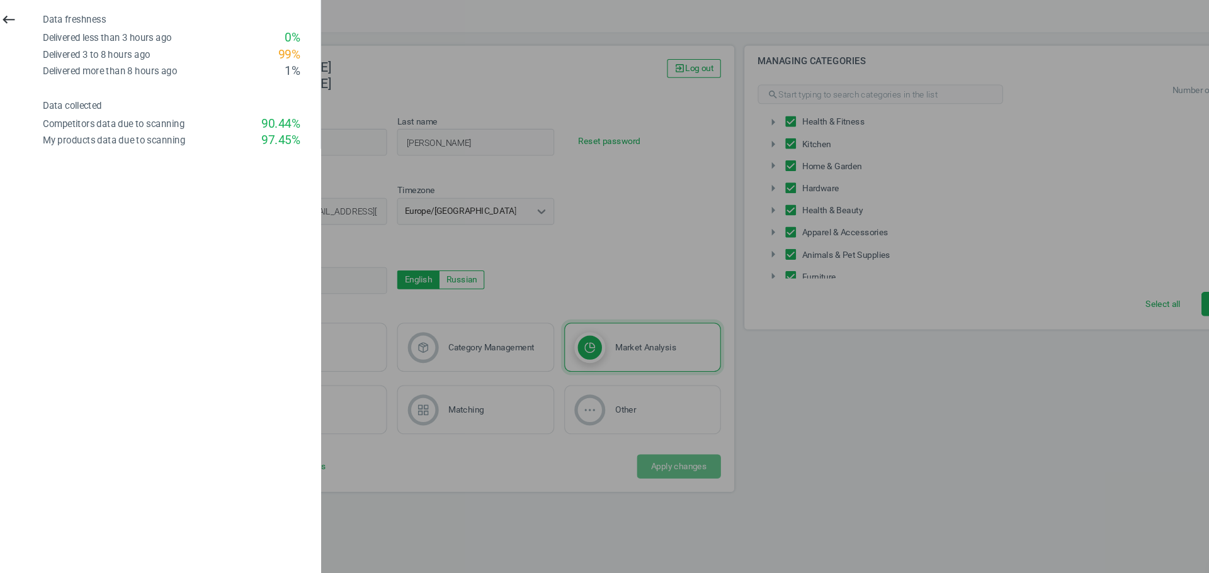
click at [446, 140] on div at bounding box center [604, 286] width 1209 height 573
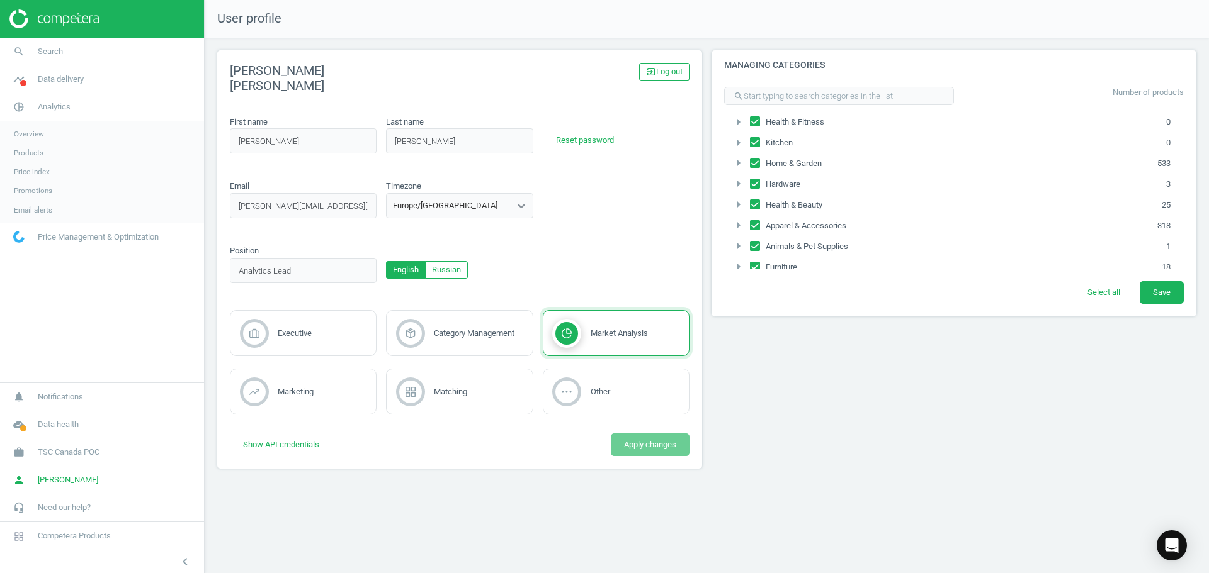
click at [91, 17] on img at bounding box center [53, 18] width 89 height 19
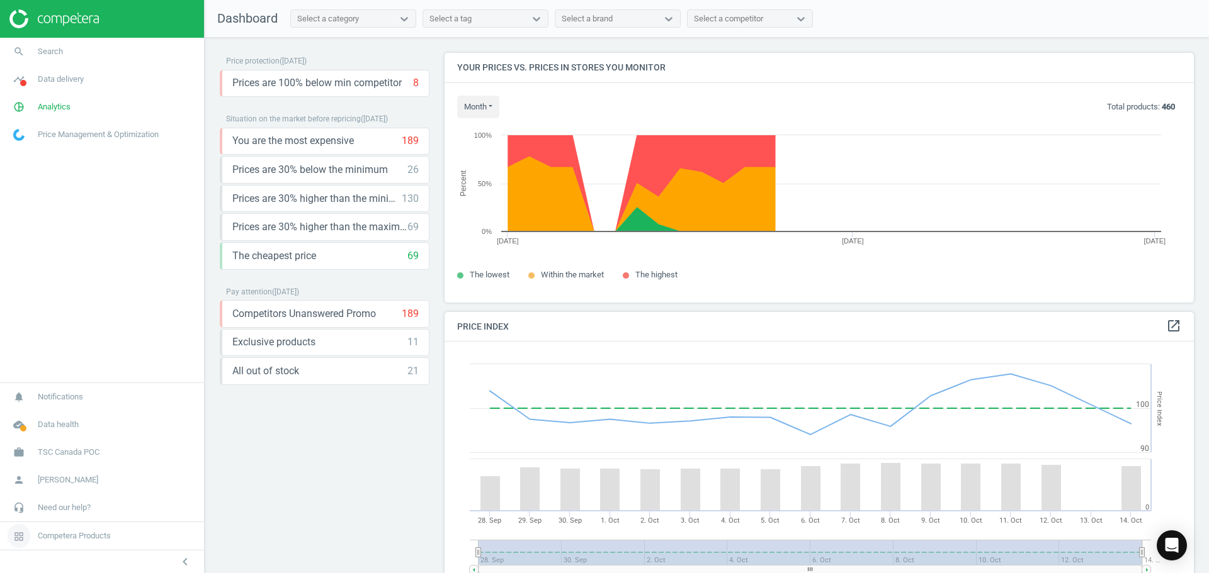
scroll to position [309, 759]
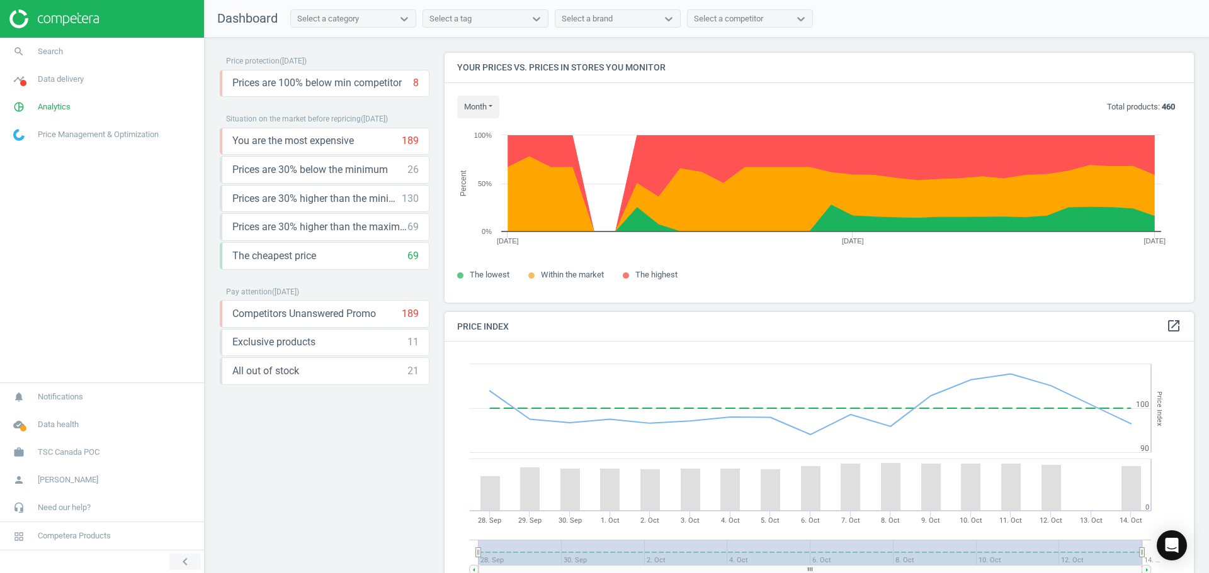
click at [185, 559] on icon "chevron_left" at bounding box center [185, 562] width 15 height 15
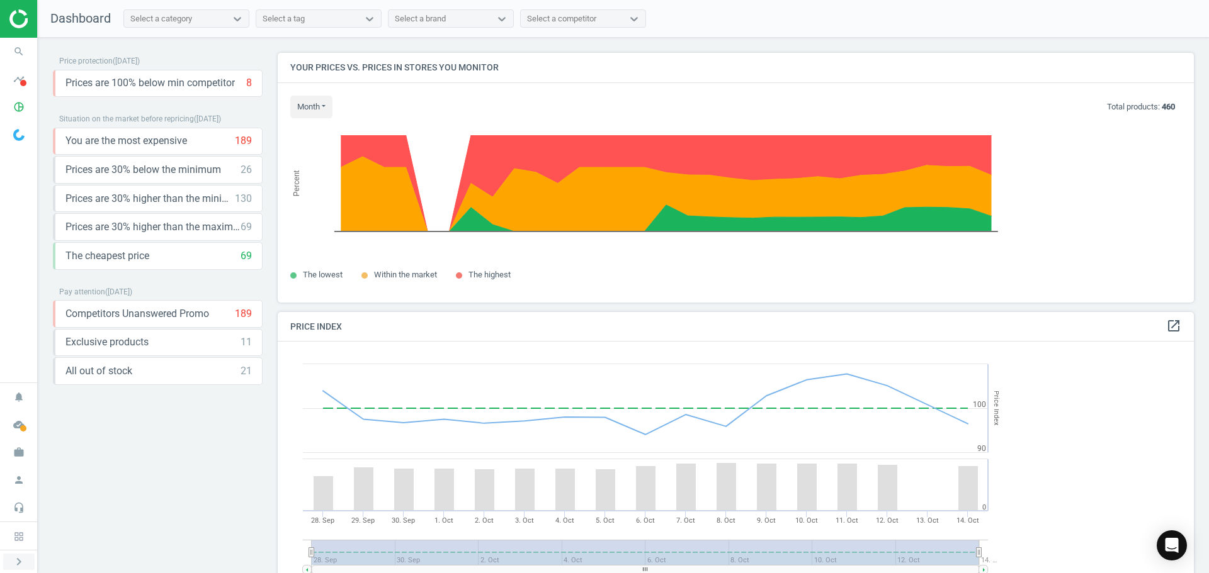
scroll to position [309, 926]
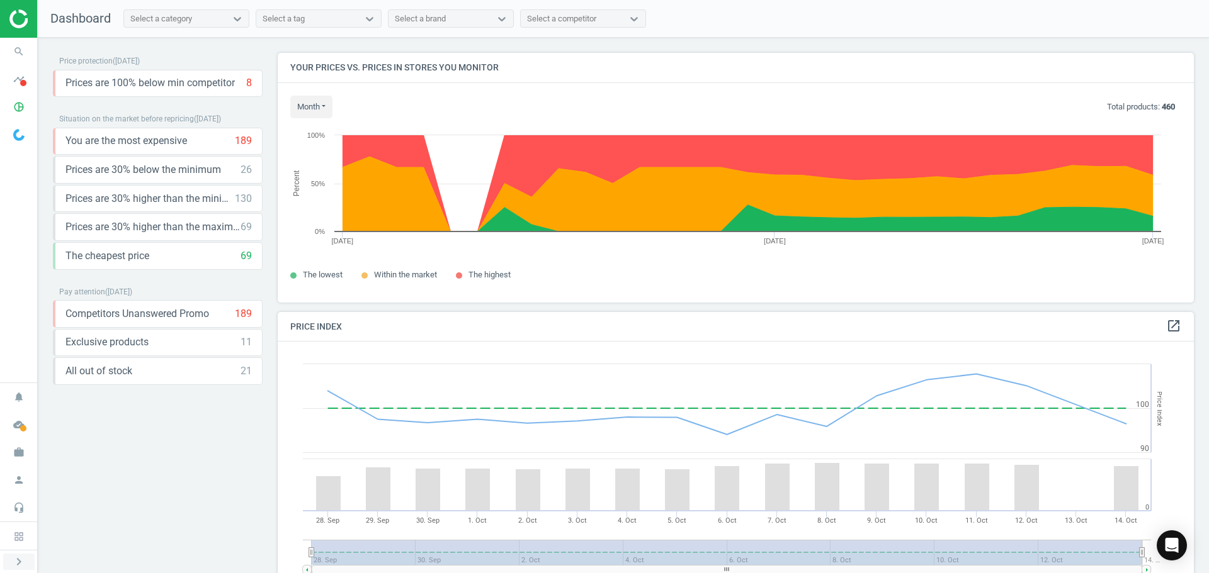
click at [29, 562] on button "chevron_right" at bounding box center [18, 562] width 31 height 16
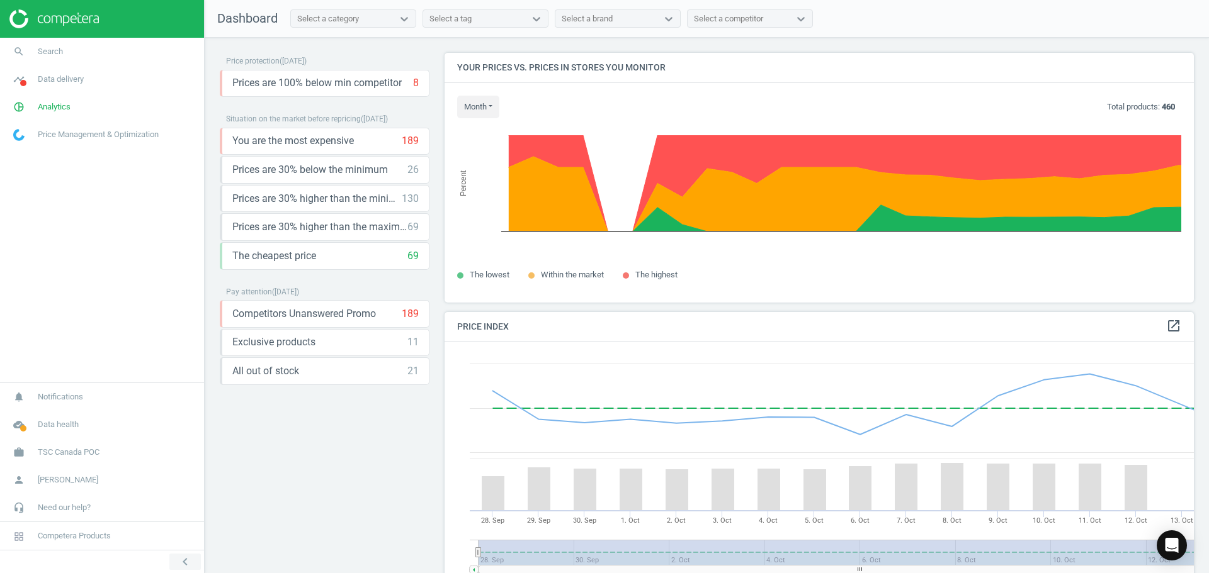
scroll to position [309, 759]
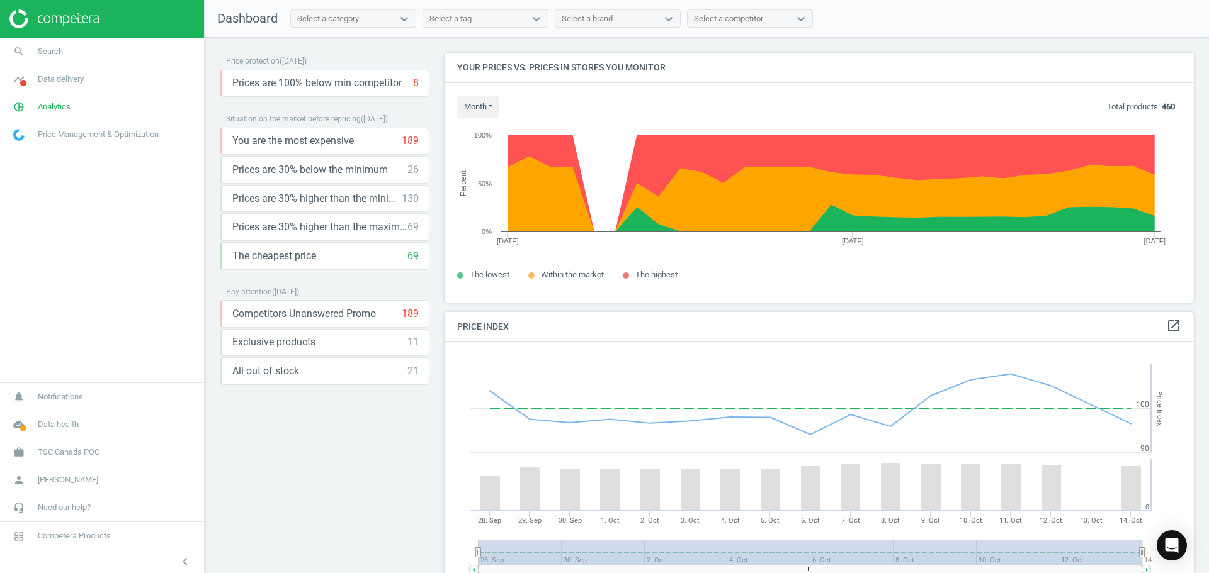
click at [63, 23] on img at bounding box center [53, 18] width 89 height 19
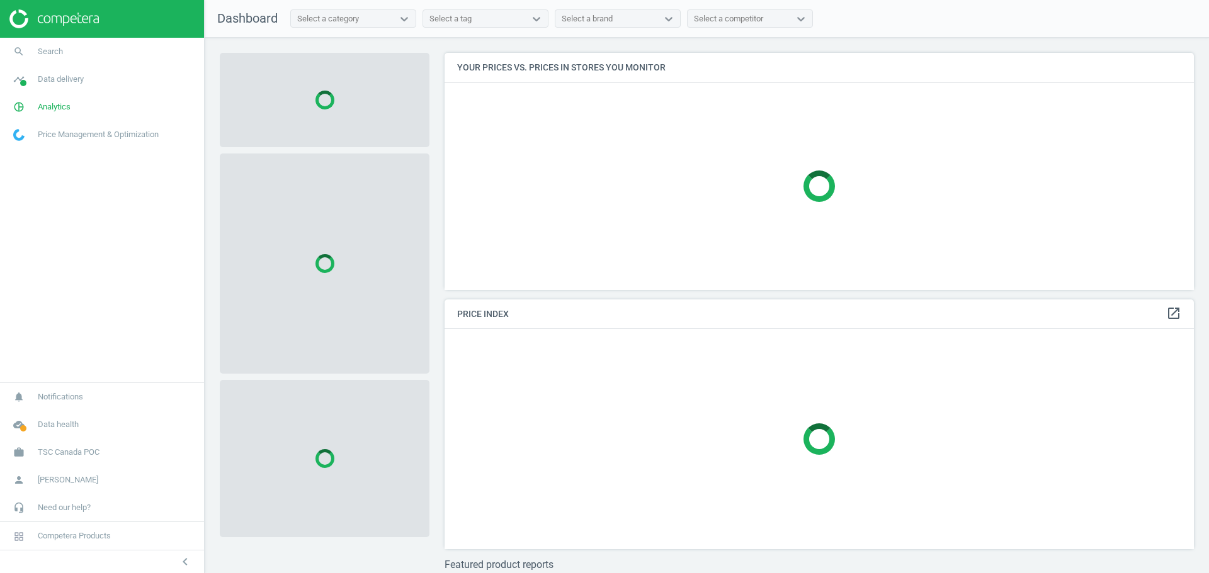
scroll to position [256, 759]
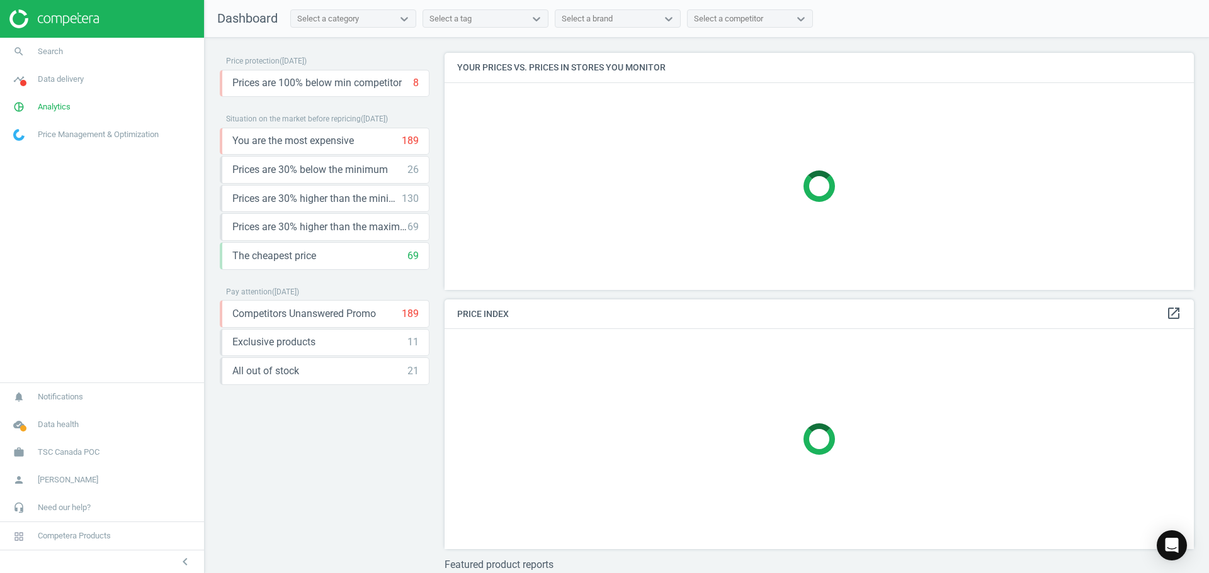
click at [65, 18] on img at bounding box center [53, 18] width 89 height 19
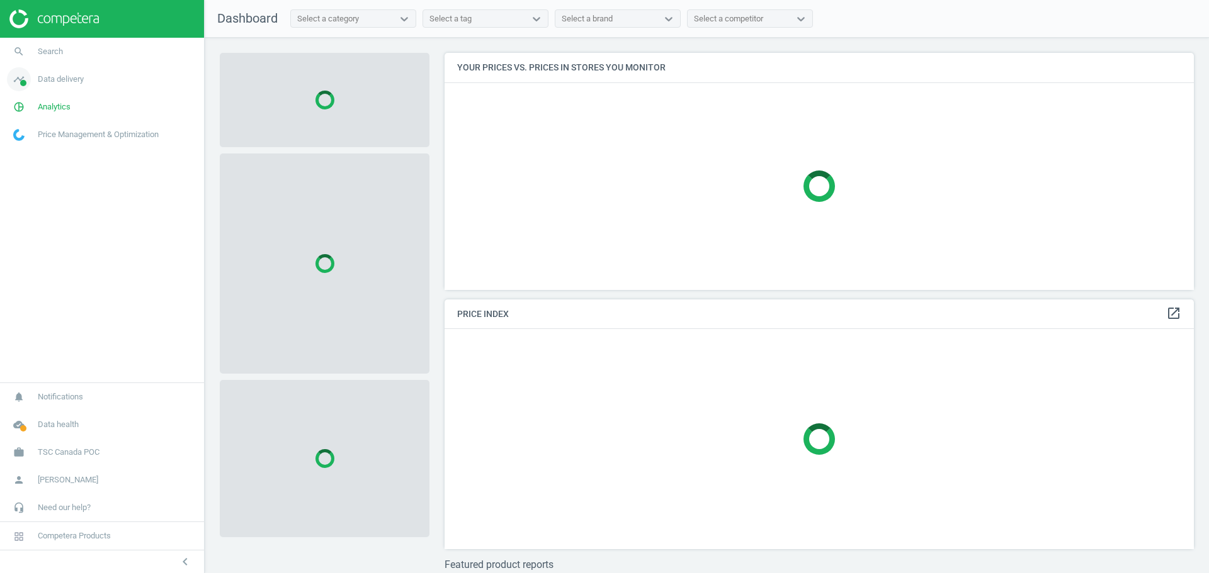
scroll to position [256, 759]
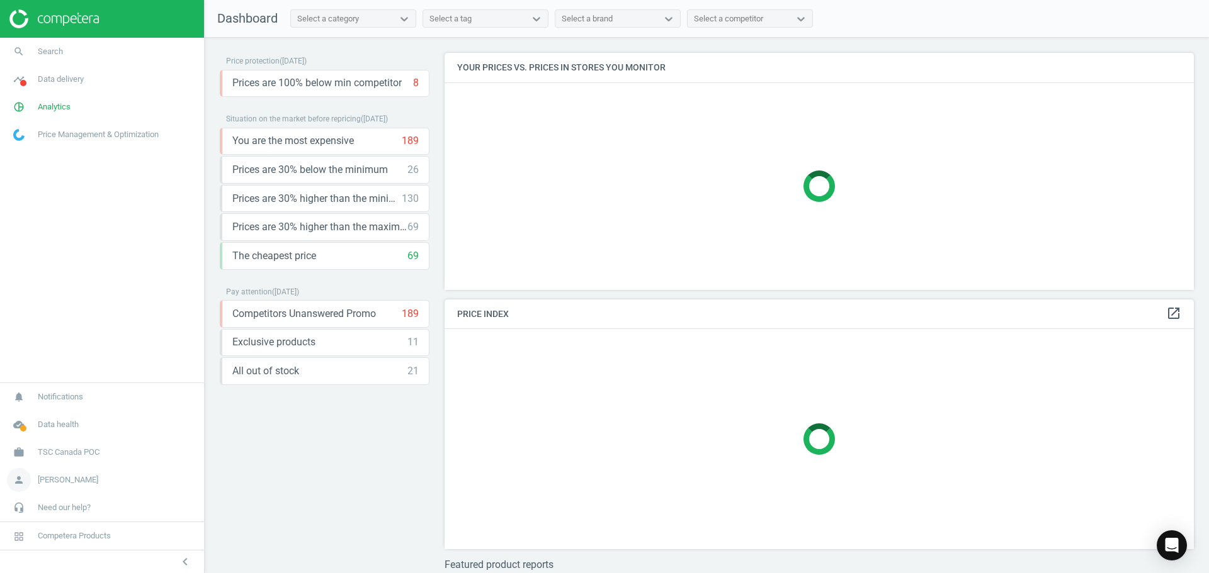
click at [62, 478] on span "[PERSON_NAME]" at bounding box center [68, 480] width 60 height 11
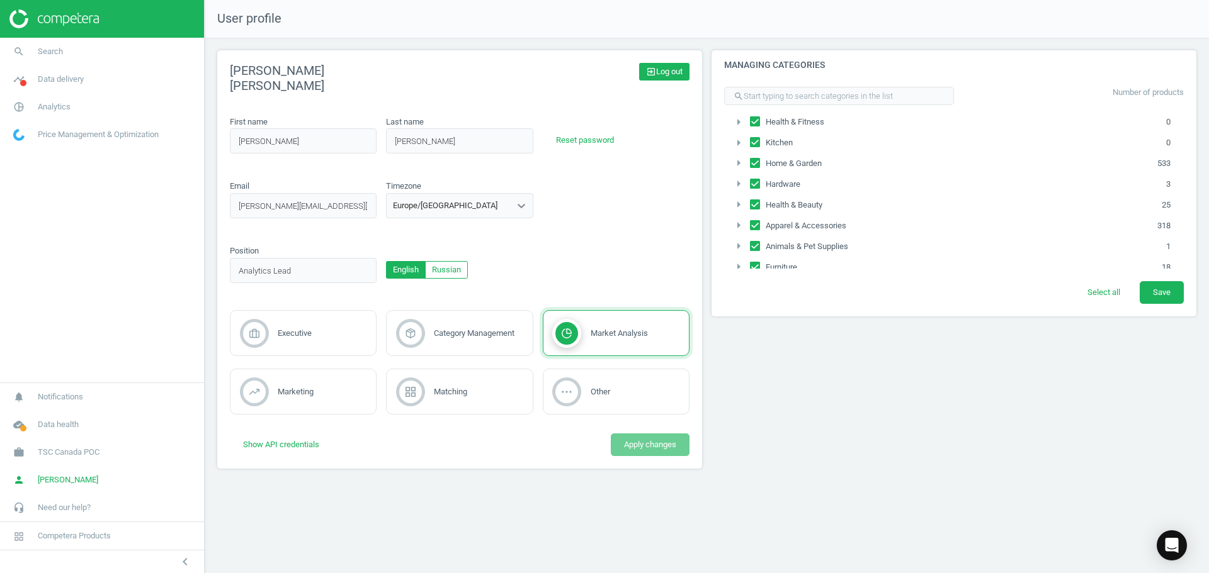
click at [653, 72] on icon "exit_to_app" at bounding box center [651, 72] width 10 height 10
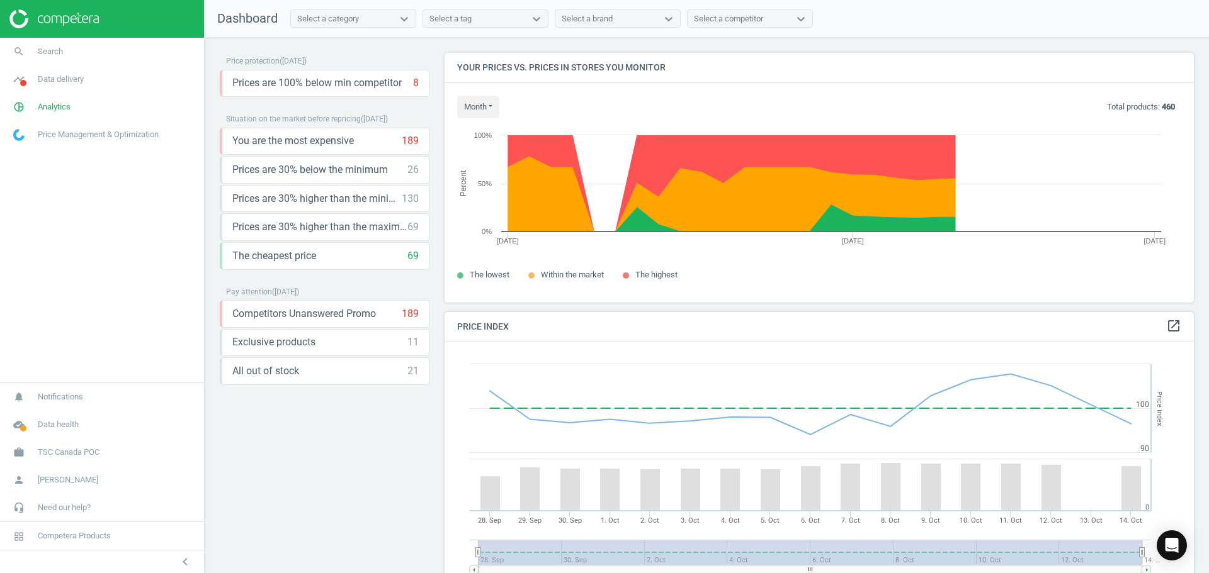
scroll to position [309, 759]
